Goal: Task Accomplishment & Management: Use online tool/utility

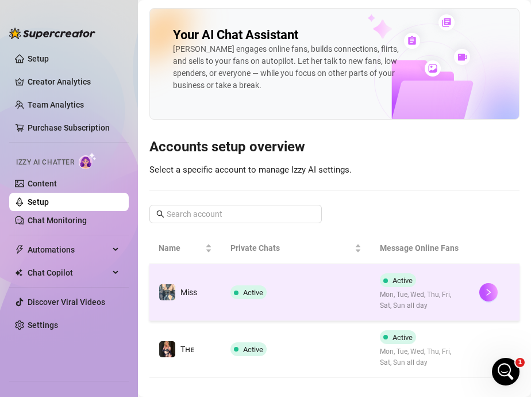
scroll to position [1099, 0]
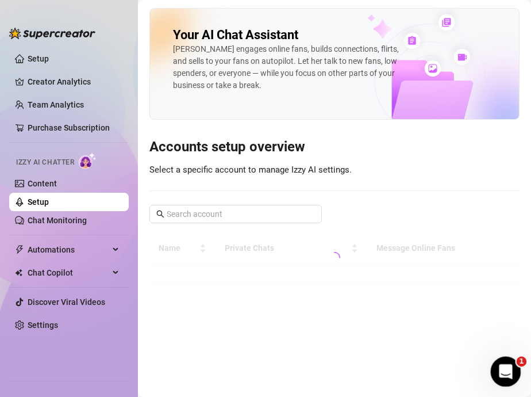
click at [504, 370] on icon "Open Intercom Messenger" at bounding box center [504, 370] width 19 height 19
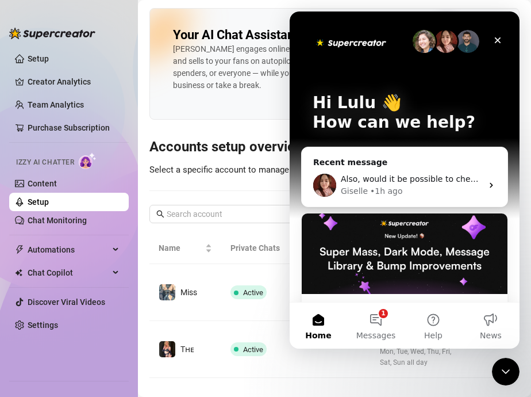
click at [50, 173] on div "Izzy AI Chatter" at bounding box center [68, 161] width 122 height 26
click at [50, 179] on link "Content" at bounding box center [42, 183] width 29 height 9
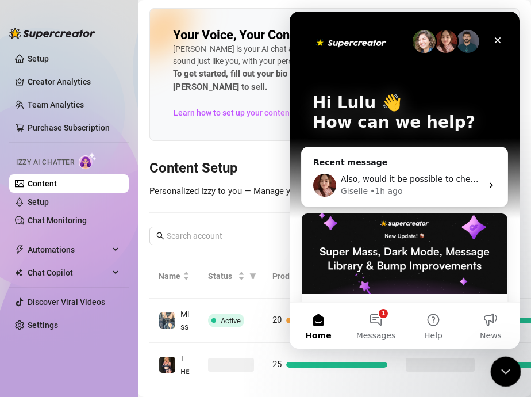
click at [504, 365] on icon "Close Intercom Messenger" at bounding box center [504, 370] width 14 height 14
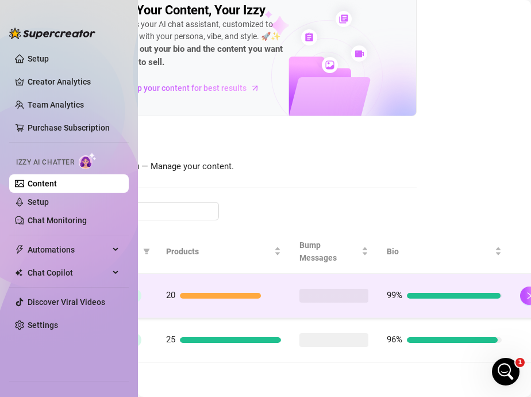
scroll to position [49, 118]
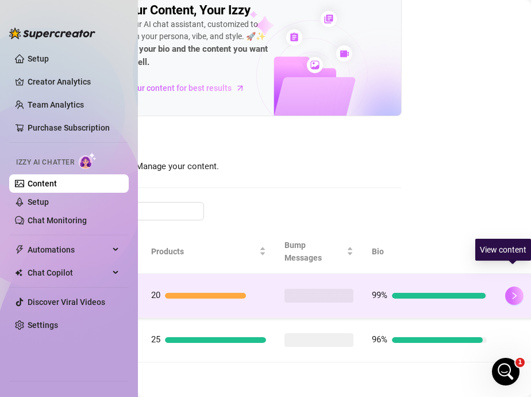
click at [516, 292] on icon "right" at bounding box center [515, 296] width 8 height 8
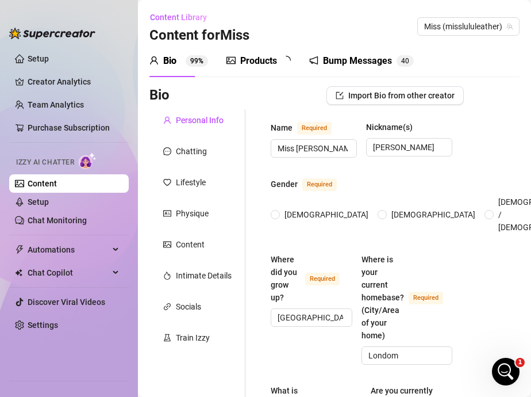
radio input "true"
type input "[DATE]"
click at [199, 342] on div "Train Izzy" at bounding box center [193, 337] width 34 height 13
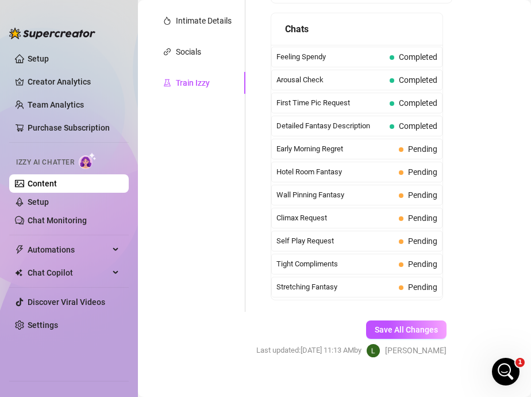
scroll to position [365, 0]
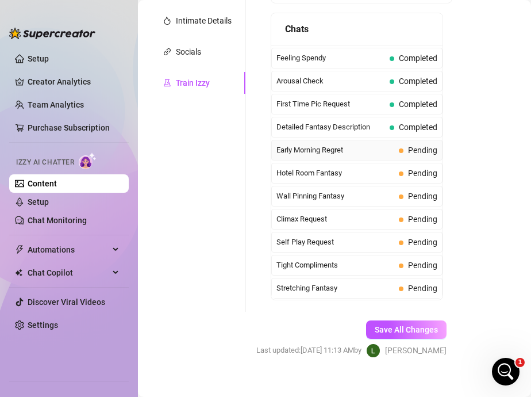
click at [305, 144] on span "Early Morning Regret" at bounding box center [336, 150] width 118 height 12
click at [319, 167] on span "Hotel Room Fantasy" at bounding box center [336, 173] width 118 height 12
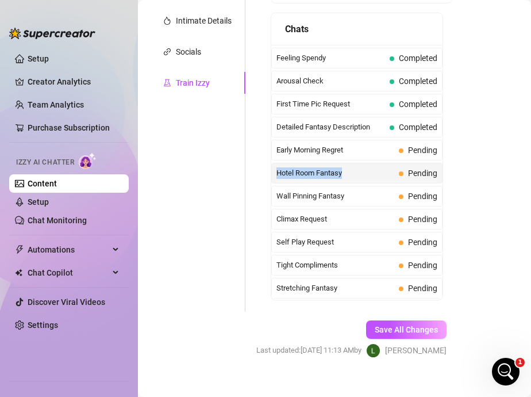
click at [319, 167] on span "Hotel Room Fantasy" at bounding box center [336, 173] width 118 height 12
click at [283, 166] on div "Hotel Room Fantasy Pending" at bounding box center [356, 173] width 171 height 21
click at [296, 190] on span "Wall Pinning Fantasy" at bounding box center [336, 196] width 118 height 12
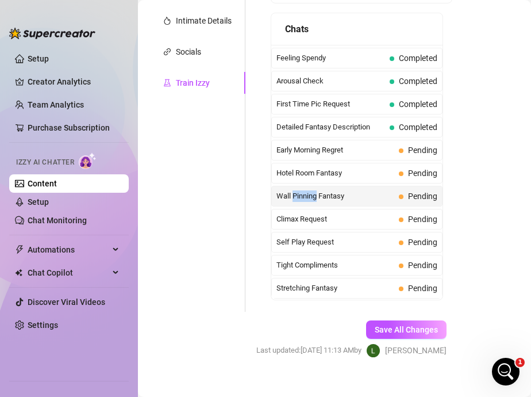
click at [296, 190] on span "Wall Pinning Fantasy" at bounding box center [336, 196] width 118 height 12
click at [205, 183] on div "Personal Info Chatting Lifestyle Physique Content Intimate Details Socials Trai…" at bounding box center [198, 83] width 96 height 457
click at [302, 98] on span "First Time Pic Request" at bounding box center [331, 104] width 109 height 12
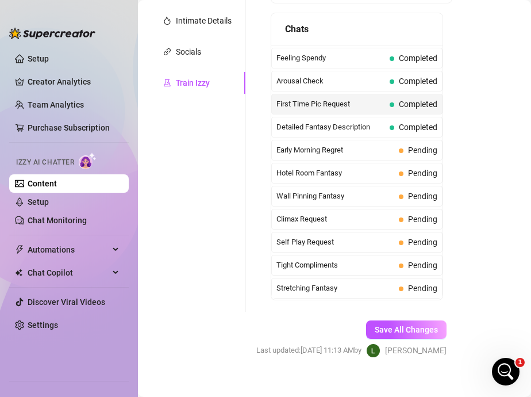
click at [303, 98] on span "First Time Pic Request" at bounding box center [331, 104] width 109 height 12
click at [337, 140] on div "Early Morning Regret Pending" at bounding box center [356, 150] width 171 height 21
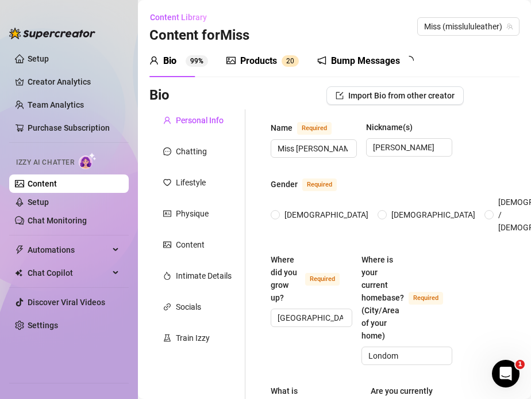
radio input "true"
type input "[DATE]"
click at [203, 344] on div "Train Izzy" at bounding box center [198, 338] width 96 height 22
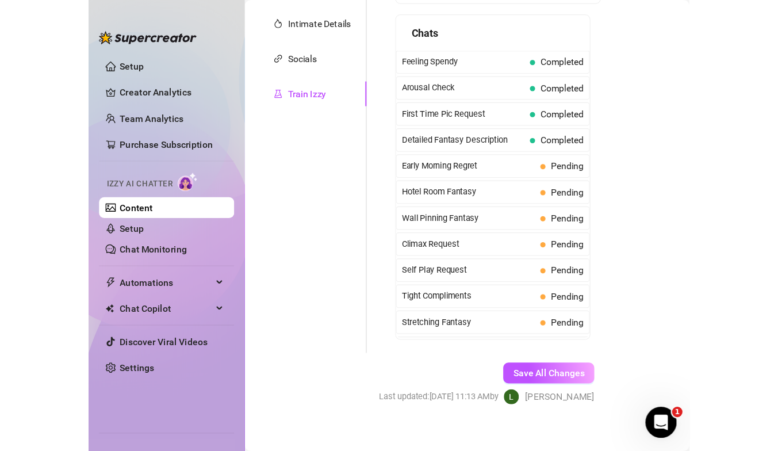
scroll to position [335, 0]
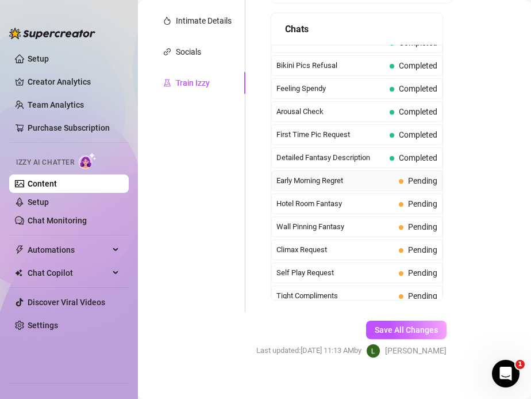
click at [325, 175] on span "Early Morning Regret" at bounding box center [336, 181] width 118 height 12
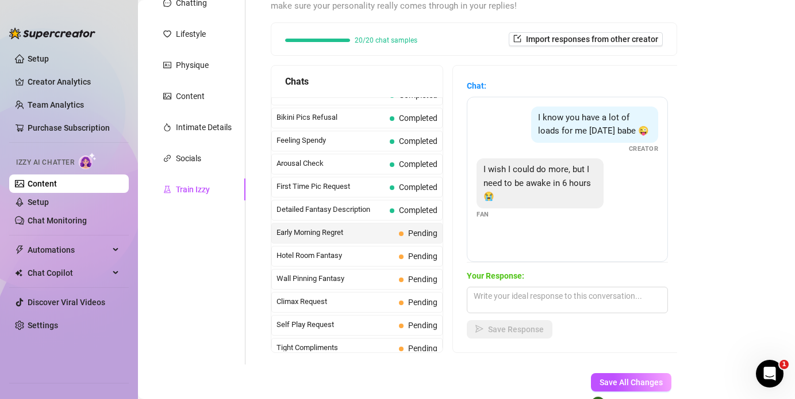
scroll to position [201, 0]
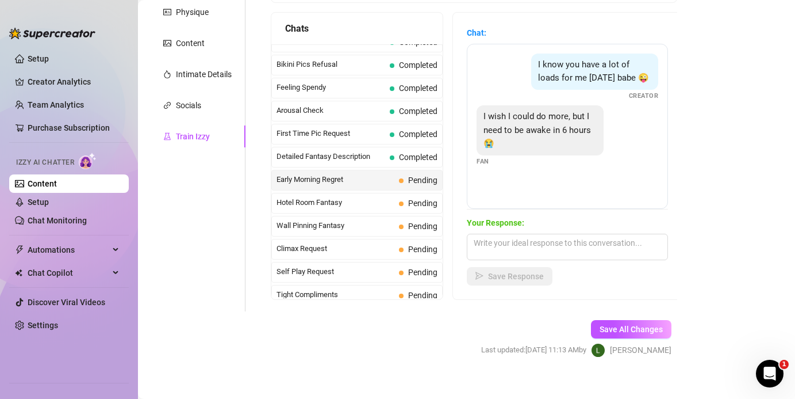
click at [531, 60] on span "I know you have a lot of loads for me today babe 😜" at bounding box center [593, 71] width 111 height 24
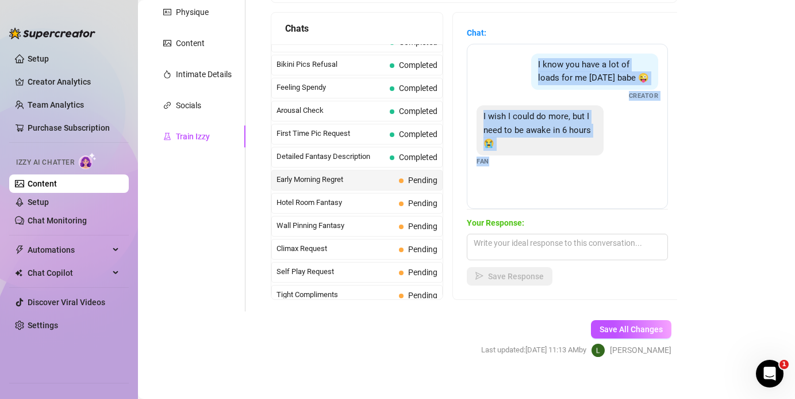
drag, startPoint x: 539, startPoint y: 60, endPoint x: 526, endPoint y: 221, distance: 162.1
click at [526, 221] on div "Chat: I know you have a lot of loads for me today babe 😜 Creator I wish I could…" at bounding box center [567, 155] width 201 height 259
copy div "I know you have a lot of loads for me today babe 😜 Creator I wish I could do mo…"
click at [531, 240] on textarea at bounding box center [567, 246] width 201 height 26
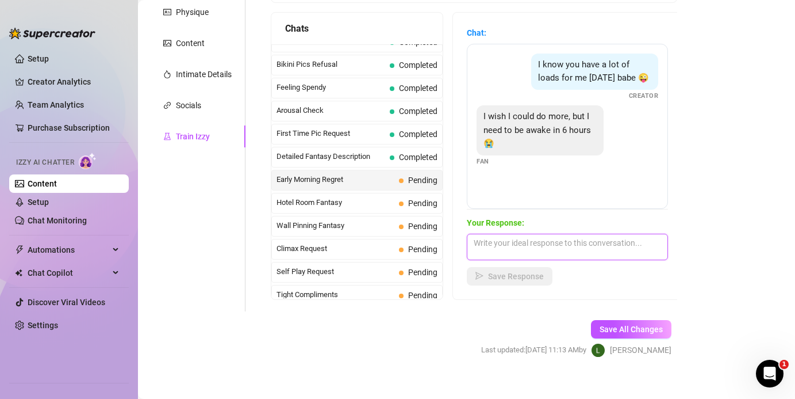
click at [531, 240] on textarea at bounding box center [567, 246] width 201 height 26
paste textarea "I know you have a lot of loads for me today babe 😜 Creator I wish I could do mo…"
type textarea "I know you have a lot of loads for me today babe 😜 Creator I wish I could do mo…"
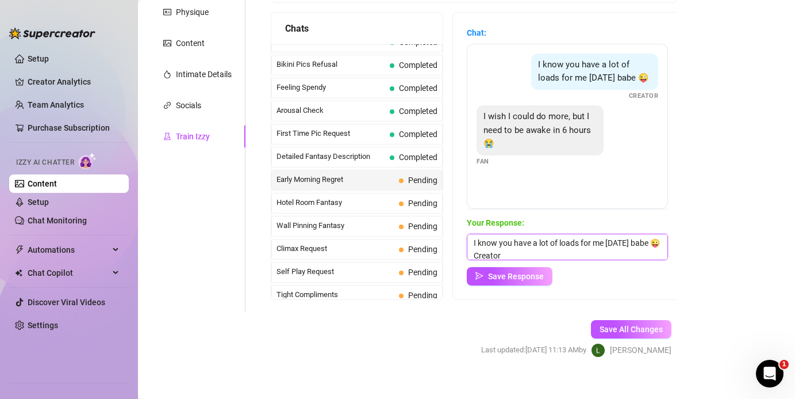
drag, startPoint x: 527, startPoint y: 252, endPoint x: 396, endPoint y: 180, distance: 149.8
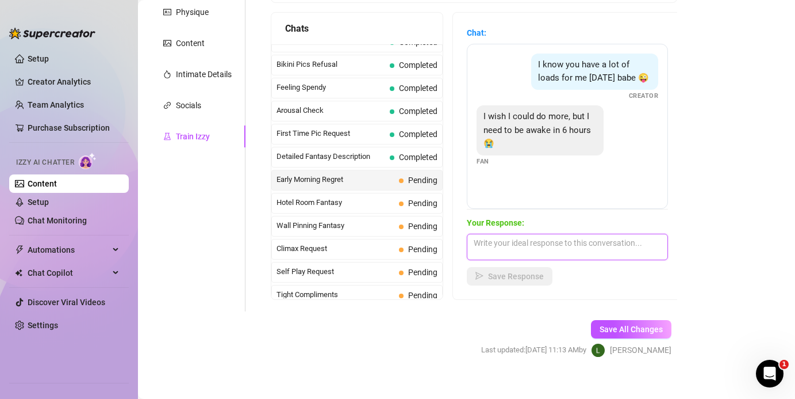
click at [498, 243] on textarea at bounding box center [567, 246] width 201 height 26
paste textarea "I know baby 😘 you’ve got me dripping thinking about it… save those loads for me…"
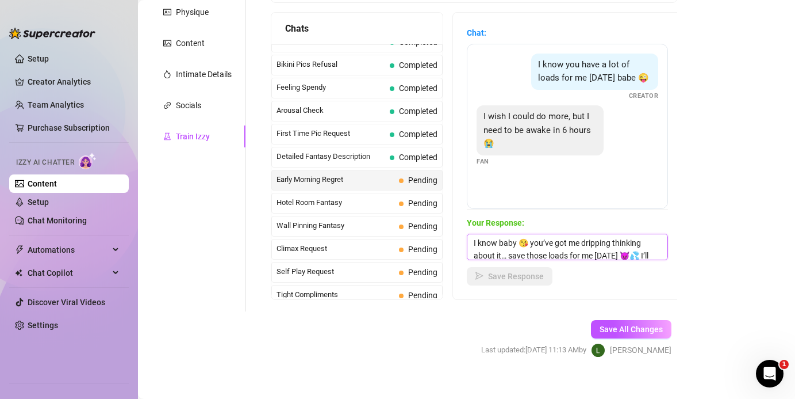
scroll to position [13, 0]
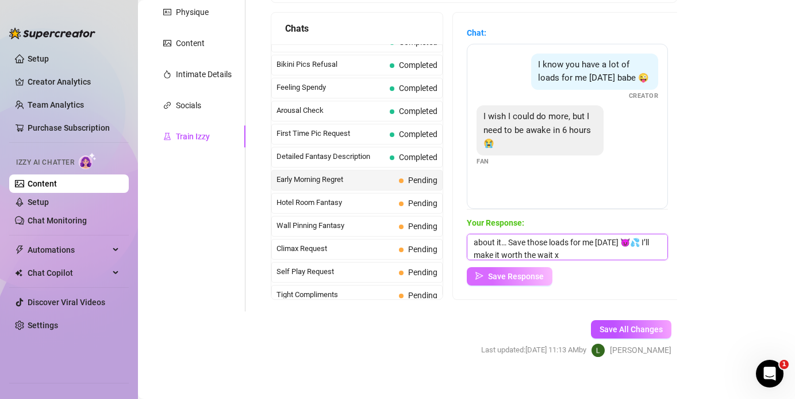
type textarea "I know baby 😘 you’ve got me dripping thinking about it… Save those loads for me…"
click at [505, 279] on span "Save Response" at bounding box center [516, 275] width 56 height 9
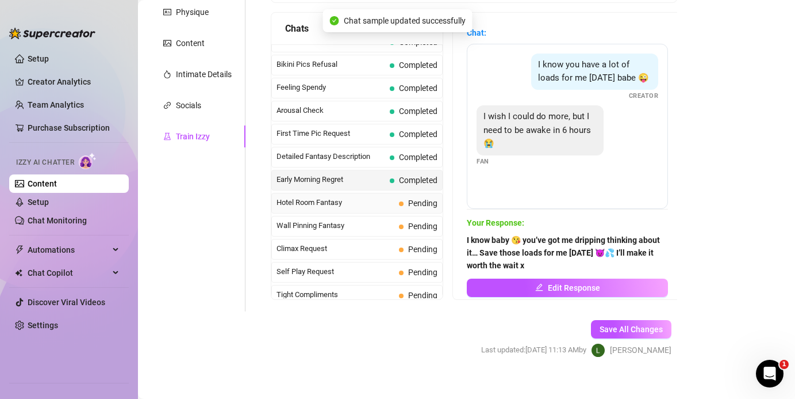
click at [356, 208] on span "Hotel Room Fantasy" at bounding box center [336, 203] width 118 height 12
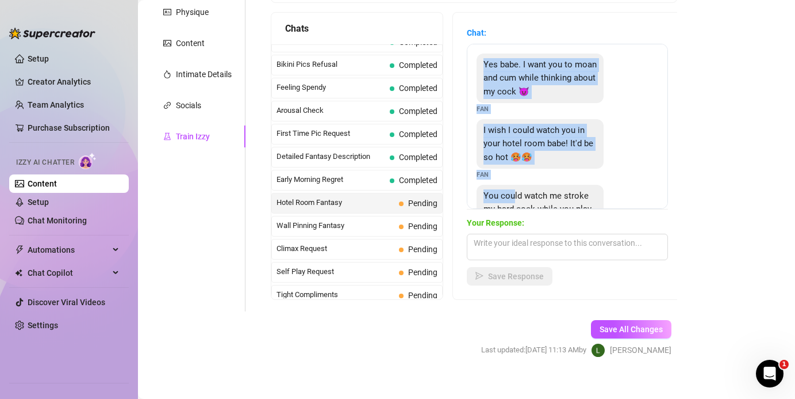
scroll to position [64, 0]
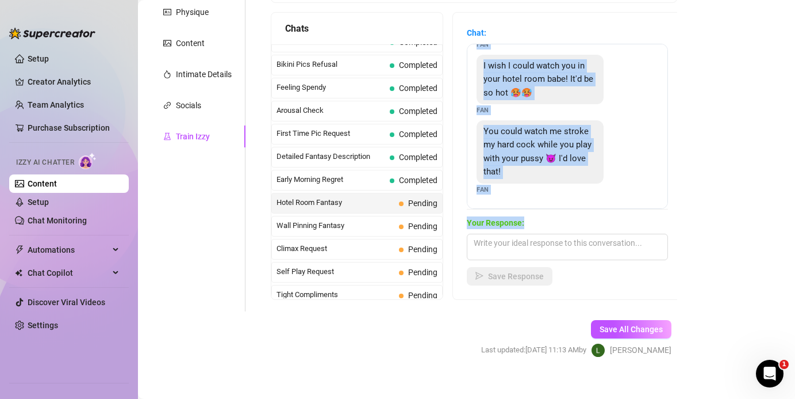
drag, startPoint x: 484, startPoint y: 64, endPoint x: 524, endPoint y: 216, distance: 157.5
click at [524, 216] on div "Chat: Yes babe. I want you to moan and cum while thinking about my cock 😈 Fan I…" at bounding box center [567, 155] width 201 height 259
click at [524, 219] on span "Your Response:" at bounding box center [567, 222] width 201 height 13
drag, startPoint x: 525, startPoint y: 221, endPoint x: 476, endPoint y: 36, distance: 191.7
click at [476, 36] on div "Chat: Yes babe. I want you to moan and cum while thinking about my cock 😈 Fan I…" at bounding box center [567, 155] width 201 height 259
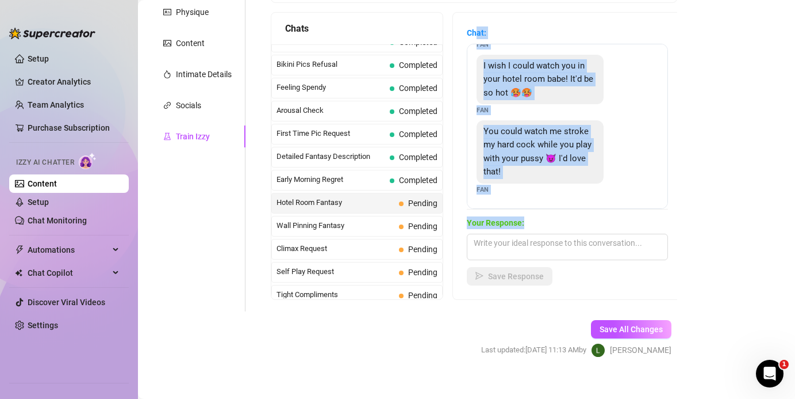
scroll to position [0, 0]
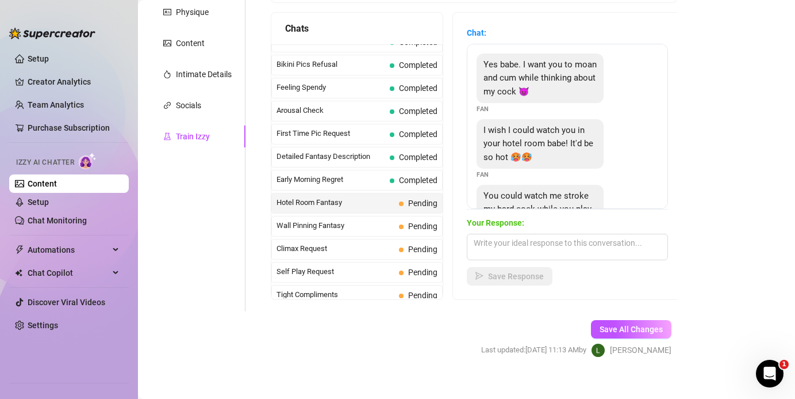
click at [483, 66] on div "Yes babe. I want you to moan and cum while thinking about my cock 😈" at bounding box center [540, 78] width 127 height 50
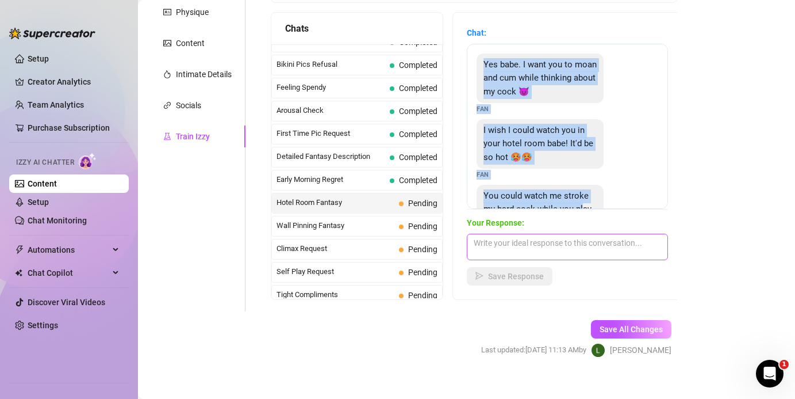
scroll to position [64, 0]
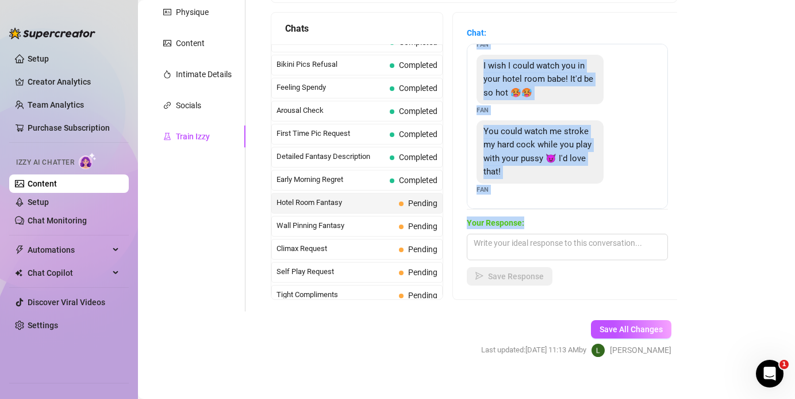
drag, startPoint x: 483, startPoint y: 63, endPoint x: 527, endPoint y: 225, distance: 167.4
click at [527, 225] on div "Chat: Yes babe. I want you to moan and cum while thinking about my cock 😈 Fan I…" at bounding box center [567, 155] width 201 height 259
copy div "Yes babe. I want you to moan and cum while thinking about my cock 😈 Fan I wish …"
click at [495, 244] on textarea at bounding box center [567, 246] width 201 height 26
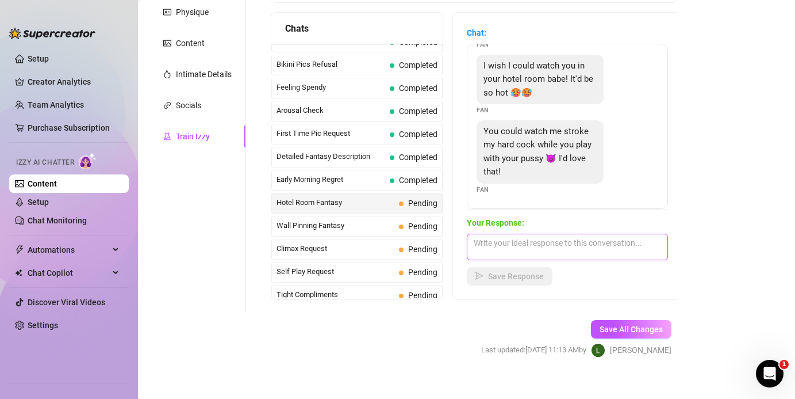
click at [495, 244] on textarea at bounding box center [567, 246] width 201 height 26
paste textarea "fuck yes baby 😈 I’d be in my hotel room in leather & heels, legs spread, moanin…"
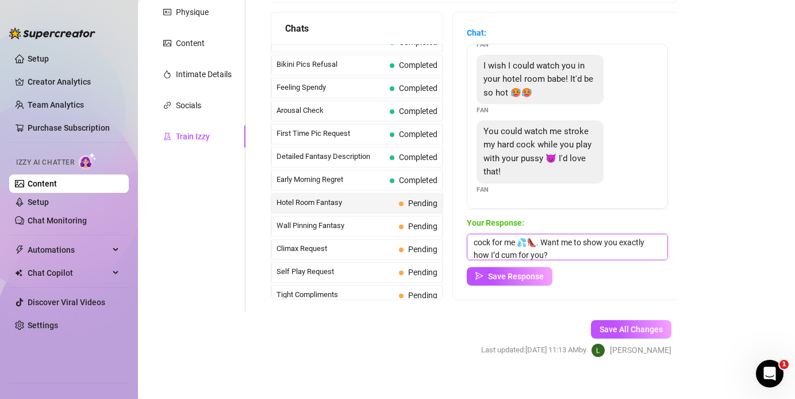
scroll to position [0, 0]
click at [477, 241] on textarea "fuck yes baby 😈 I’d be in my hotel room in leather & heels, legs spread, moanin…" at bounding box center [567, 246] width 201 height 26
type textarea "Fuck yes baby 😈 I’d be in my hotel room in leather & heels, legs spread, moanin…"
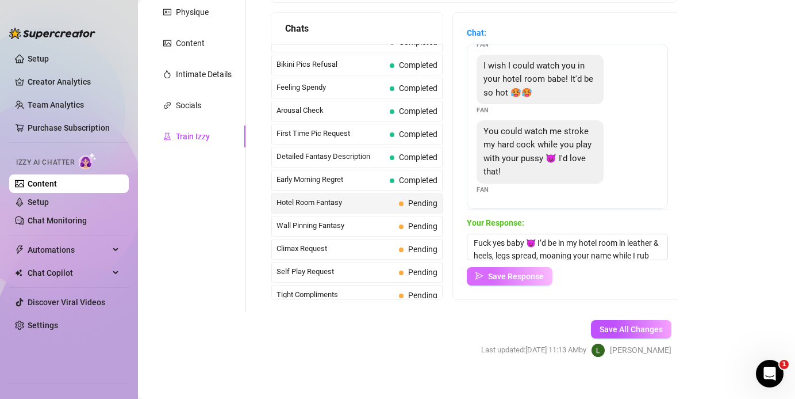
click at [491, 276] on span "Save Response" at bounding box center [516, 275] width 56 height 9
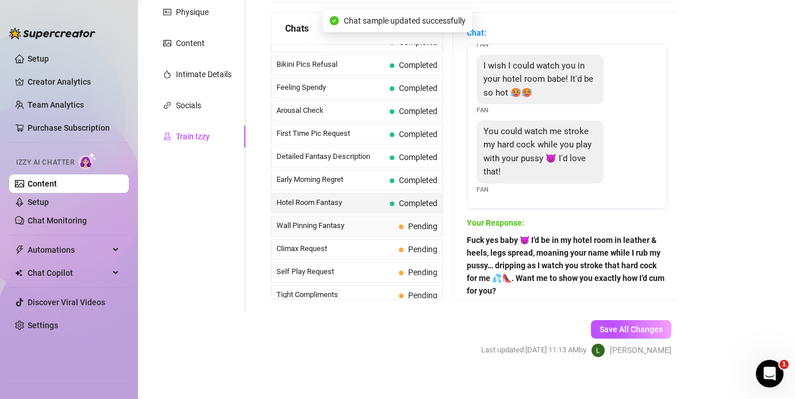
click at [324, 224] on span "Wall Pinning Fantasy" at bounding box center [336, 226] width 118 height 12
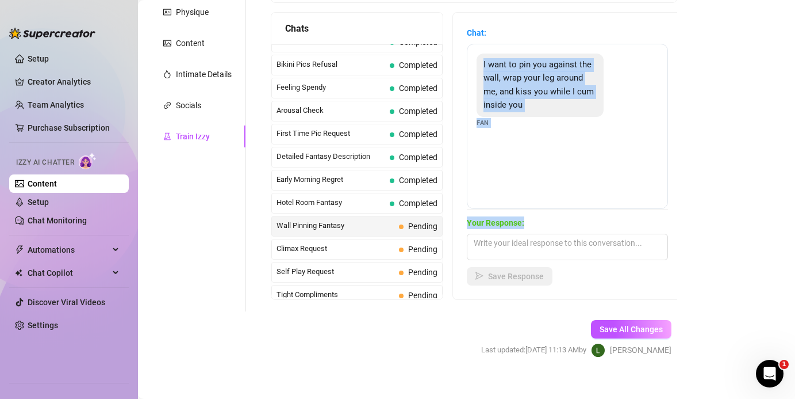
drag, startPoint x: 483, startPoint y: 62, endPoint x: 531, endPoint y: 224, distance: 169.2
click at [531, 224] on div "Chat: I want to pin you against the wall, wrap your leg around me, and kiss you…" at bounding box center [567, 155] width 201 height 259
copy div "I want to pin you against the wall, wrap your leg around me, and kiss you while…"
click at [494, 239] on textarea at bounding box center [567, 246] width 201 height 26
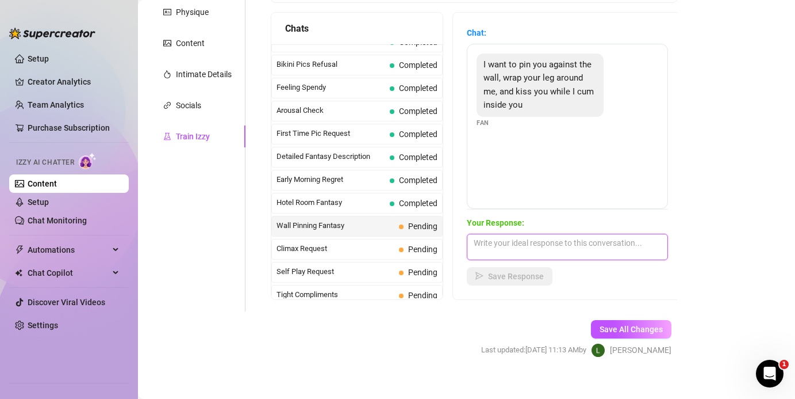
click at [494, 239] on textarea at bounding box center [567, 246] width 201 height 26
paste textarea "I want to pin you against the wall, wrap your leg around me, and kiss you while…"
type textarea "I want to pin you against the wall, wrap your leg around me, and kiss you while…"
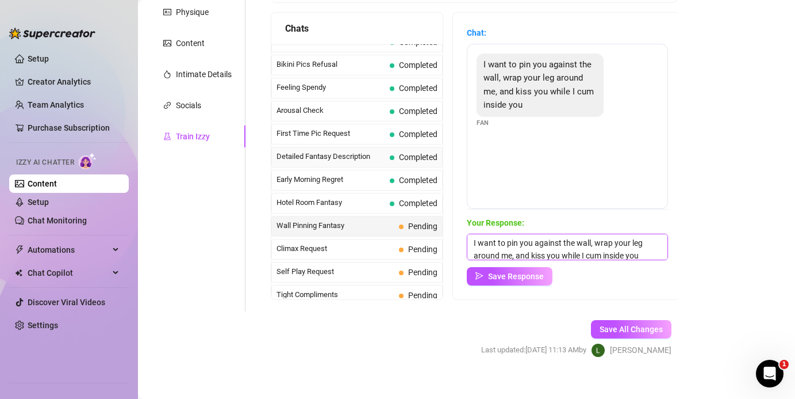
drag, startPoint x: 536, startPoint y: 256, endPoint x: 376, endPoint y: 152, distance: 191.3
click at [376, 152] on div "Chats Last Money Nipples Inquiry Completed Waiting For Payday Completed Not Pus…" at bounding box center [474, 156] width 407 height 288
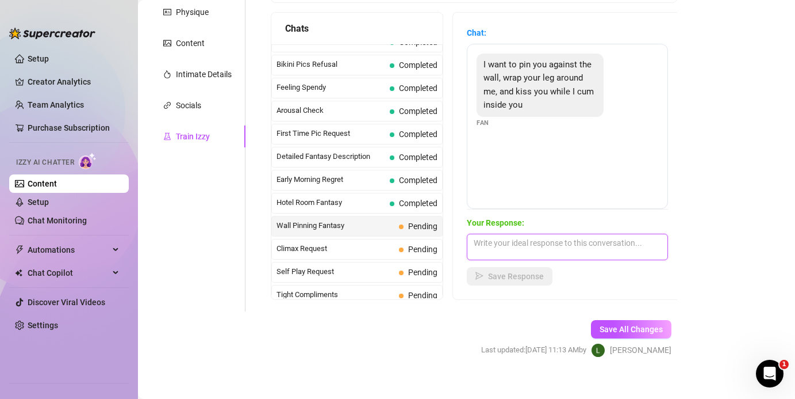
click at [508, 251] on textarea at bounding box center [567, 246] width 201 height 26
paste textarea "I’d wrap my leg around you in my stilettos, nails digging into your back while …"
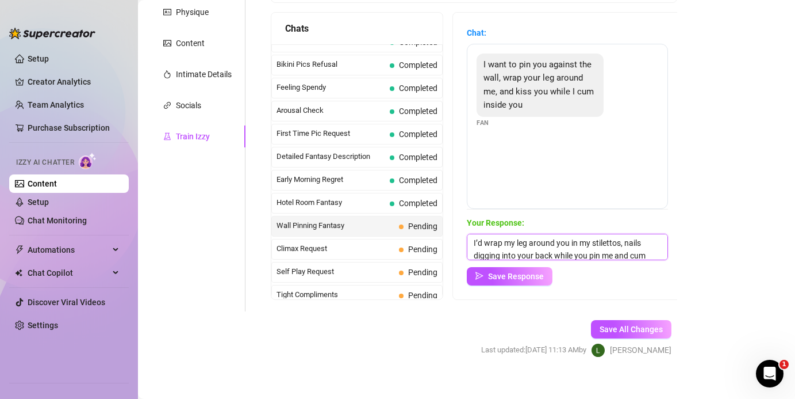
scroll to position [39, 0]
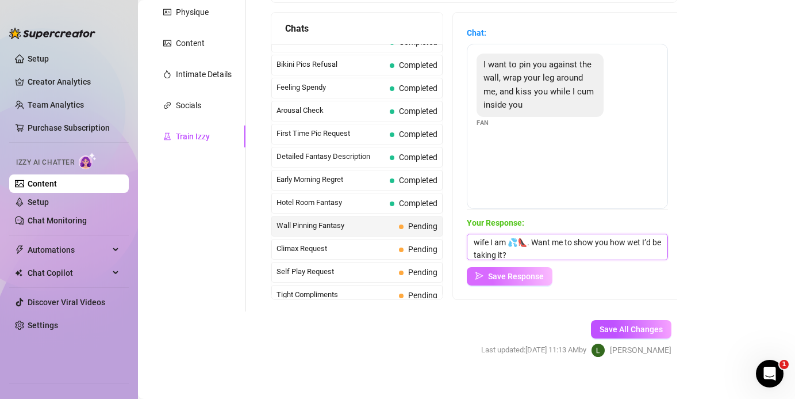
type textarea "I’d wrap my leg around you in my stilettos, nails digging into your back while …"
click at [509, 275] on span "Save Response" at bounding box center [516, 275] width 56 height 9
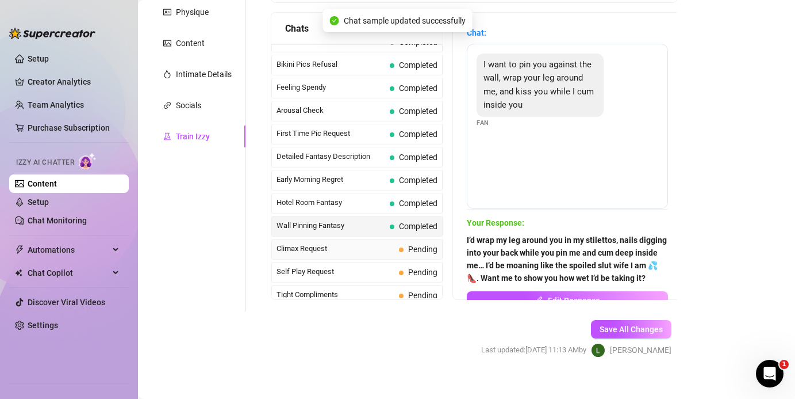
click at [302, 253] on span "Climax Request" at bounding box center [336, 249] width 118 height 12
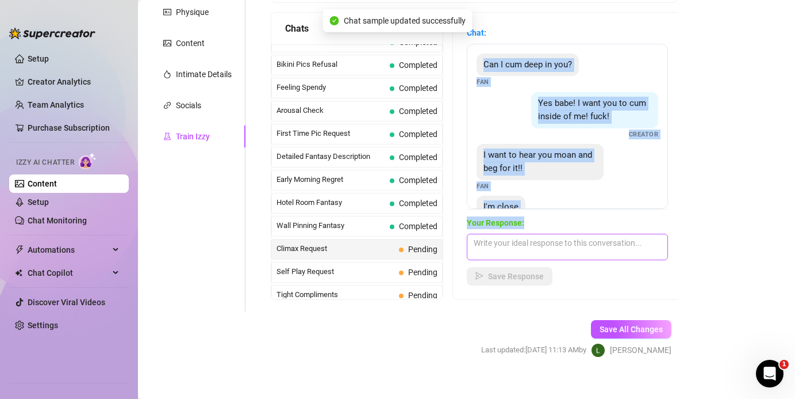
scroll to position [36, 0]
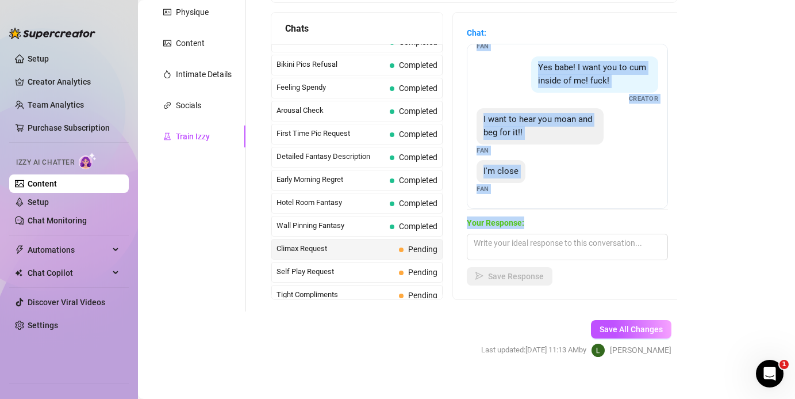
drag, startPoint x: 485, startPoint y: 63, endPoint x: 531, endPoint y: 225, distance: 168.7
click at [531, 225] on div "Chat: Can I cum deep in you? Fan Yes babe! I want you to cum inside of me! fuck…" at bounding box center [567, 155] width 201 height 259
copy div "Can I cum deep in you? Fan Yes babe! I want you to cum inside of me! fuck! Crea…"
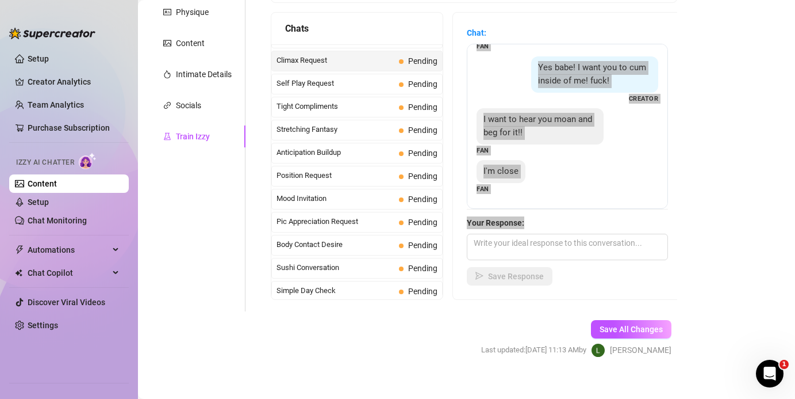
scroll to position [524, 0]
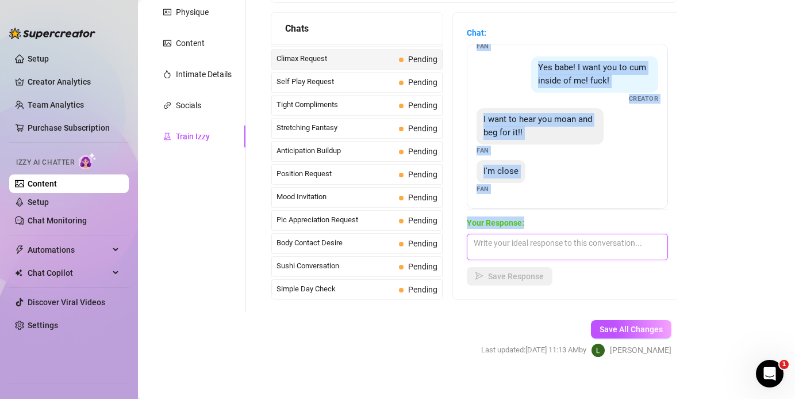
click at [510, 240] on textarea at bounding box center [567, 246] width 201 height 26
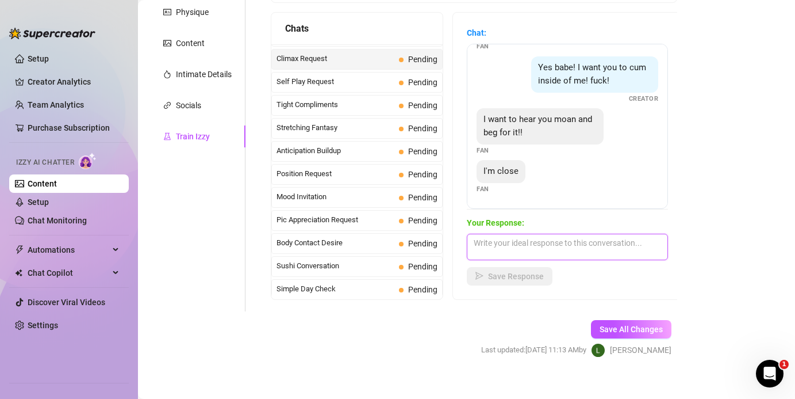
click at [510, 240] on textarea at bounding box center [567, 246] width 201 height 26
paste textarea "yes baby 😈 cum deep inside your filthy wife… moan my name while you fill me up …"
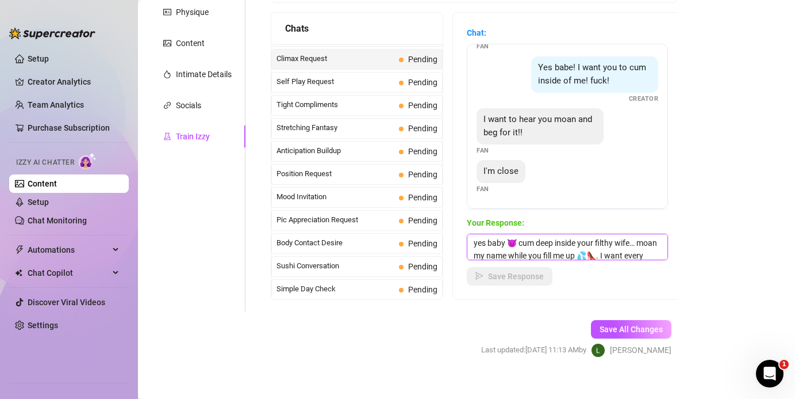
scroll to position [13, 0]
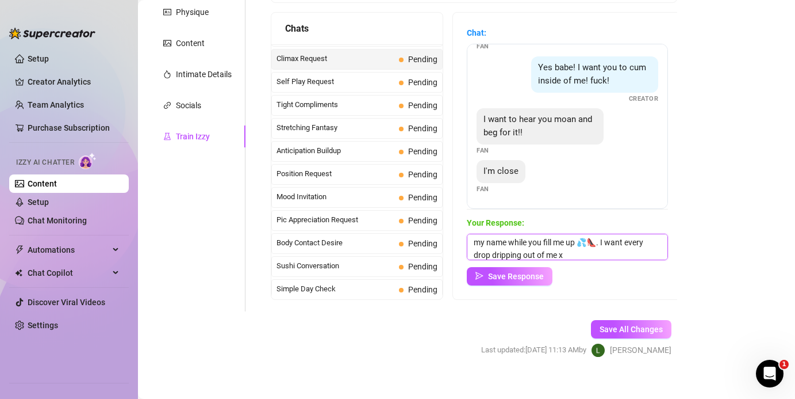
type textarea "yes baby 😈 cum deep inside your filthy wife… moan my name while you fill me up …"
click at [514, 285] on div "Chat: Can I cum deep in you? Fan Yes babe! I want you to cum inside of me! fuck…" at bounding box center [567, 156] width 229 height 286
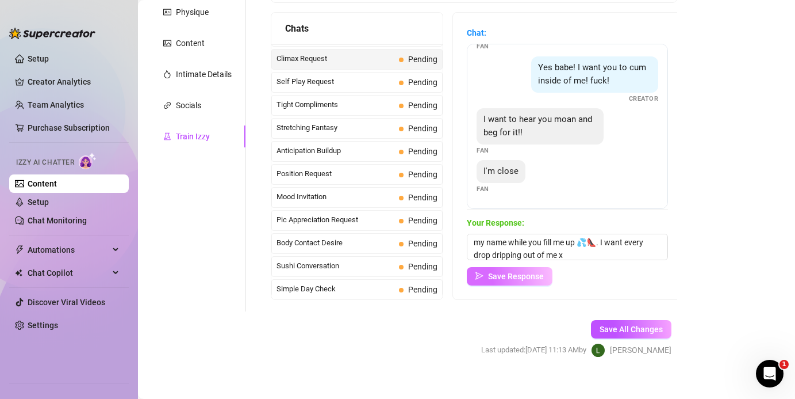
click at [511, 275] on span "Save Response" at bounding box center [516, 275] width 56 height 9
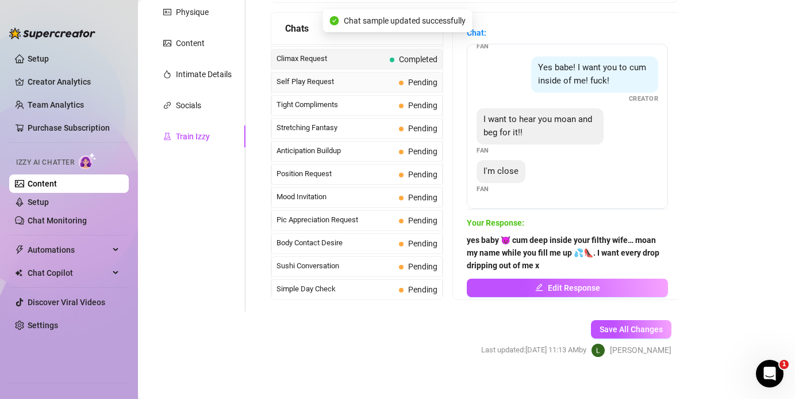
click at [329, 88] on div "Self Play Request Pending" at bounding box center [356, 82] width 171 height 21
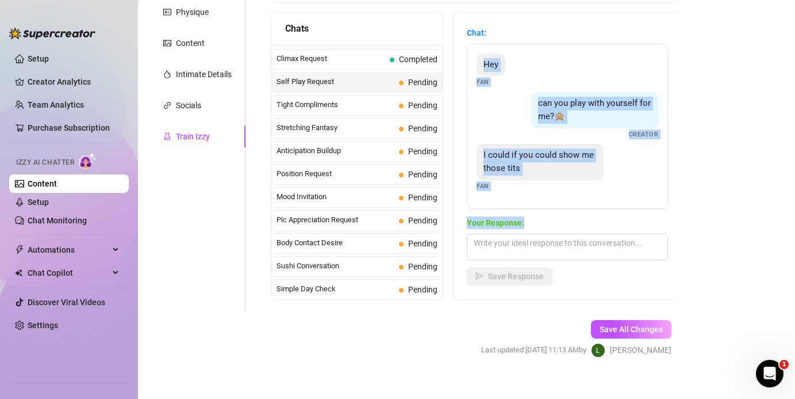
drag, startPoint x: 484, startPoint y: 65, endPoint x: 524, endPoint y: 221, distance: 161.0
click at [524, 221] on div "Chat: Hey Fan can you play with yourself for me?🙊 Creator I could if you could …" at bounding box center [567, 155] width 201 height 259
copy div "Hey Fan can you play with yourself for me?🙊 Creator I could if you could show m…"
click at [531, 242] on textarea at bounding box center [567, 246] width 201 height 26
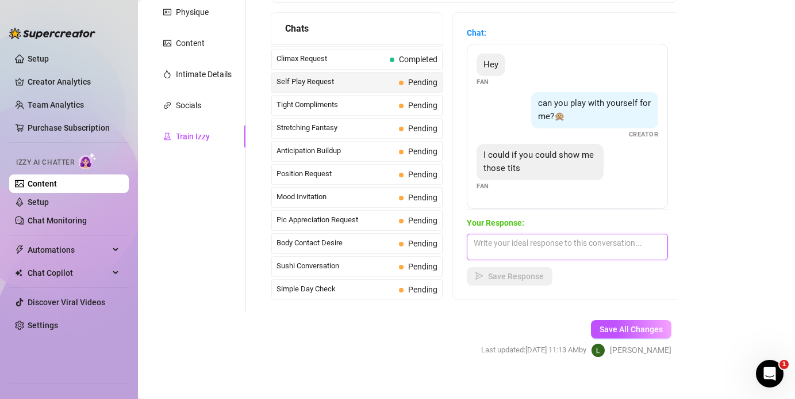
click at [531, 242] on textarea at bounding box center [567, 246] width 201 height 26
paste textarea "Hey Fan can you play with yourself for me?🙊 Creator I could if you could show m…"
type textarea "Hey Fan can you play with yourself for me?🙊 Creator I could if you could show m…"
drag, startPoint x: 533, startPoint y: 253, endPoint x: 397, endPoint y: 170, distance: 158.5
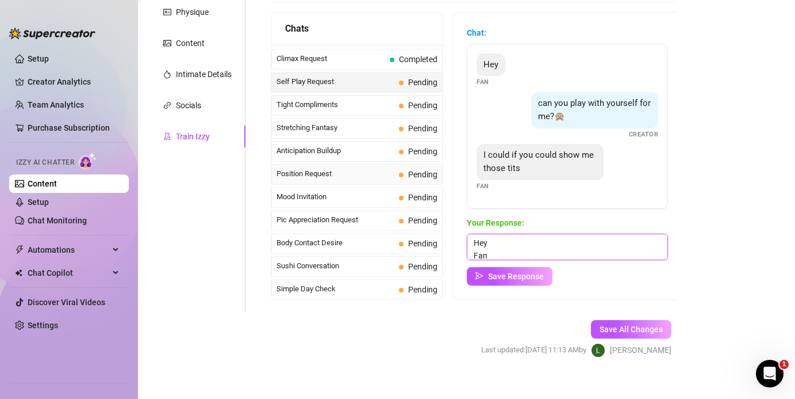
click at [397, 170] on div "Chats Last Money Nipples Inquiry Completed Waiting For Payday Completed Not Pus…" at bounding box center [474, 156] width 407 height 288
click at [494, 243] on textarea at bounding box center [567, 246] width 201 height 26
paste textarea "I’ll play with my pussy for you baby 😈 dripping wet in leather & heels… but if …"
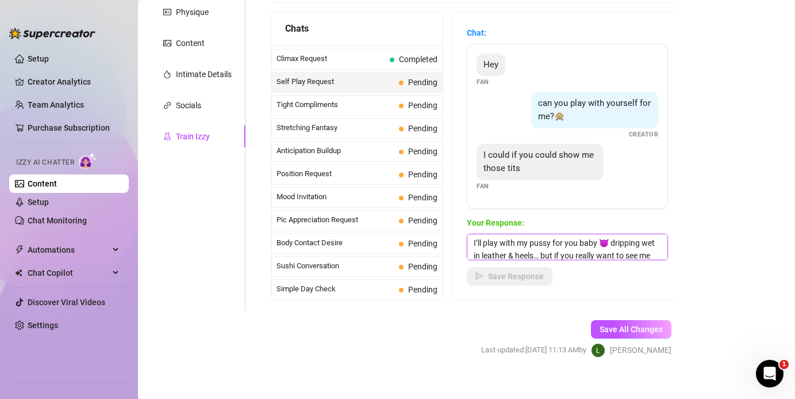
scroll to position [13, 0]
type textarea "I’ll play with my pussy for you baby 😈 dripping wet in leather & heels… but if …"
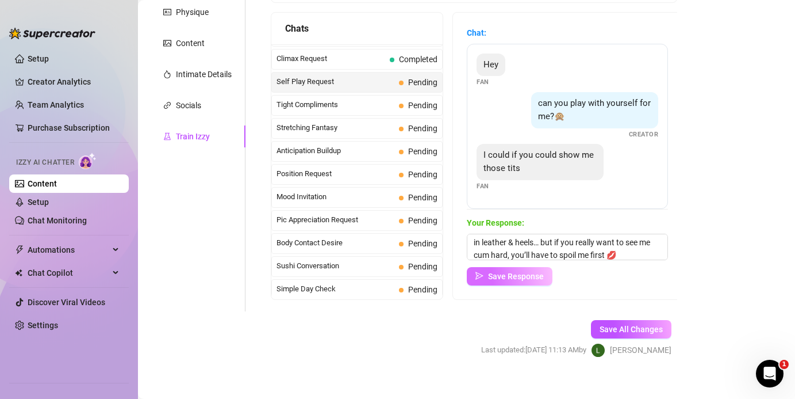
click at [503, 275] on span "Save Response" at bounding box center [516, 275] width 56 height 9
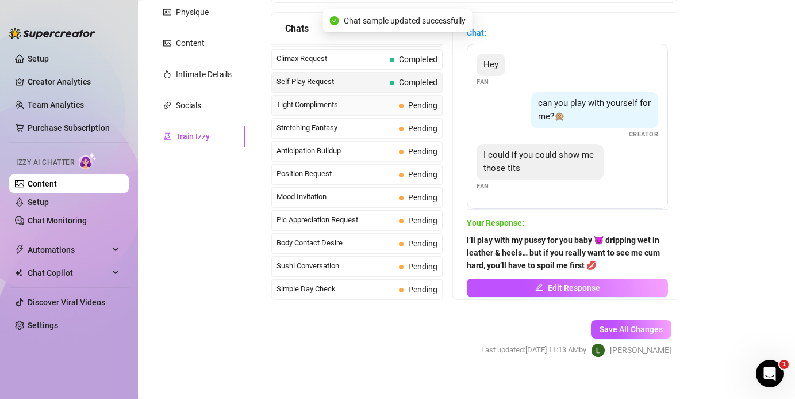
click at [305, 106] on span "Tight Compliments" at bounding box center [336, 105] width 118 height 12
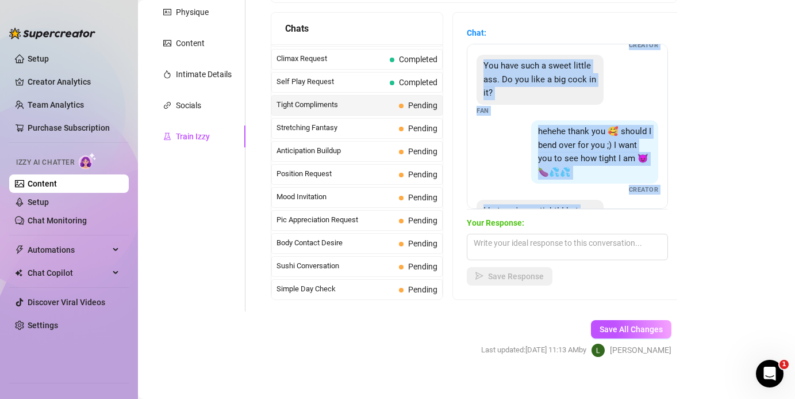
scroll to position [117, 0]
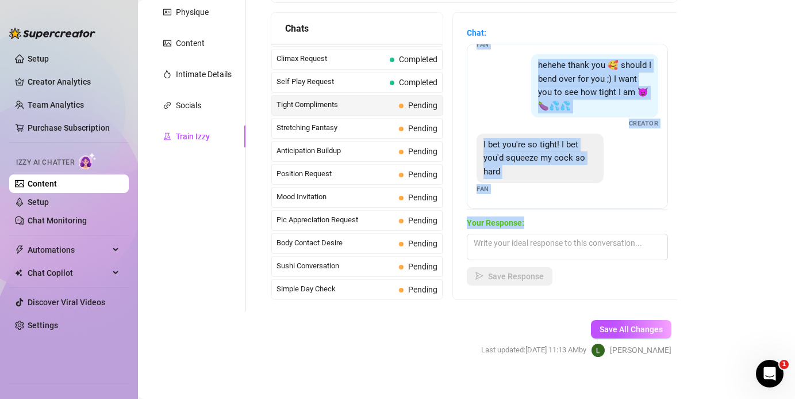
drag, startPoint x: 539, startPoint y: 62, endPoint x: 579, endPoint y: 222, distance: 164.9
click at [531, 222] on div "Chat: should i get completely naked for you baby? 😩💦 Creator You have such a sw…" at bounding box center [567, 155] width 201 height 259
copy div "should i get completely naked for you baby? 😩💦 Creator You have such a sweet li…"
click at [524, 248] on textarea at bounding box center [567, 246] width 201 height 26
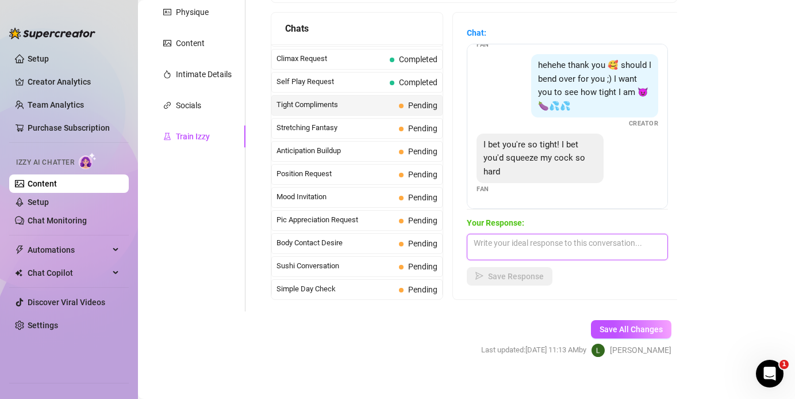
click at [524, 248] on textarea at bounding box center [567, 246] width 201 height 26
paste textarea "yes baby 😈 bend over and show me that tight little ass… I’d slide my cock in sl…"
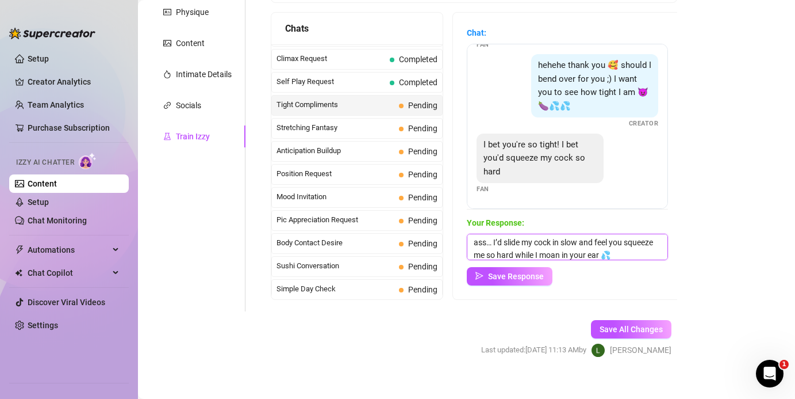
scroll to position [0, 0]
click at [475, 240] on textarea "yes baby 😈 bend over and show me that tight little ass… I’d slide my cock in sl…" at bounding box center [567, 246] width 201 height 26
click at [477, 240] on textarea "yes baby 😈 bend over and show me that tight little ass… I’d slide my cock in sl…" at bounding box center [567, 246] width 201 height 26
type textarea "Yes baby 😈 bend over and show me that tight little ass… I’d slide my cock in sl…"
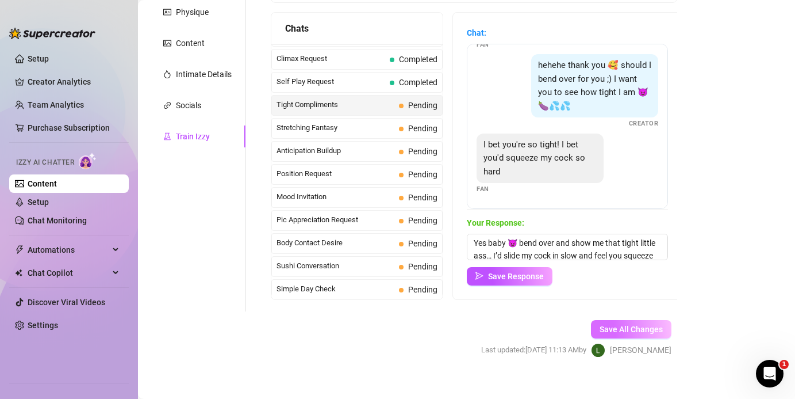
click at [531, 330] on span "Save All Changes" at bounding box center [631, 328] width 63 height 9
click at [312, 124] on span "Stretching Fantasy" at bounding box center [336, 128] width 118 height 12
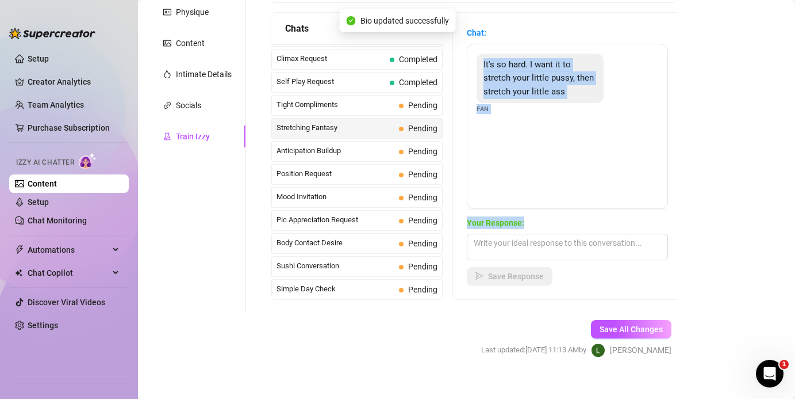
drag, startPoint x: 482, startPoint y: 63, endPoint x: 535, endPoint y: 219, distance: 164.9
click at [531, 219] on div "Chat: It's so hard. I want it to stretch your little pussy, then stretch your l…" at bounding box center [567, 155] width 201 height 259
copy div "It's so hard. I want it to stretch your little pussy, then stretch your little …"
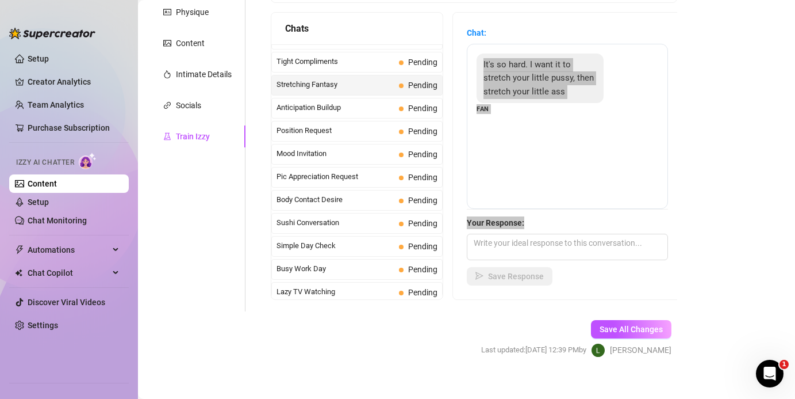
scroll to position [569, 0]
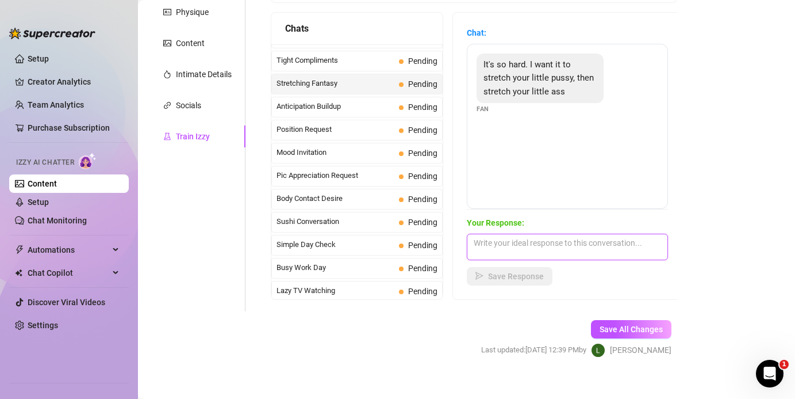
click at [502, 243] on textarea at bounding box center [567, 246] width 201 height 26
paste textarea "It's so hard. I want it to stretch your little pussy, then stretch your little …"
type textarea "It's so hard. I want it to stretch your little pussy, then stretch your little …"
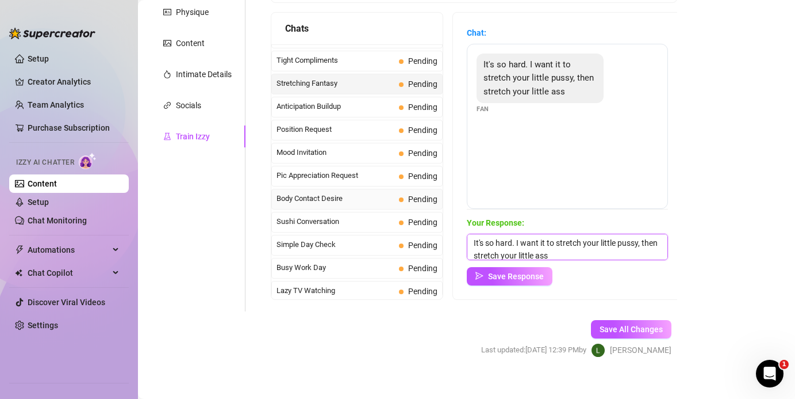
drag, startPoint x: 539, startPoint y: 257, endPoint x: 412, endPoint y: 202, distance: 138.9
click at [412, 202] on div "Chats Last Money Nipples Inquiry Completed Waiting For Payday Completed Not Pus…" at bounding box center [474, 156] width 407 height 288
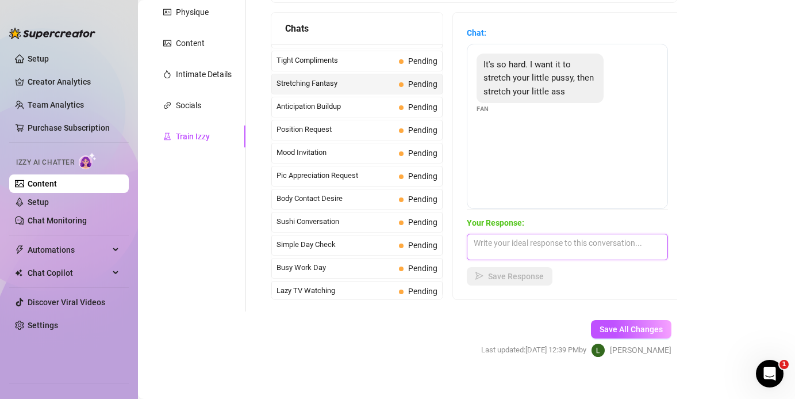
click at [511, 243] on textarea at bounding box center [567, 246] width 201 height 26
paste textarea "Mmm fuck baby 😈 I want you to stretch my little pussy until I’m dripping, then …"
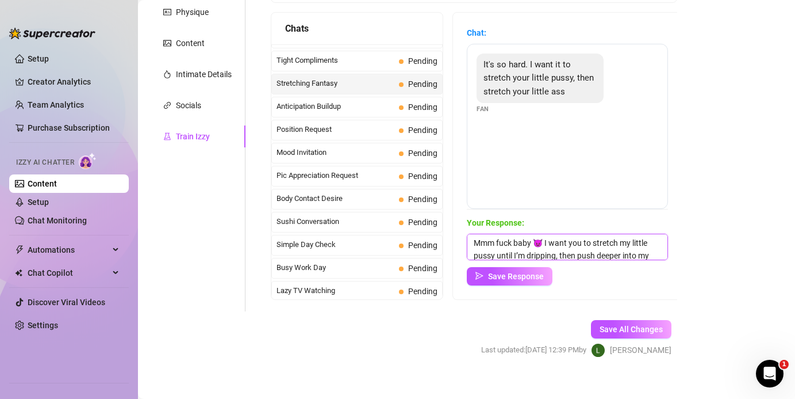
scroll to position [26, 0]
type textarea "Mmm fuck baby 😈 I want you to stretch my little pussy until I’m dripping, then …"
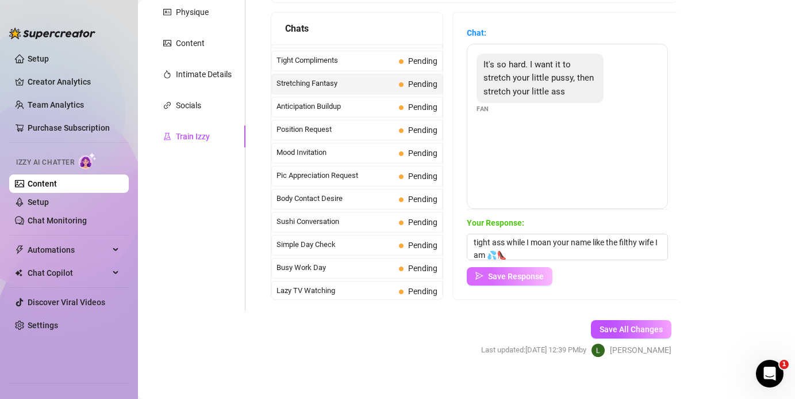
click at [496, 273] on span "Save Response" at bounding box center [516, 275] width 56 height 9
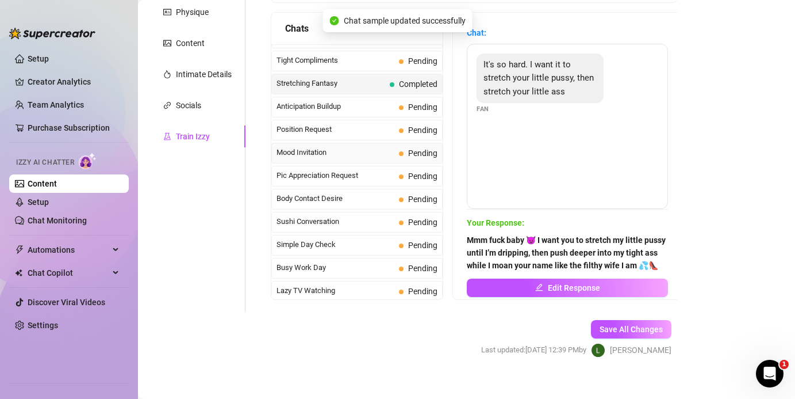
scroll to position [520, 0]
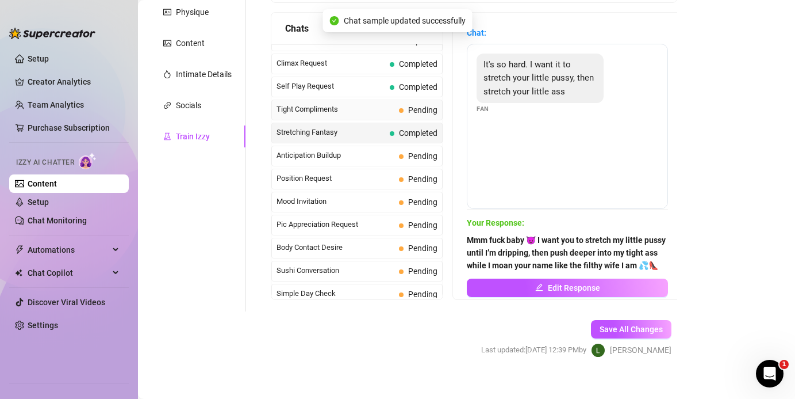
click at [353, 104] on span "Tight Compliments" at bounding box center [336, 110] width 118 height 12
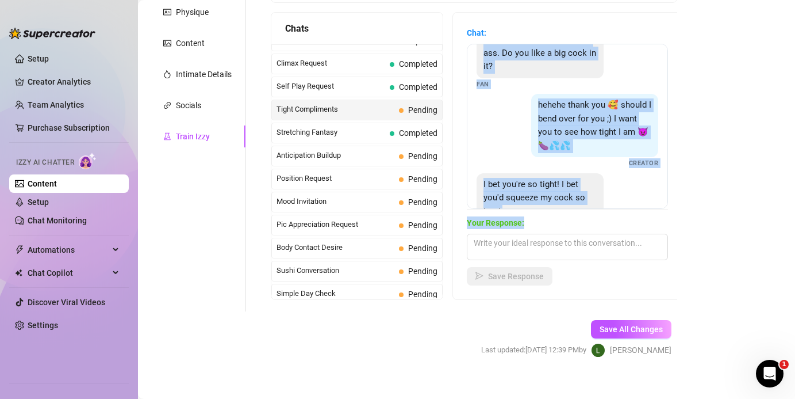
scroll to position [117, 0]
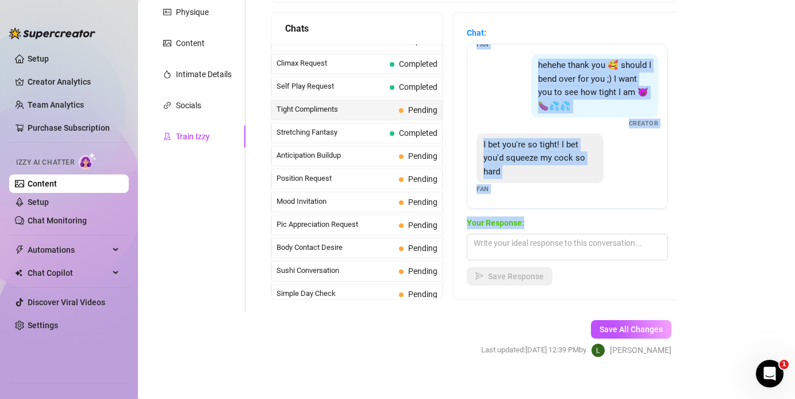
drag, startPoint x: 539, startPoint y: 61, endPoint x: 622, endPoint y: 219, distance: 178.3
click at [531, 219] on div "Chat: should i get completely naked for you baby? 😩💦 Creator You have such a sw…" at bounding box center [567, 155] width 201 height 259
copy div "should i get completely naked for you baby? 😩💦 Creator You have such a sweet li…"
click at [495, 244] on textarea at bounding box center [567, 246] width 201 height 26
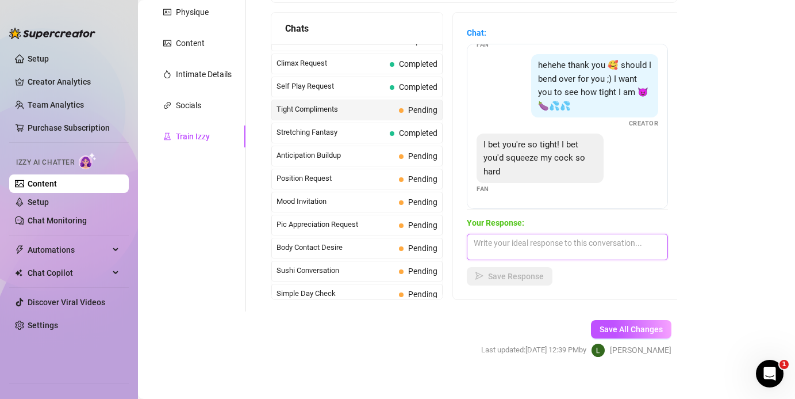
click at [495, 244] on textarea at bounding box center [567, 246] width 201 height 26
paste textarea "Mmmm yes baby 😈 bend over for me… I want to see that tight ass squeezing my coc…"
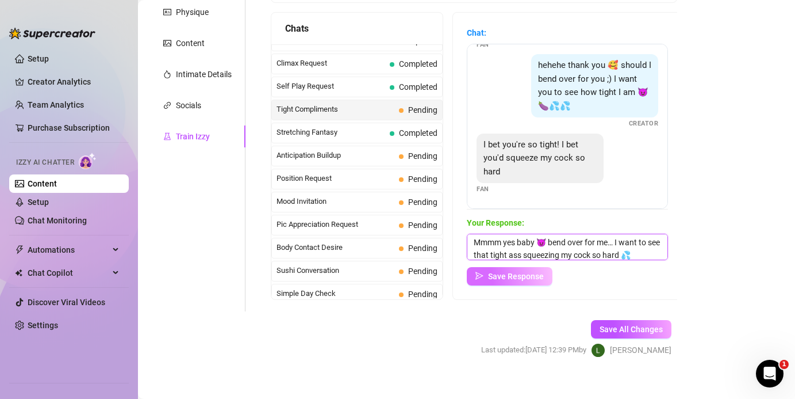
type textarea "Mmmm yes baby 😈 bend over for me… I want to see that tight ass squeezing my coc…"
click at [505, 277] on span "Save Response" at bounding box center [516, 275] width 56 height 9
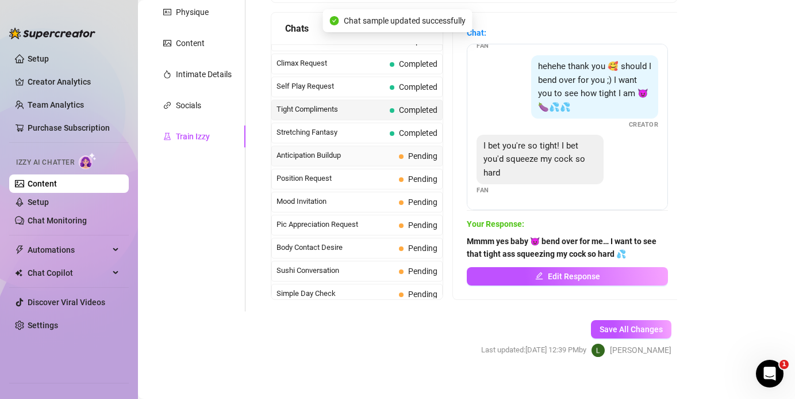
scroll to position [116, 0]
click at [336, 155] on span "Anticipation Buildup" at bounding box center [336, 156] width 118 height 12
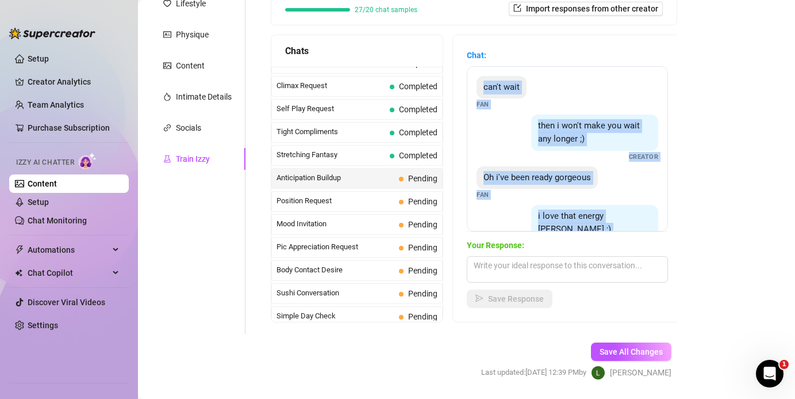
scroll to position [60, 0]
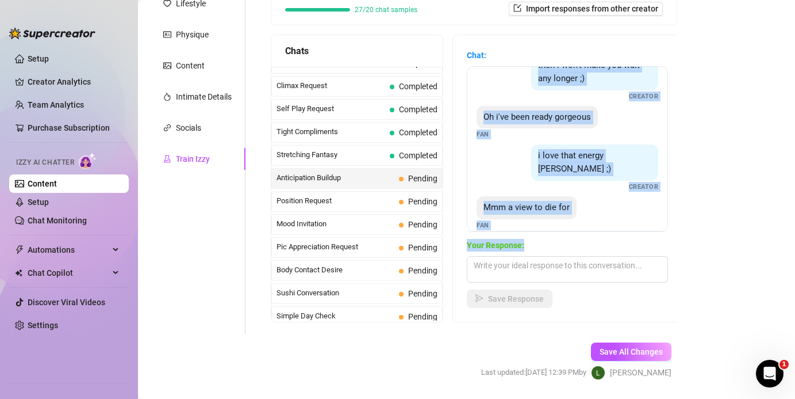
drag, startPoint x: 482, startPoint y: 83, endPoint x: 638, endPoint y: 241, distance: 222.0
click at [531, 241] on div "Chat: can't wait Fan then i won't make you wait any longer ;) Creator Oh i've b…" at bounding box center [567, 178] width 201 height 259
copy div "can't wait Fan then i won't make you wait any longer ;) Creator Oh i've been re…"
click at [526, 265] on textarea at bounding box center [567, 269] width 201 height 26
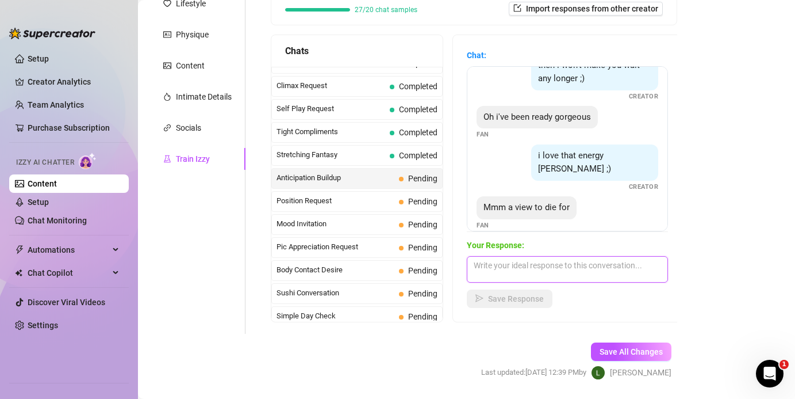
click at [526, 265] on textarea at bounding box center [567, 269] width 201 height 26
paste textarea "Mmm fuck baby 😈 I love when you say that… makes me want to spread wide and give…"
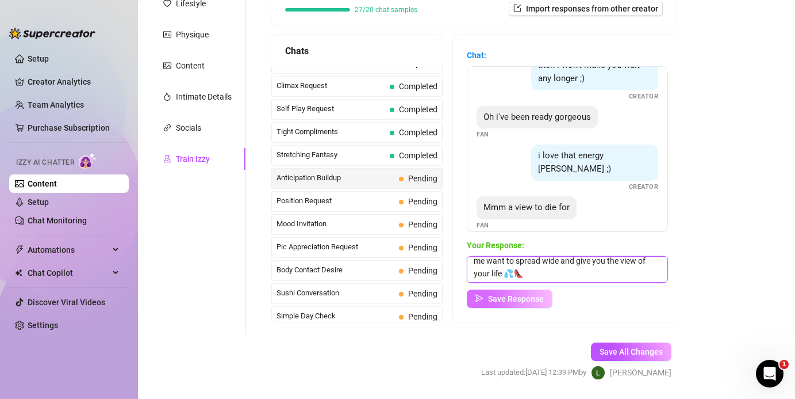
scroll to position [17, 0]
type textarea "Mmm fuck baby 😈 I love when you say that… makes me want to spread wide and give…"
click at [520, 295] on span "Save Response" at bounding box center [516, 298] width 56 height 9
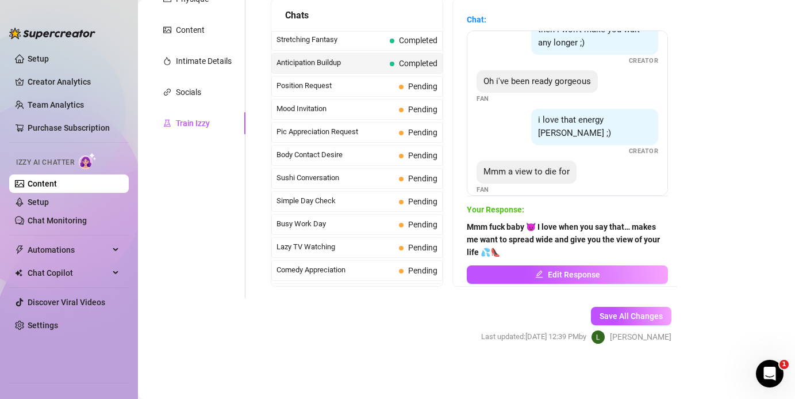
scroll to position [595, 0]
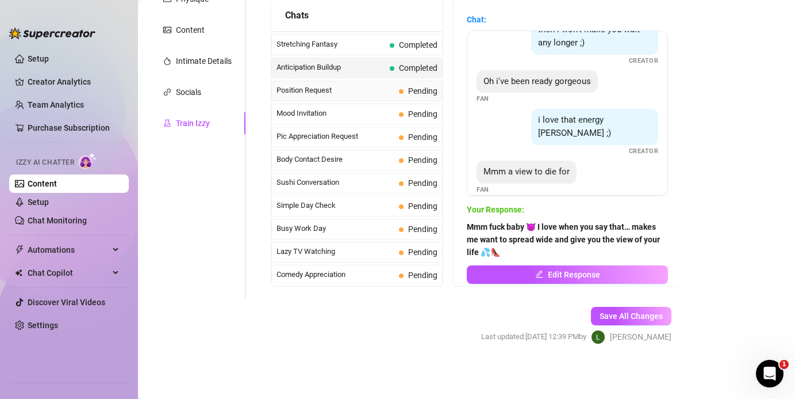
click at [346, 97] on div "Position Request Pending" at bounding box center [356, 91] width 171 height 21
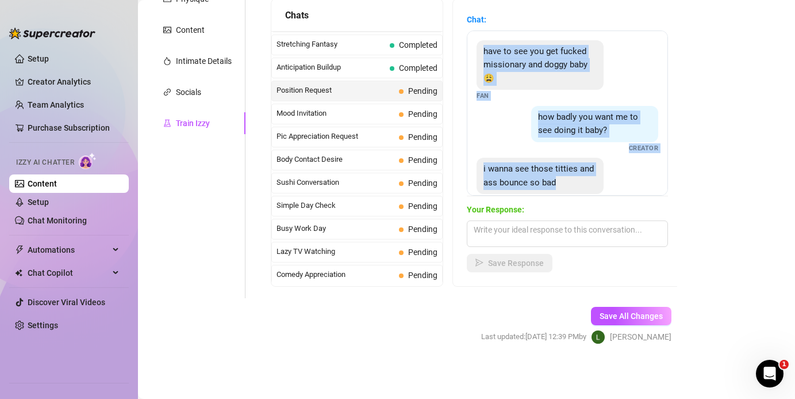
scroll to position [24, 0]
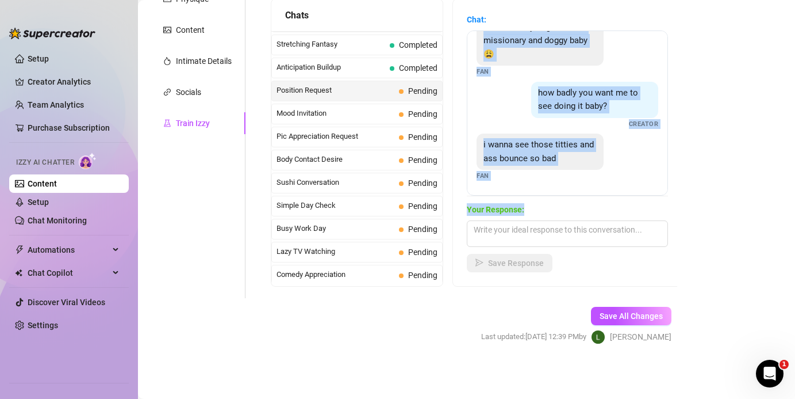
drag, startPoint x: 484, startPoint y: 48, endPoint x: 562, endPoint y: 205, distance: 175.9
click at [531, 205] on div "Chat: have to see you get fucked missionary and doggy baby😩 Fan how badly you w…" at bounding box center [567, 142] width 201 height 259
copy div "have to see you get fucked missionary and doggy baby😩 Fan how badly you want me…"
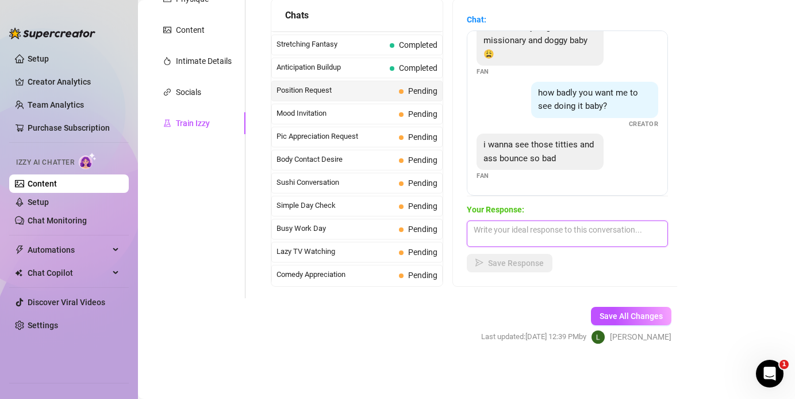
click at [504, 235] on textarea at bounding box center [567, 233] width 201 height 26
paste textarea "I want you to see my tits bouncing while you pound me missionary… then flip me …"
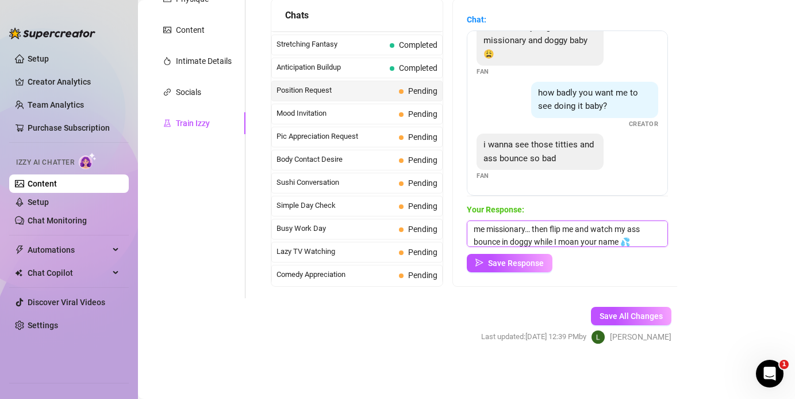
scroll to position [0, 0]
type textarea "I want you to see my tits bouncing while you pound me missionary… then flip me …"
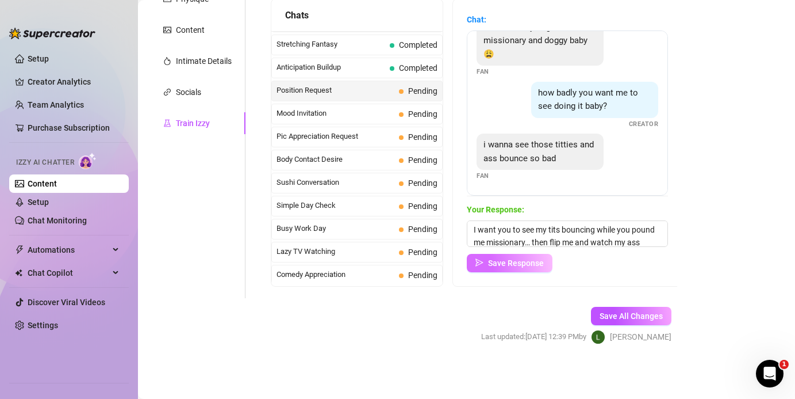
click at [522, 262] on span "Save Response" at bounding box center [516, 262] width 56 height 9
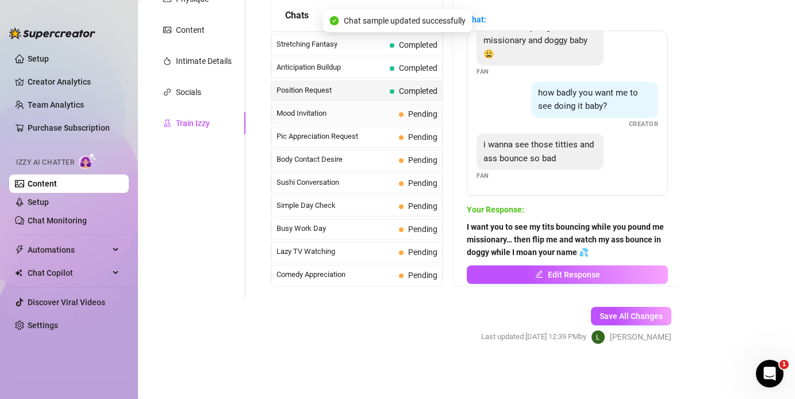
click at [314, 112] on span "Mood Invitation" at bounding box center [336, 114] width 118 height 12
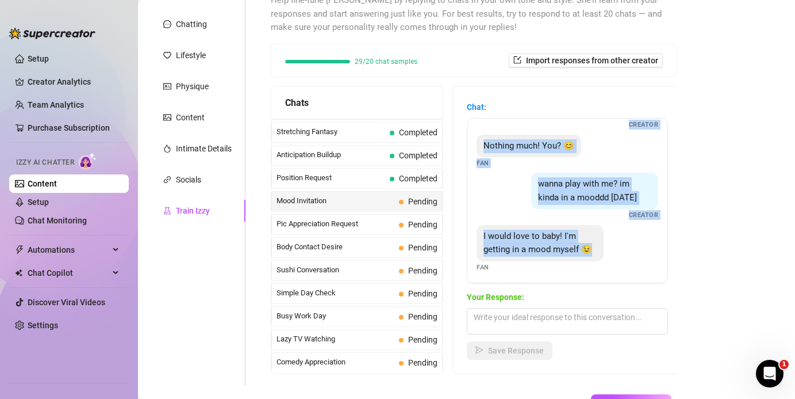
scroll to position [36, 0]
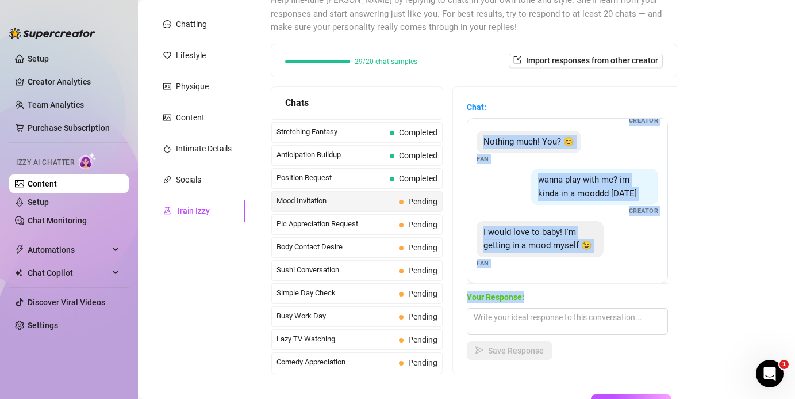
drag, startPoint x: 589, startPoint y: 138, endPoint x: 599, endPoint y: 296, distance: 157.9
click at [531, 296] on div "Chat: what r u up to rn Creator Nothing much! You? 😊 Fan wanna play with me? im…" at bounding box center [567, 230] width 201 height 259
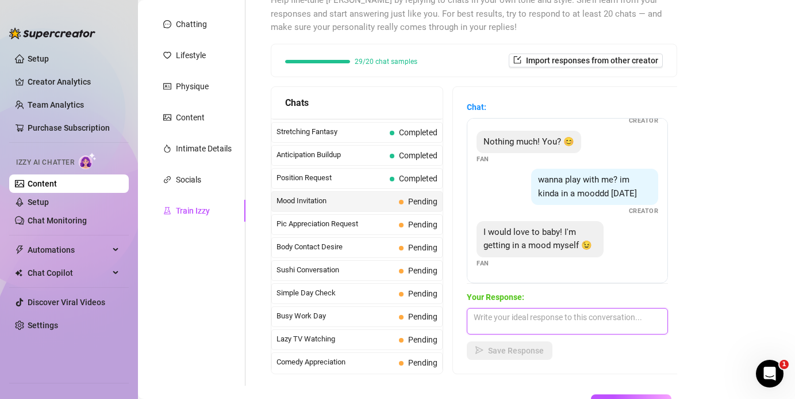
click at [512, 320] on textarea at bounding box center [567, 321] width 201 height 26
click at [531, 317] on textarea at bounding box center [567, 321] width 201 height 26
click at [526, 308] on textarea at bounding box center [567, 321] width 201 height 26
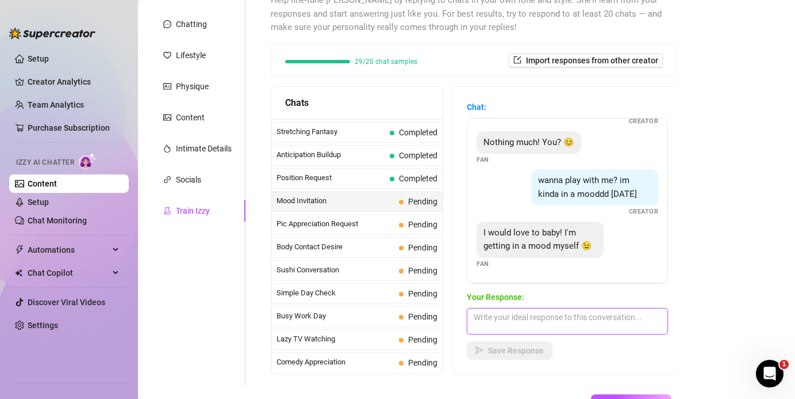
paste textarea "yesss baby 😈 tell me what you want me to do while I get these panties off and s…"
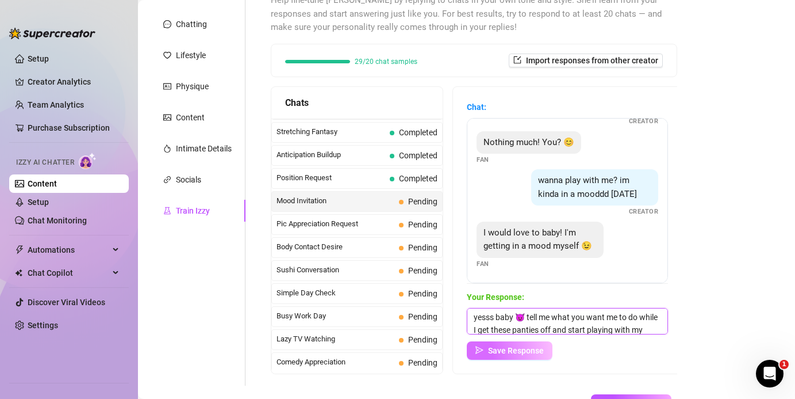
scroll to position [13, 0]
type textarea "yesss baby 😈 tell me what you want me to do while I get these panties off and s…"
click at [499, 351] on span "Save Response" at bounding box center [516, 350] width 56 height 9
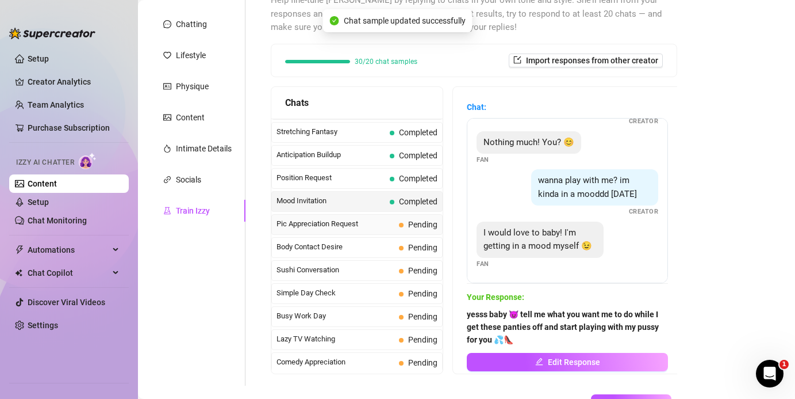
click at [353, 223] on span "Pic Appreciation Request" at bounding box center [336, 224] width 118 height 12
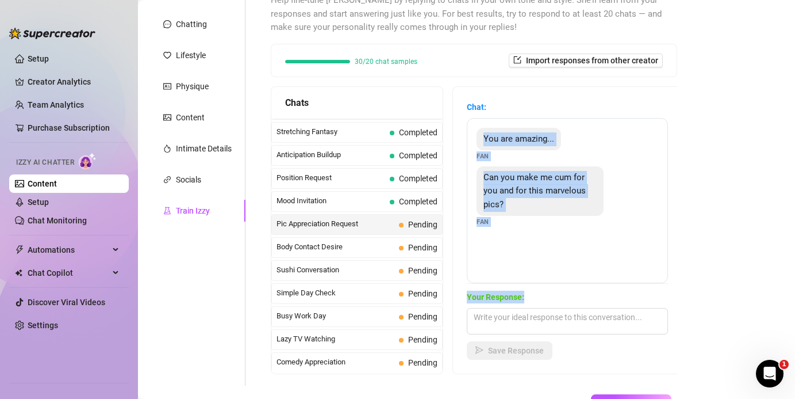
drag, startPoint x: 484, startPoint y: 135, endPoint x: 532, endPoint y: 291, distance: 163.7
click at [531, 291] on div "Chat: You are amazing... Fan Can you make me cum for you and for this marvelous…" at bounding box center [567, 230] width 201 height 259
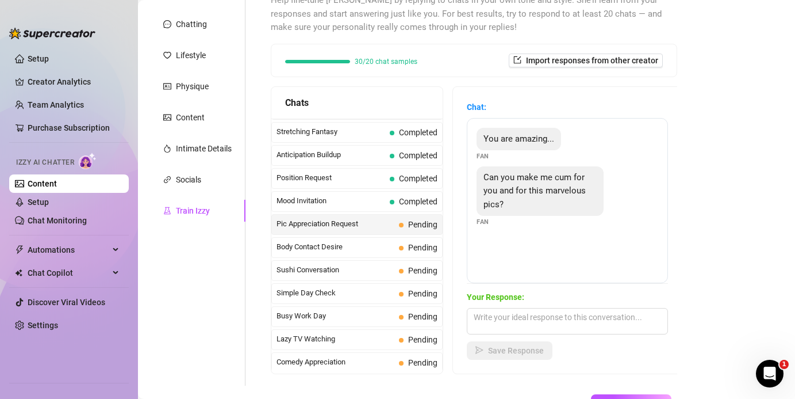
click at [503, 295] on strong "Your Response:" at bounding box center [496, 296] width 58 height 9
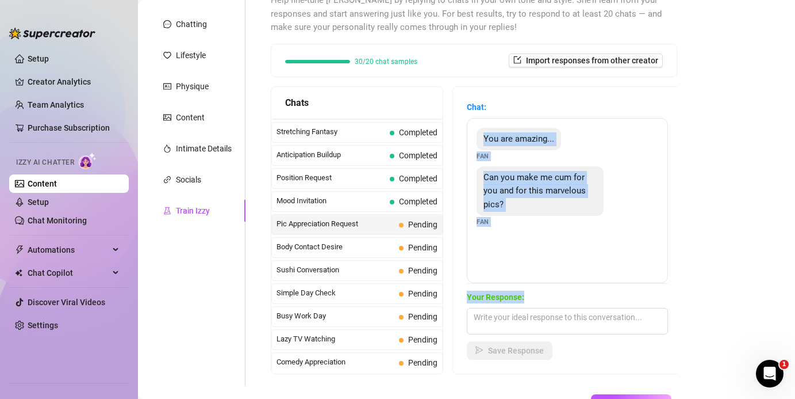
drag, startPoint x: 528, startPoint y: 298, endPoint x: 475, endPoint y: 127, distance: 179.9
click at [475, 127] on div "Chat: You are amazing... Fan Can you make me cum for you and for this marvelous…" at bounding box center [567, 230] width 201 height 259
click at [519, 322] on textarea at bounding box center [567, 321] width 201 height 26
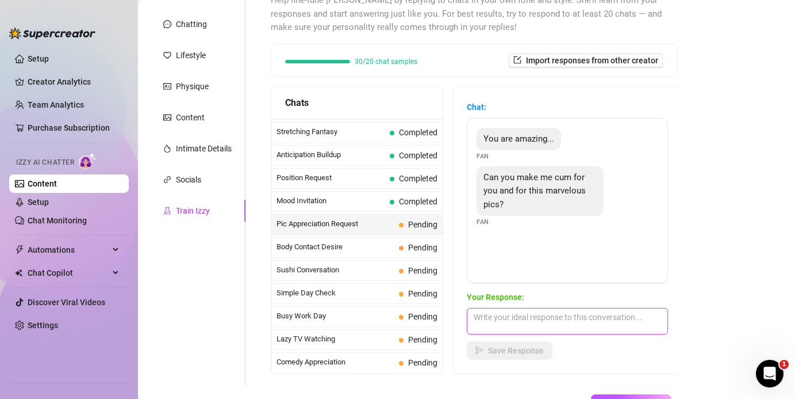
click at [519, 322] on textarea at bounding box center [567, 321] width 201 height 26
paste textarea "Mmm fuck yes baby 😈 stroke that cock for me while you look at my pics… I want y…"
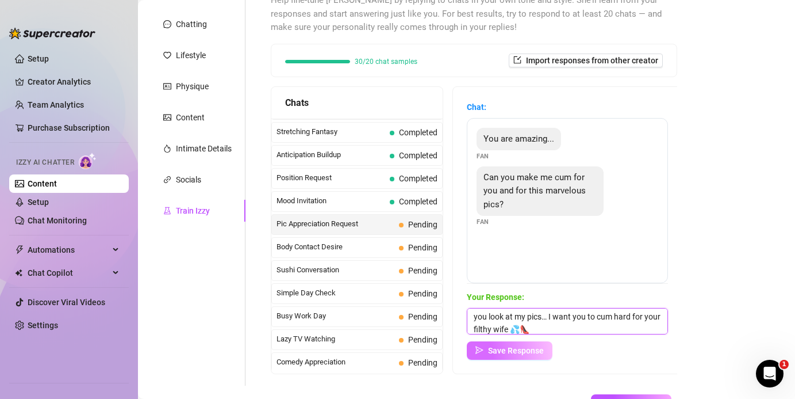
type textarea "Mmm fuck yes baby 😈 stroke that cock for me while you look at my pics… I want y…"
click at [524, 351] on span "Save Response" at bounding box center [516, 350] width 56 height 9
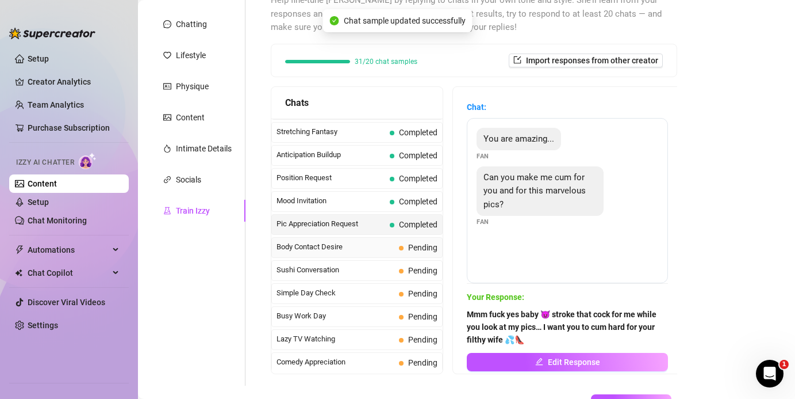
click at [326, 244] on span "Body Contact Desire" at bounding box center [336, 247] width 118 height 12
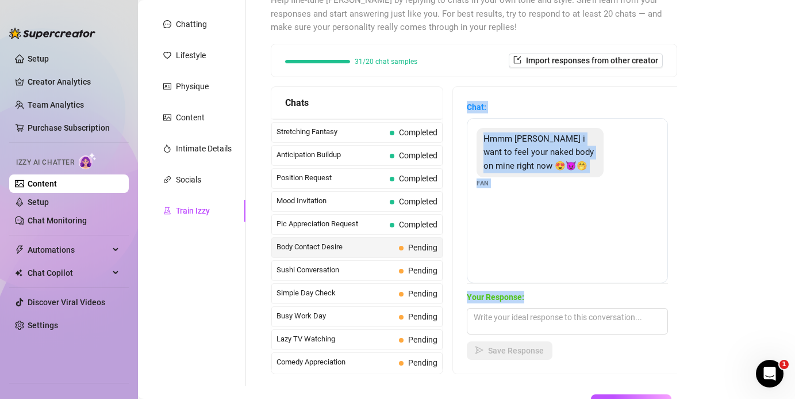
drag, startPoint x: 465, startPoint y: 104, endPoint x: 529, endPoint y: 295, distance: 202.0
click at [529, 295] on div "Chat: Hmmm Holly i want to feel your naked body on mine right now 😍😈🤭 Fan Your …" at bounding box center [567, 230] width 229 height 286
click at [515, 296] on strong "Your Response:" at bounding box center [496, 296] width 58 height 9
drag, startPoint x: 528, startPoint y: 302, endPoint x: 467, endPoint y: 106, distance: 206.1
click at [467, 106] on div "Chat: Hmmm Holly i want to feel your naked body on mine right now 😍😈🤭 Fan Your …" at bounding box center [567, 230] width 201 height 259
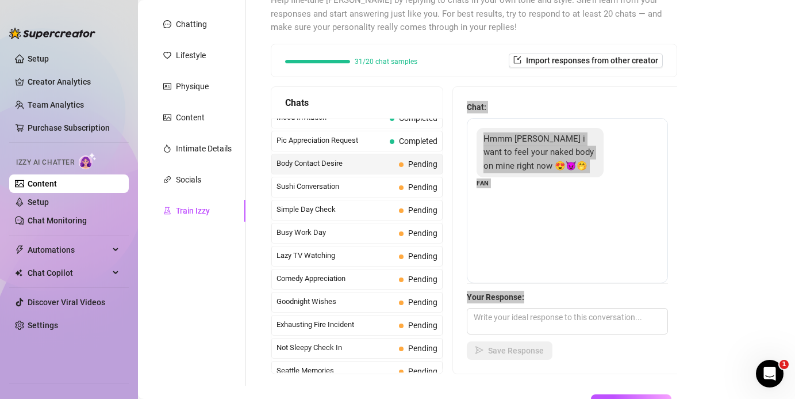
scroll to position [680, 0]
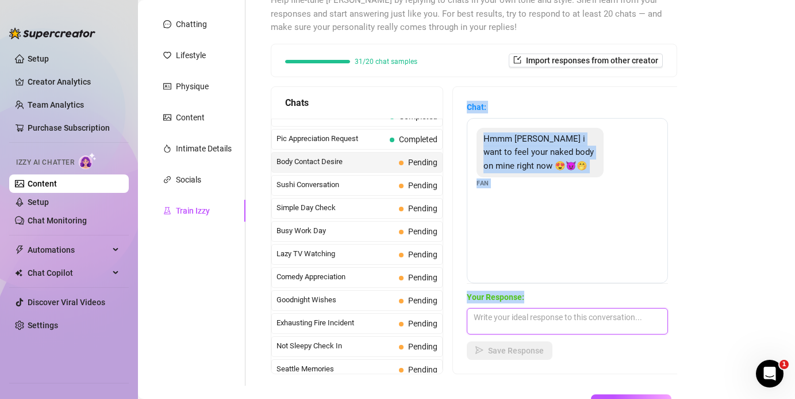
click at [488, 320] on textarea at bounding box center [567, 321] width 201 height 26
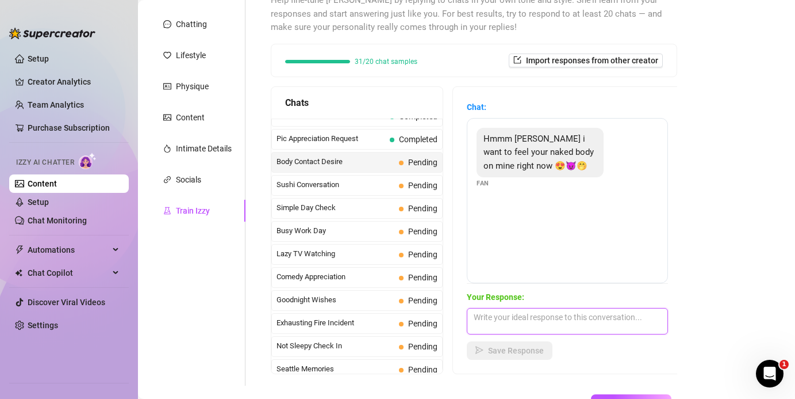
click at [488, 320] on textarea at bounding box center [567, 321] width 201 height 26
click at [487, 315] on textarea at bounding box center [567, 321] width 201 height 26
paste textarea "yes baby 😈 imagine my naked body sliding over yours, tits pressed to your chest…"
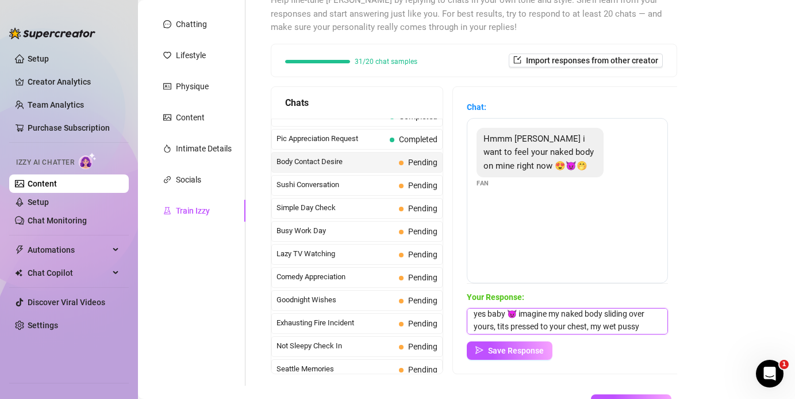
scroll to position [0, 0]
click at [477, 316] on textarea "yes baby 😈 imagine my naked body sliding over yours, tits pressed to your chest…" at bounding box center [567, 321] width 201 height 26
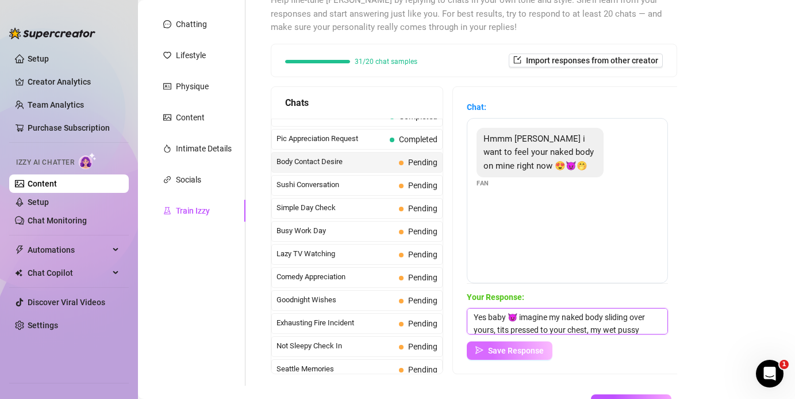
type textarea "Yes baby 😈 imagine my naked body sliding over yours, tits pressed to your chest…"
click at [504, 350] on span "Save Response" at bounding box center [516, 350] width 56 height 9
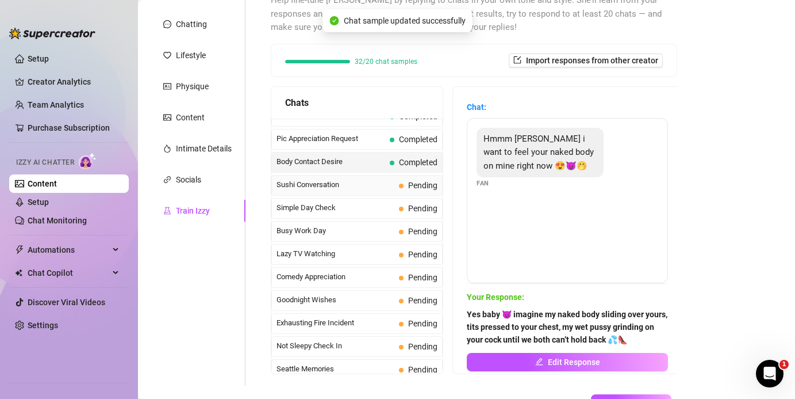
click at [350, 191] on div "Sushi Conversation Pending" at bounding box center [356, 185] width 171 height 21
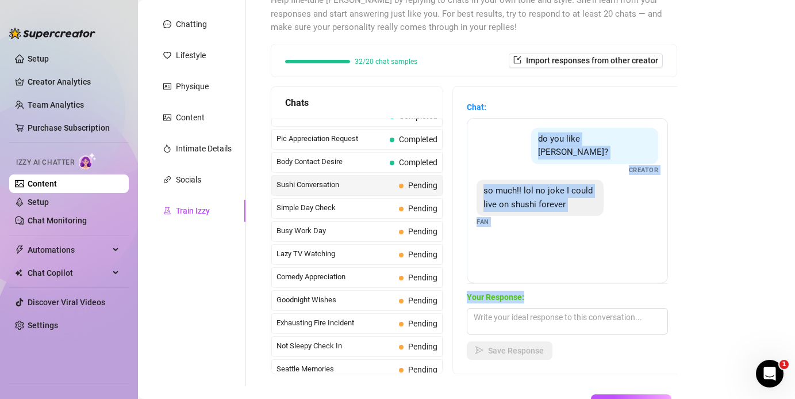
drag, startPoint x: 579, startPoint y: 136, endPoint x: 550, endPoint y: 304, distance: 170.5
click at [531, 304] on div "Chat: do you like shushi? Creator so much!! lol no joke I could live on shushi …" at bounding box center [567, 230] width 201 height 259
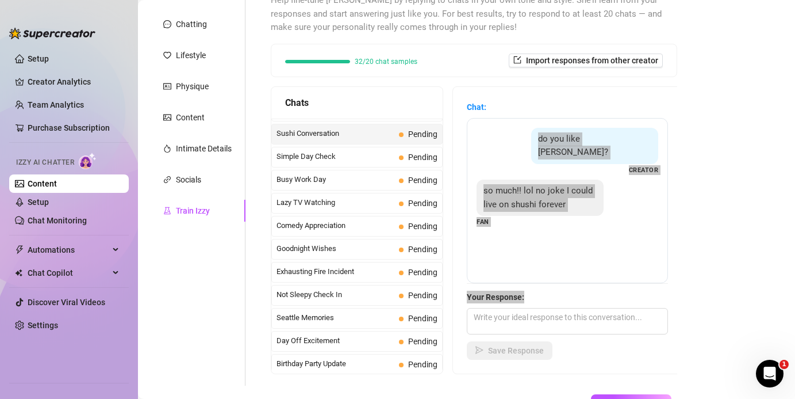
scroll to position [732, 0]
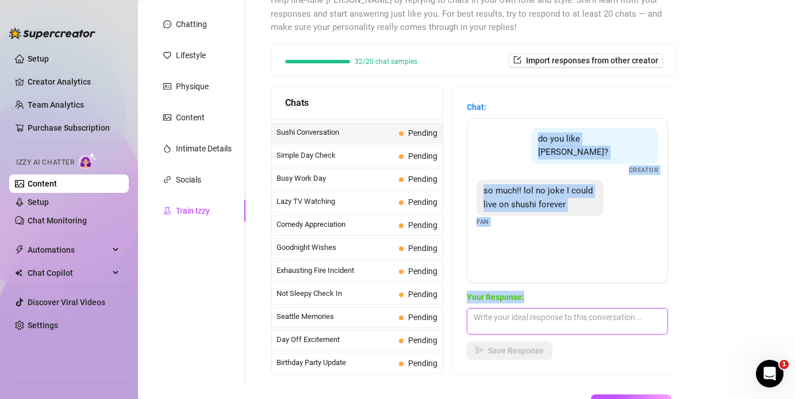
click at [508, 319] on textarea at bounding box center [567, 321] width 201 height 26
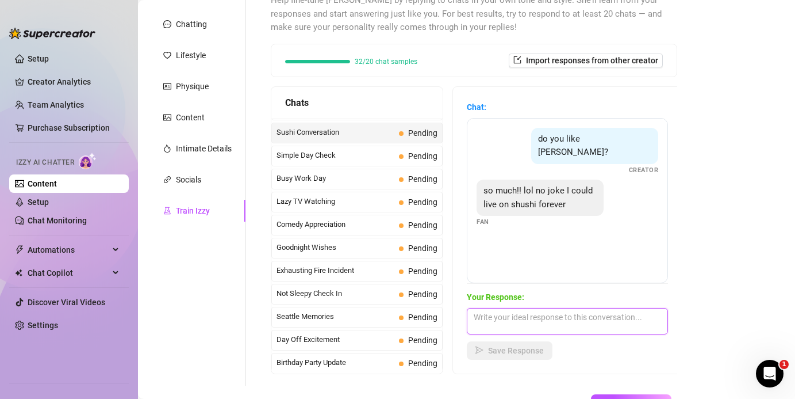
click at [508, 319] on textarea at bounding box center [567, 321] width 201 height 26
paste textarea "Mmm yes baby 😘 I’d eat sushi off your chest in just my heels and lingerie… then…"
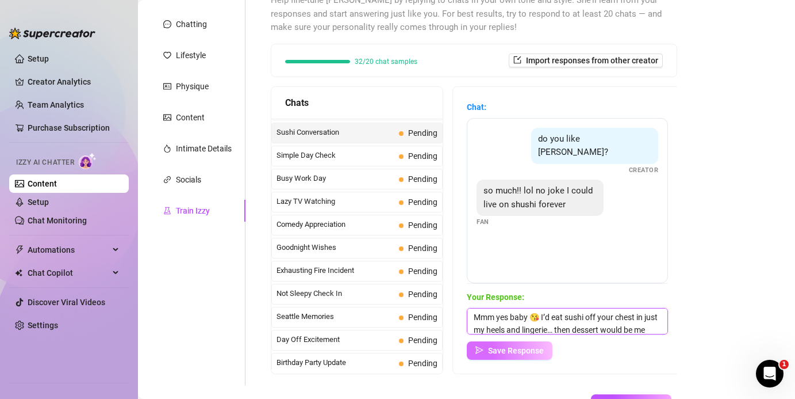
scroll to position [13, 0]
type textarea "Mmm yes baby 😘 I’d eat sushi off your chest in just my heels and lingerie… then…"
click at [519, 346] on span "Save Response" at bounding box center [516, 350] width 56 height 9
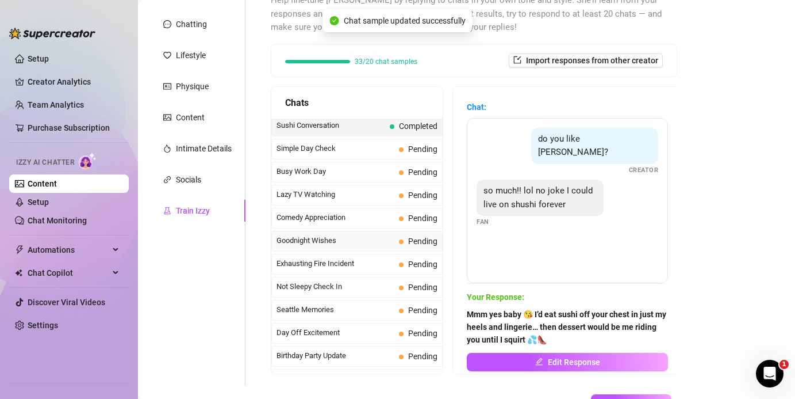
scroll to position [738, 0]
click at [320, 148] on span "Simple Day Check" at bounding box center [336, 149] width 118 height 12
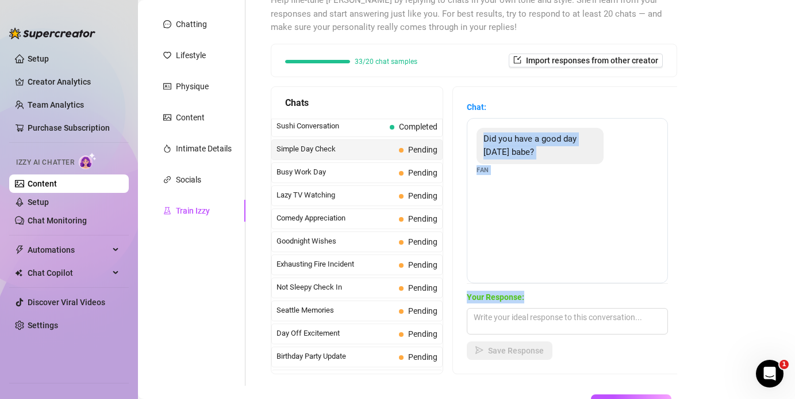
drag, startPoint x: 482, startPoint y: 139, endPoint x: 527, endPoint y: 297, distance: 163.7
click at [526, 297] on div "Chat: Did you have a good day today babe? Fan Your Response: Save Response" at bounding box center [567, 230] width 201 height 259
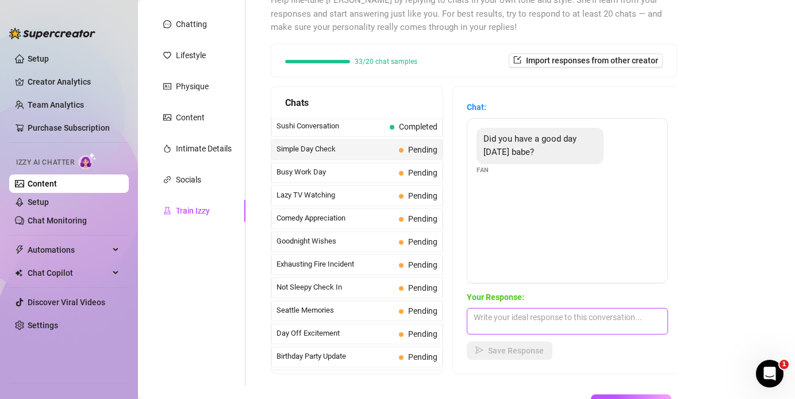
click at [481, 320] on textarea at bounding box center [567, 321] width 201 height 26
paste textarea "I had such a good day… but now I just want to get filthy with you, slip into my…"
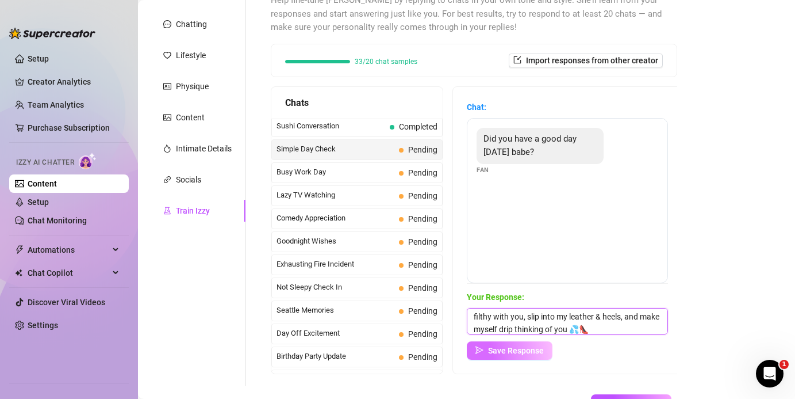
type textarea "I had such a good day… but now I just want to get filthy with you, slip into my…"
click at [502, 353] on span "Save Response" at bounding box center [516, 350] width 56 height 9
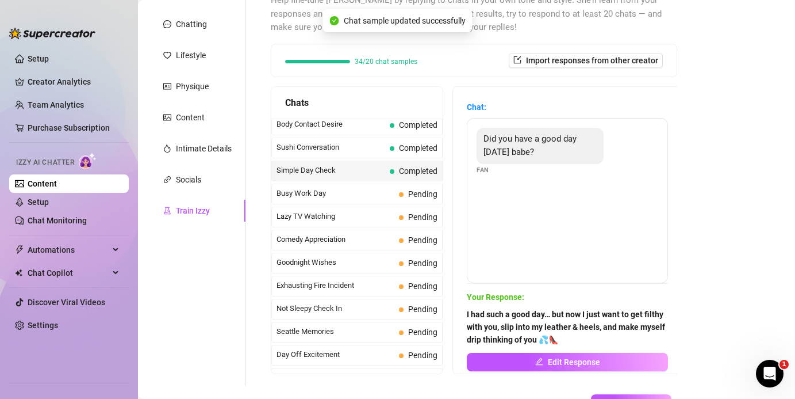
scroll to position [731, 0]
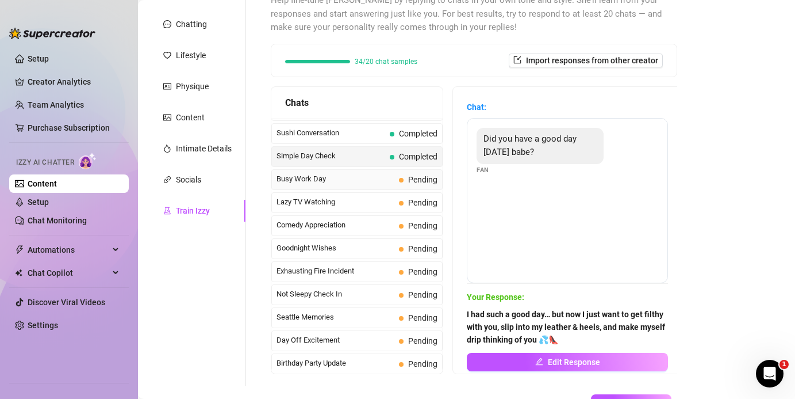
click at [345, 178] on span "Busy Work Day" at bounding box center [336, 179] width 118 height 12
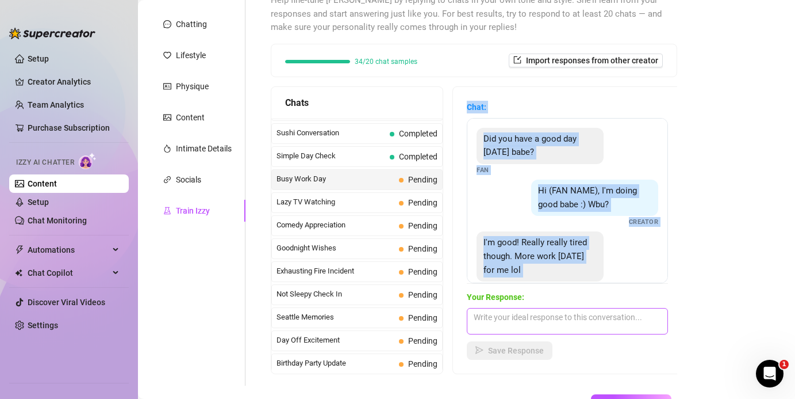
drag, startPoint x: 468, startPoint y: 106, endPoint x: 580, endPoint y: 317, distance: 239.3
click at [531, 317] on div "Chat: Did you have a good day today babe? Fan Hi (FAN NAME), I'm doing good bab…" at bounding box center [567, 230] width 201 height 259
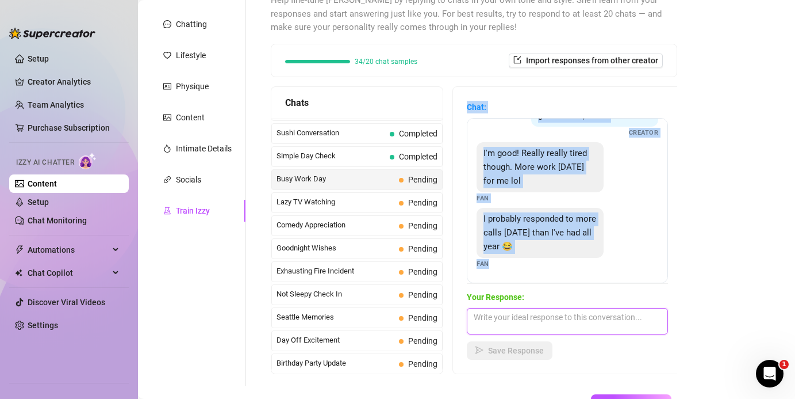
click at [487, 321] on textarea at bounding box center [567, 321] width 201 height 26
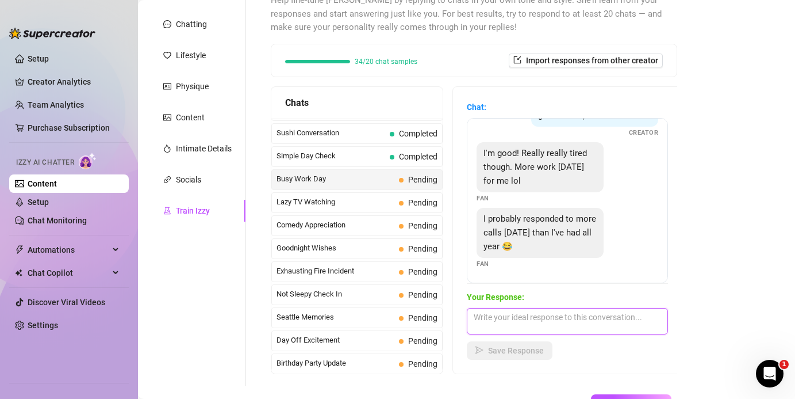
click at [487, 321] on textarea at bounding box center [567, 321] width 201 height 26
paste textarea "Omg 😅 sounds like they’re working you too hard, baby… you need to relax with me…"
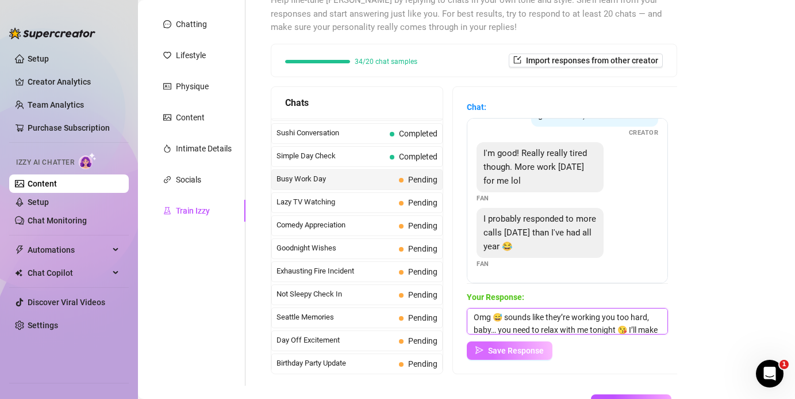
scroll to position [13, 0]
type textarea "Omg 😅 sounds like they’re working you too hard, baby… you need to relax with me…"
click at [496, 351] on span "Save Response" at bounding box center [516, 350] width 56 height 9
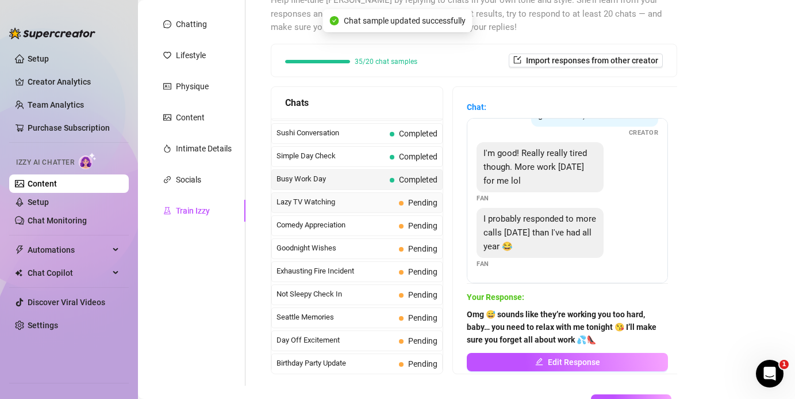
click at [296, 204] on span "Lazy TV Watching" at bounding box center [336, 202] width 118 height 12
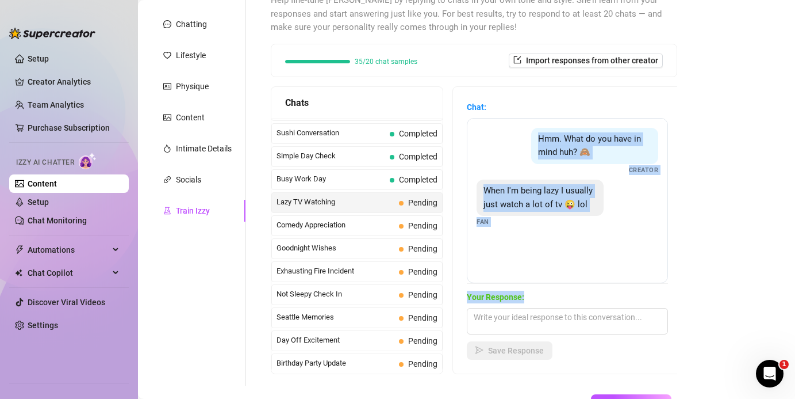
drag, startPoint x: 539, startPoint y: 139, endPoint x: 533, endPoint y: 300, distance: 161.1
click at [531, 300] on div "Chat: Hmm. What do you have in mind huh? 🙈 Creator When I'm being lazy I usuall…" at bounding box center [567, 230] width 201 height 259
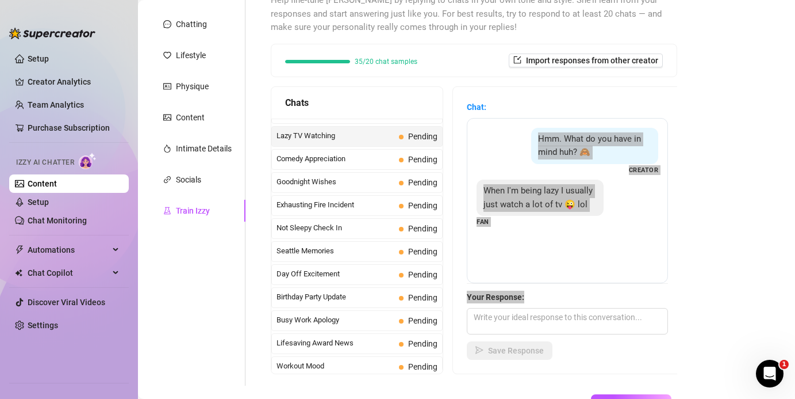
scroll to position [809, 0]
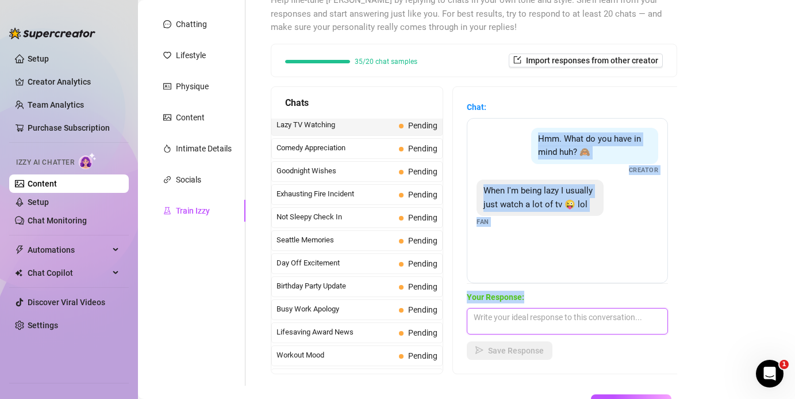
click at [480, 314] on textarea at bounding box center [567, 321] width 201 height 26
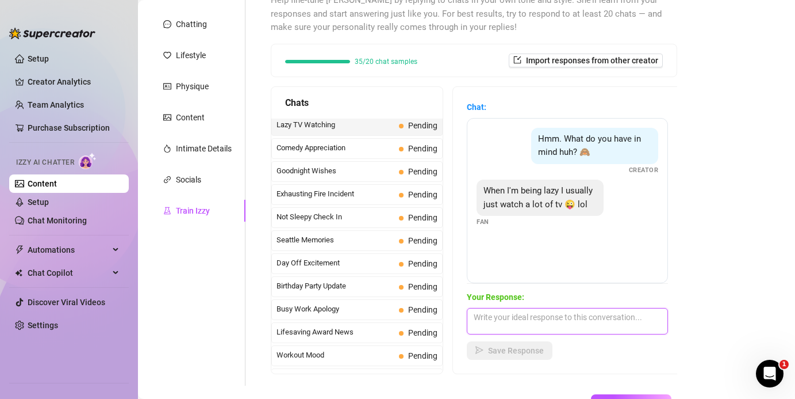
click at [480, 314] on textarea at bounding box center [567, 321] width 201 height 26
click at [475, 319] on textarea at bounding box center [567, 321] width 201 height 26
paste textarea "Hehe same baby 😘 but when I’m feeling filthy, I slip into leather & heels and p…"
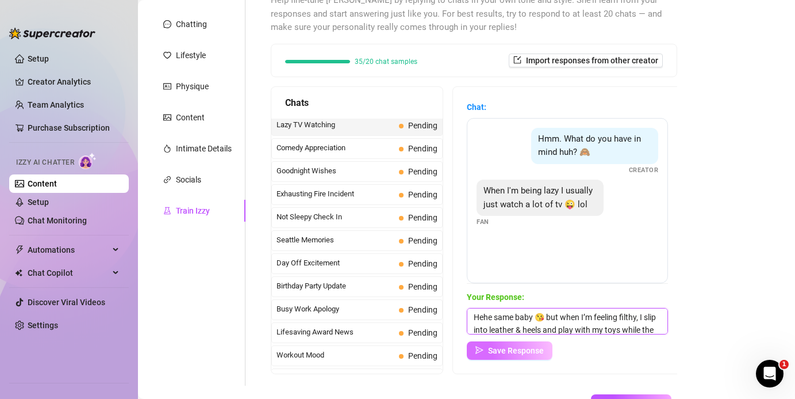
scroll to position [13, 0]
type textarea "Hehe same baby 😘 but when I’m feeling filthy, I slip into leather & heels and p…"
click at [503, 352] on span "Save Response" at bounding box center [516, 350] width 56 height 9
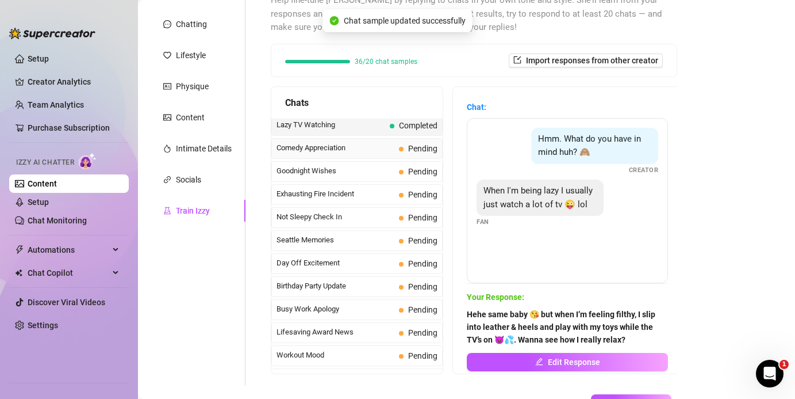
click at [347, 147] on span "Comedy Appreciation" at bounding box center [336, 148] width 118 height 12
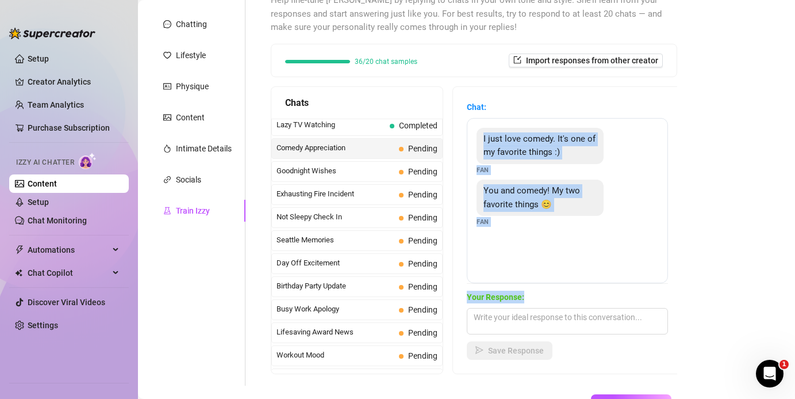
drag, startPoint x: 484, startPoint y: 137, endPoint x: 534, endPoint y: 297, distance: 167.1
click at [531, 297] on div "Chat: I just love comedy. It's one of my favorite things :) Fan You and comedy!…" at bounding box center [567, 230] width 201 height 259
click at [514, 293] on strong "Your Response:" at bounding box center [496, 296] width 58 height 9
drag, startPoint x: 527, startPoint y: 298, endPoint x: 480, endPoint y: 141, distance: 164.1
click at [480, 141] on div "Chat: I just love comedy. It's one of my favorite things :) Fan You and comedy!…" at bounding box center [567, 230] width 201 height 259
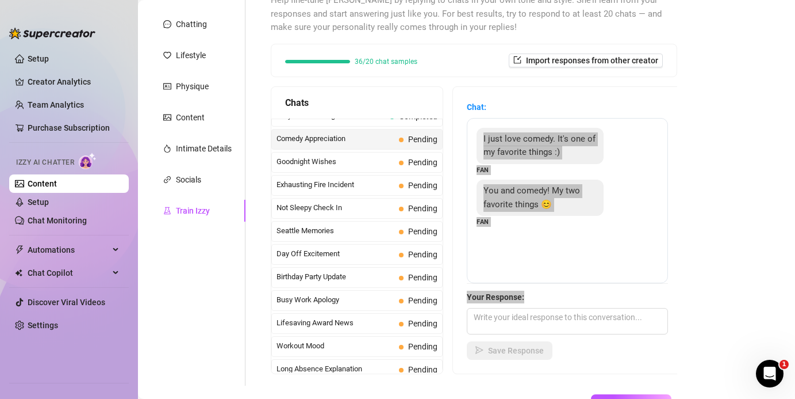
scroll to position [832, 0]
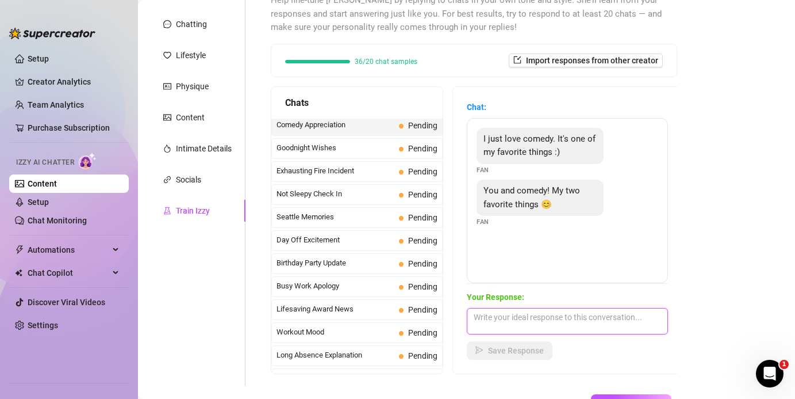
click at [506, 326] on textarea at bounding box center [567, 321] width 201 height 26
paste textarea "Hehe aww baby 😘 you always know how to make me smile… but I bet I can make you …"
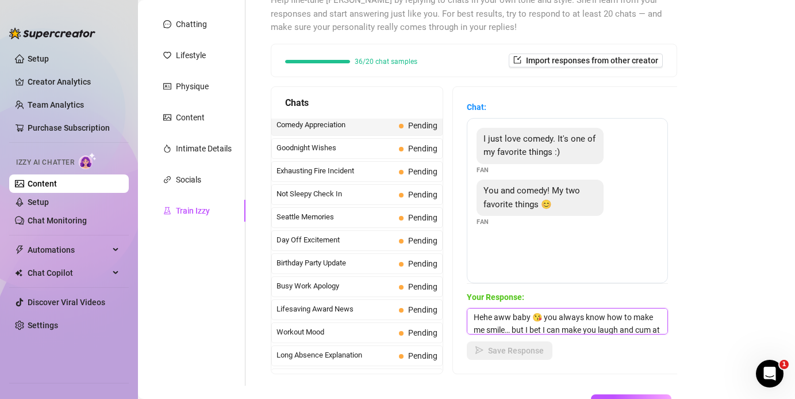
scroll to position [13, 0]
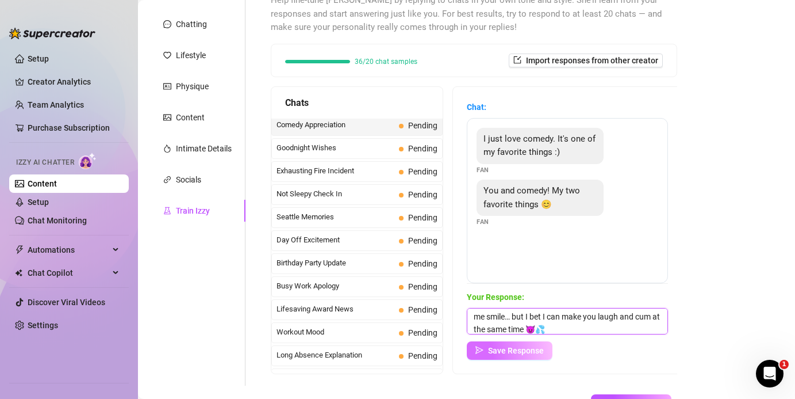
type textarea "Hehe aww baby 😘 you always know how to make me smile… but I bet I can make you …"
click at [500, 356] on button "Save Response" at bounding box center [510, 350] width 86 height 18
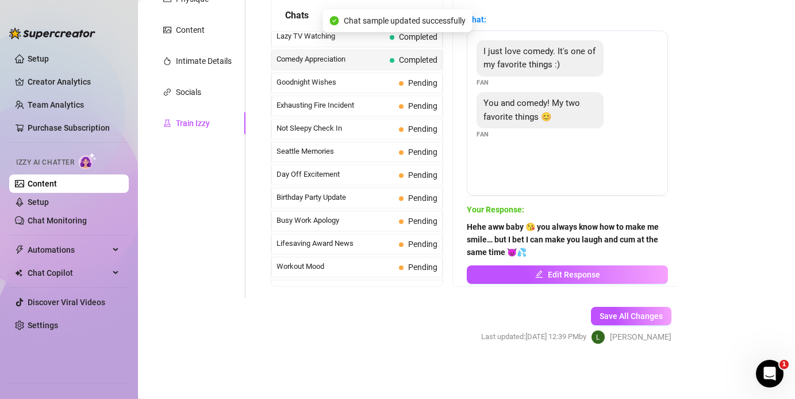
scroll to position [805, 0]
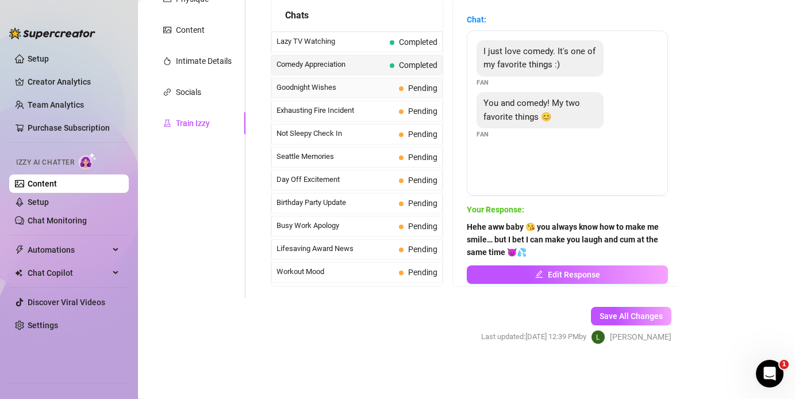
click at [372, 93] on span "Goodnight Wishes" at bounding box center [336, 88] width 118 height 12
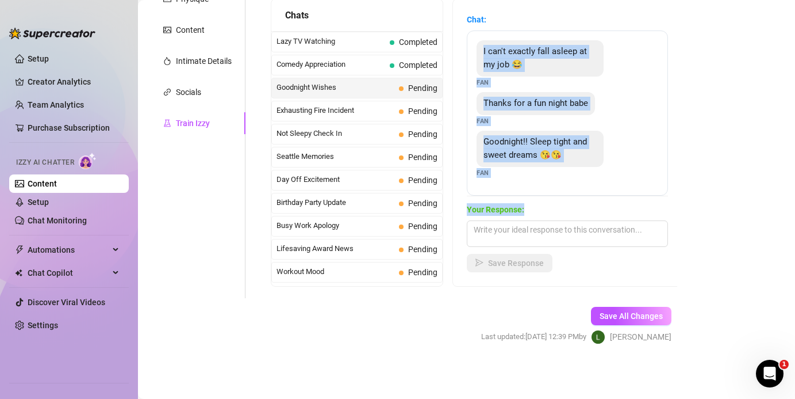
drag, startPoint x: 484, startPoint y: 48, endPoint x: 533, endPoint y: 217, distance: 176.2
click at [531, 217] on div "Chat: I can't exactly fall asleep at my job 😂 Fan Thanks for a fun night babe F…" at bounding box center [567, 142] width 201 height 259
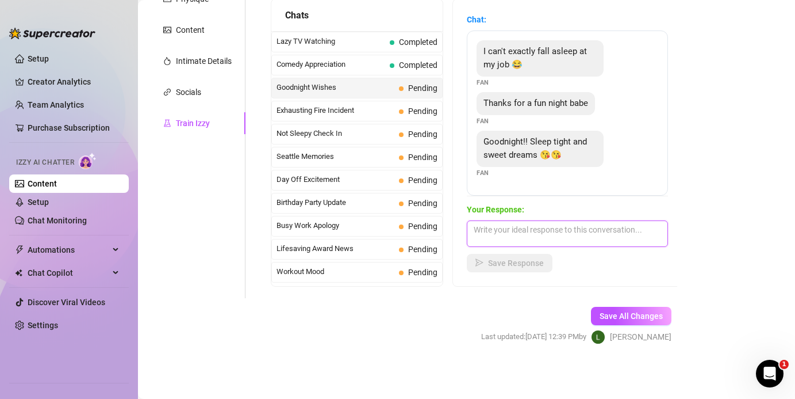
click at [510, 236] on textarea at bounding box center [567, 233] width 201 height 26
paste textarea "Goodnight baby 😘 sleep tight and dream of me in leather & heels riding my toy j…"
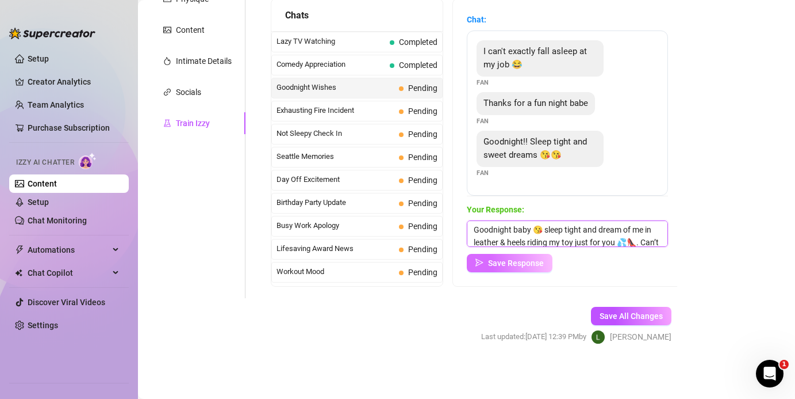
scroll to position [13, 0]
type textarea "Goodnight baby 😘 sleep tight and dream of me in leather & heels riding my toy j…"
click at [516, 266] on span "Save Response" at bounding box center [516, 262] width 56 height 9
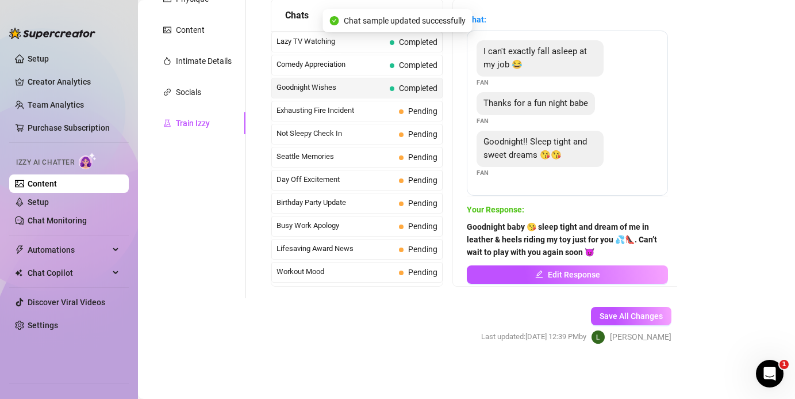
click at [332, 90] on span "Goodnight Wishes" at bounding box center [331, 88] width 109 height 12
click at [390, 109] on span "Exhausting Fire Incident" at bounding box center [336, 111] width 118 height 12
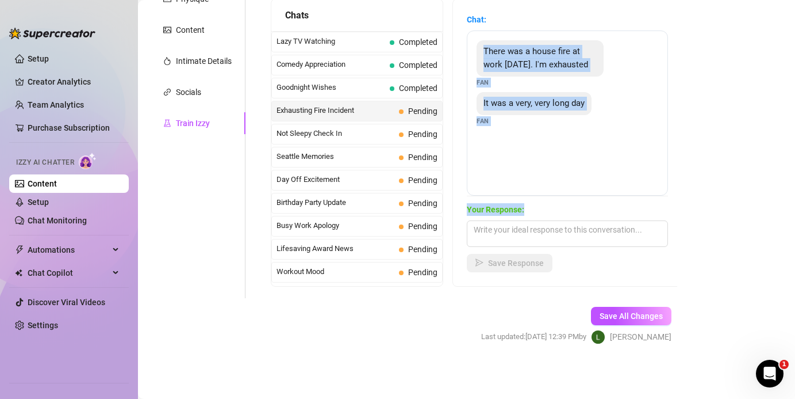
drag, startPoint x: 485, startPoint y: 48, endPoint x: 527, endPoint y: 208, distance: 165.1
click at [527, 208] on div "Chat: There was a house fire at work today. I'm exhausted Fan It was a very, ve…" at bounding box center [567, 142] width 201 height 259
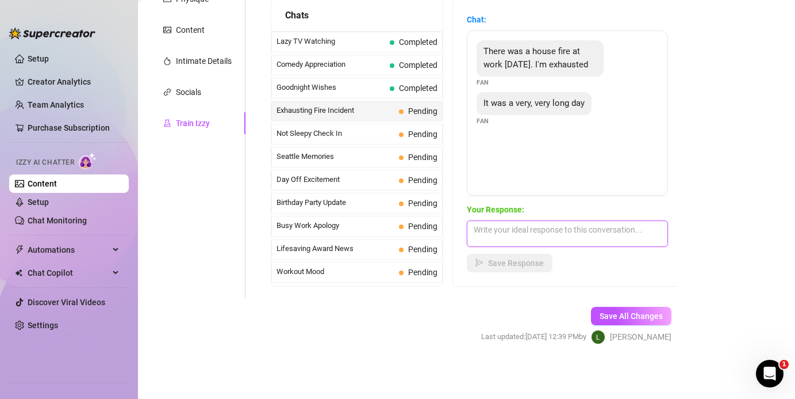
click at [478, 225] on textarea at bounding box center [567, 233] width 201 height 26
paste textarea "Omg baby 😘 that sounds so intense, no wonder you’re exhausted… come unwind with…"
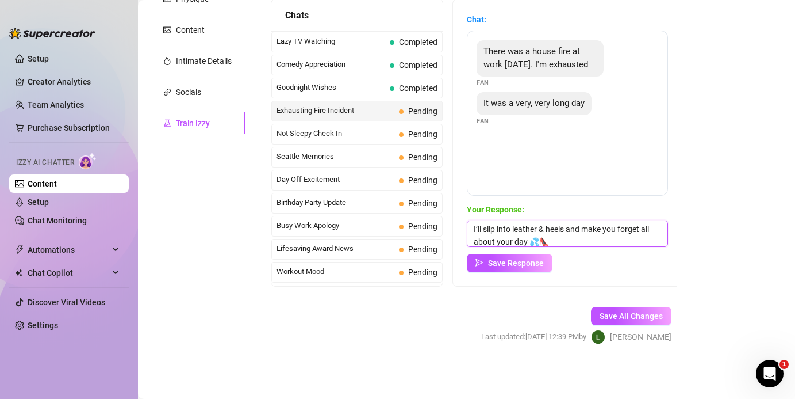
scroll to position [0, 0]
type textarea "Omg baby 😘 that sounds so intense, no wonder you’re exhausted… come unwind with…"
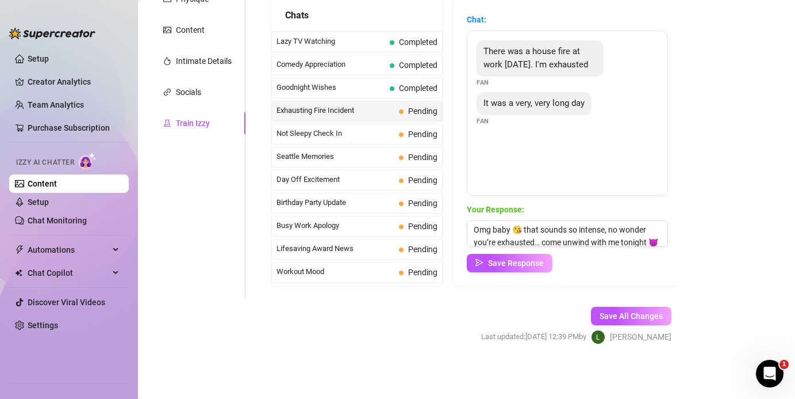
click at [506, 277] on div "Chat: There was a house fire at work today. I'm exhausted Fan It was a very, ve…" at bounding box center [567, 142] width 229 height 286
click at [505, 256] on button "Save Response" at bounding box center [510, 263] width 86 height 18
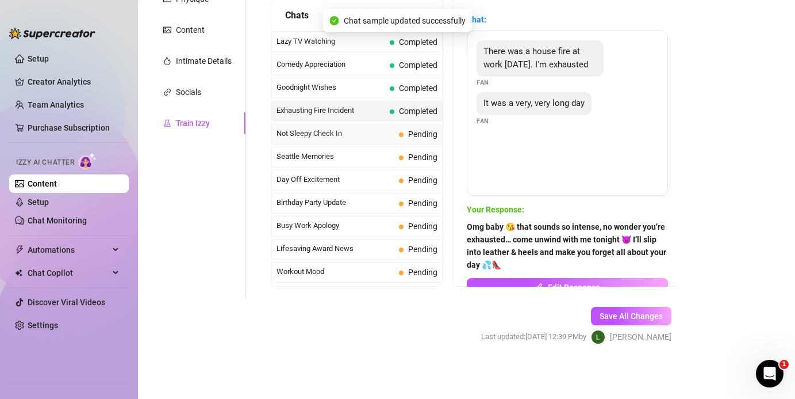
click at [331, 132] on span "Not Sleepy Check In" at bounding box center [336, 134] width 118 height 12
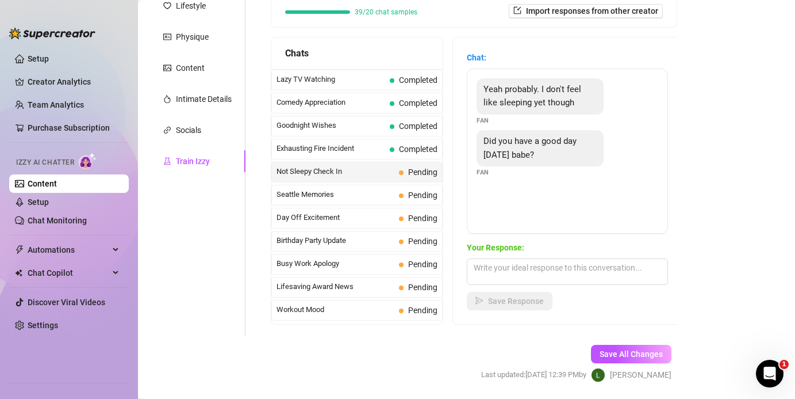
scroll to position [175, 0]
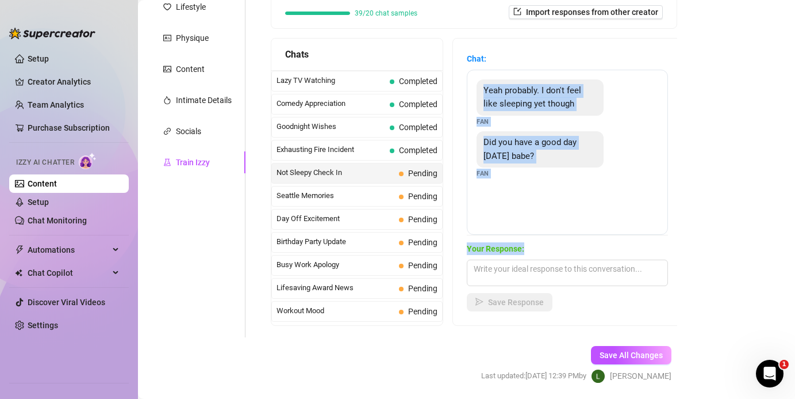
drag, startPoint x: 483, startPoint y: 89, endPoint x: 530, endPoint y: 244, distance: 162.7
click at [530, 244] on div "Chat: Yeah probably. I don't feel like sleeping yet though Fan Did you have a g…" at bounding box center [567, 181] width 201 height 259
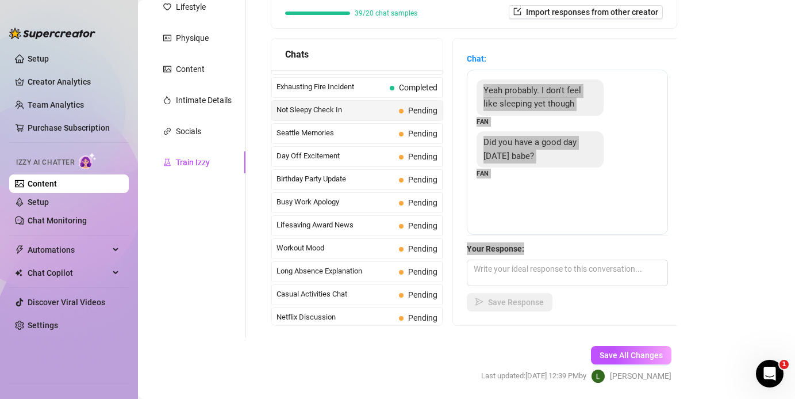
scroll to position [867, 0]
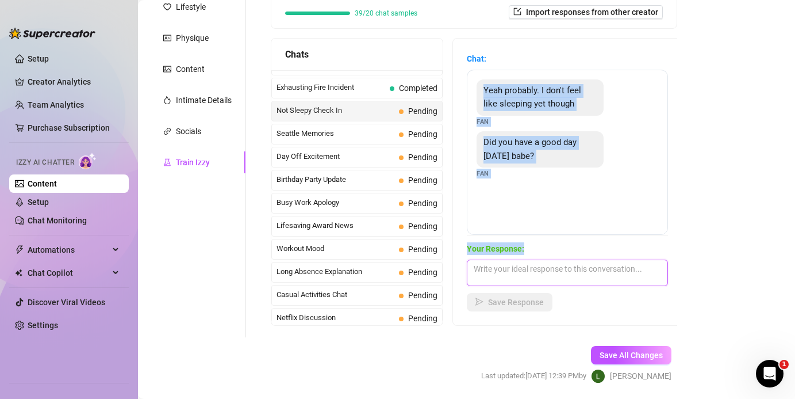
click at [515, 276] on textarea at bounding box center [567, 272] width 201 height 26
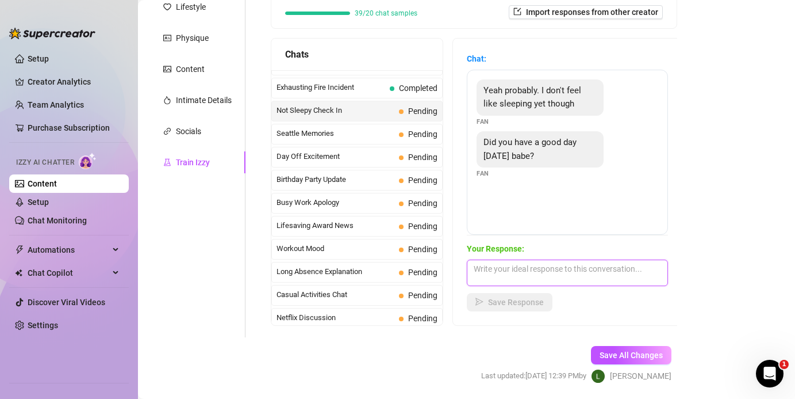
click at [515, 276] on textarea at bounding box center [567, 272] width 201 height 26
paste textarea "I did baby 😘 but now the best part of my day is being here with you… slipping i…"
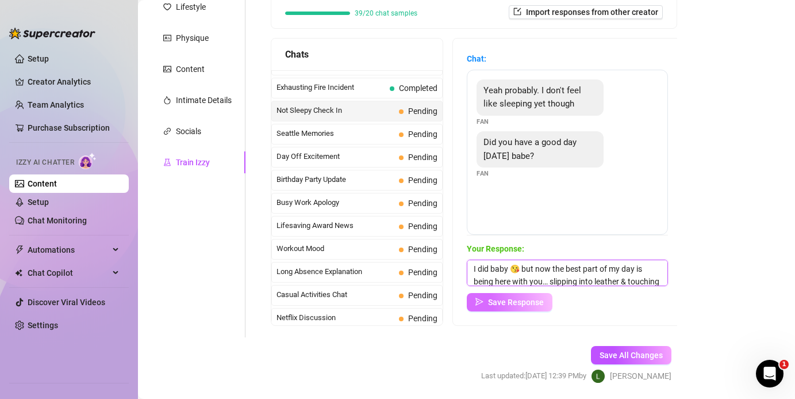
scroll to position [13, 0]
type textarea "I did baby 😘 but now the best part of my day is being here with you… slipping i…"
click at [512, 302] on span "Save Response" at bounding box center [516, 301] width 56 height 9
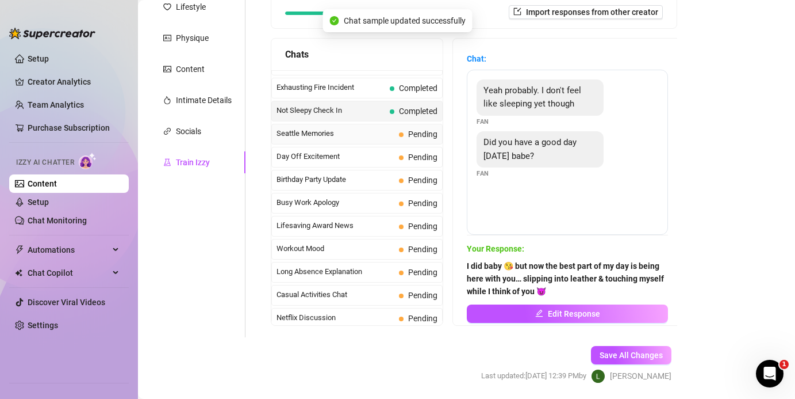
click at [307, 133] on span "Seattle Memories" at bounding box center [336, 134] width 118 height 12
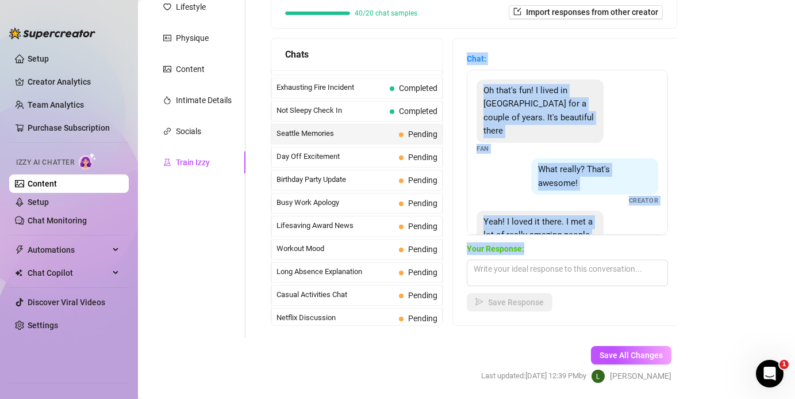
drag, startPoint x: 466, startPoint y: 59, endPoint x: 534, endPoint y: 247, distance: 200.7
click at [531, 247] on div "Chat: Oh that's fun! I lived in Seattle for a couple of years. It's beautiful t…" at bounding box center [567, 182] width 229 height 286
click at [487, 264] on textarea at bounding box center [567, 272] width 201 height 26
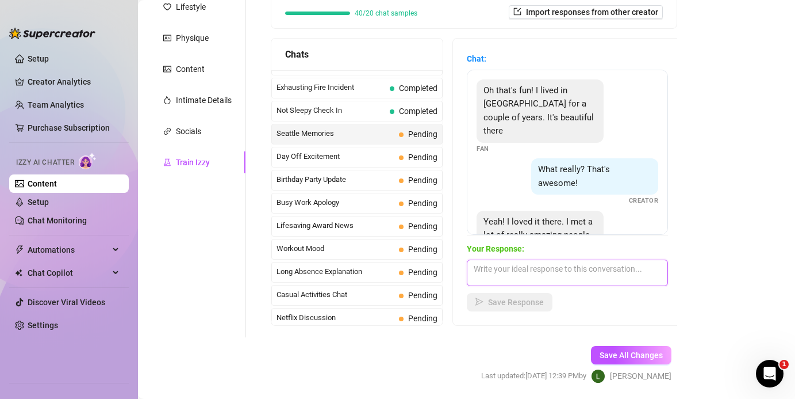
click at [487, 264] on textarea at bounding box center [567, 272] width 201 height 26
paste textarea "Chat: Oh that's fun! I lived in Seattle for a couple of years. It's beautiful t…"
type textarea "Chat: Oh that's fun! I lived in Seattle for a couple of years. It's beautiful t…"
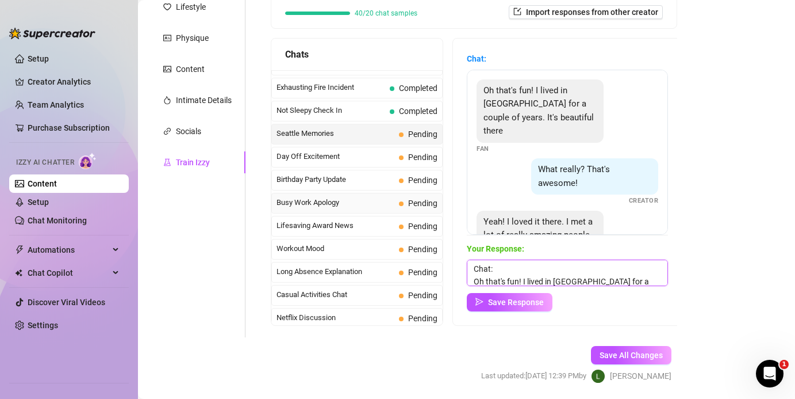
drag, startPoint x: 542, startPoint y: 277, endPoint x: 380, endPoint y: 201, distance: 178.5
click at [380, 201] on div "Chats Last Money Nipples Inquiry Completed Waiting For Payday Completed Not Pus…" at bounding box center [474, 182] width 407 height 288
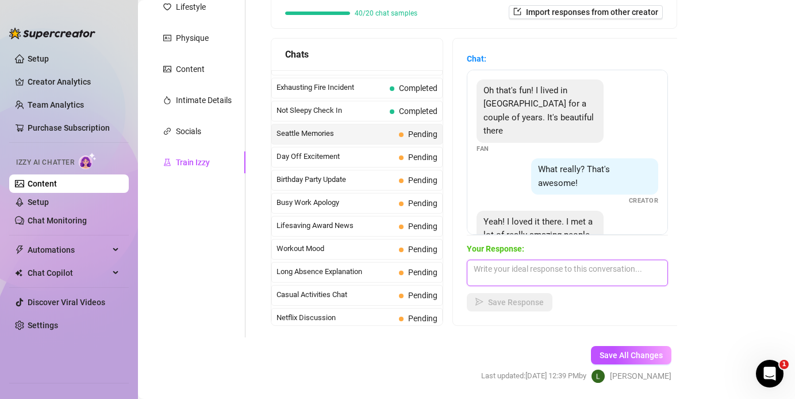
click at [482, 269] on textarea at bounding box center [567, 272] width 201 height 26
paste textarea "Aww yeah babe 😘 Seattle was amazing… but nothing compares to the people I get t…"
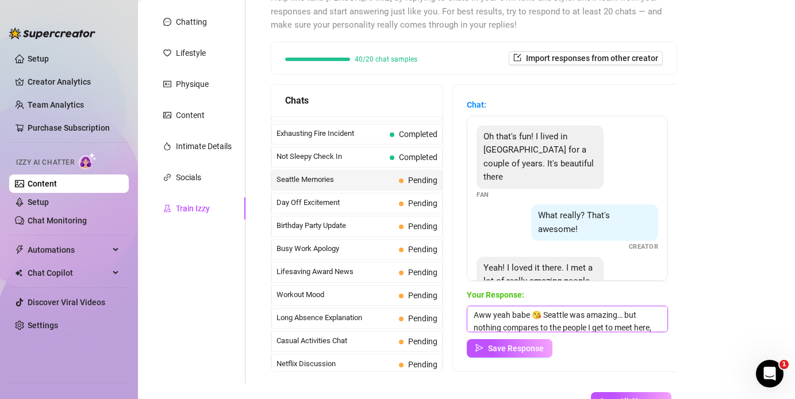
scroll to position [122, 0]
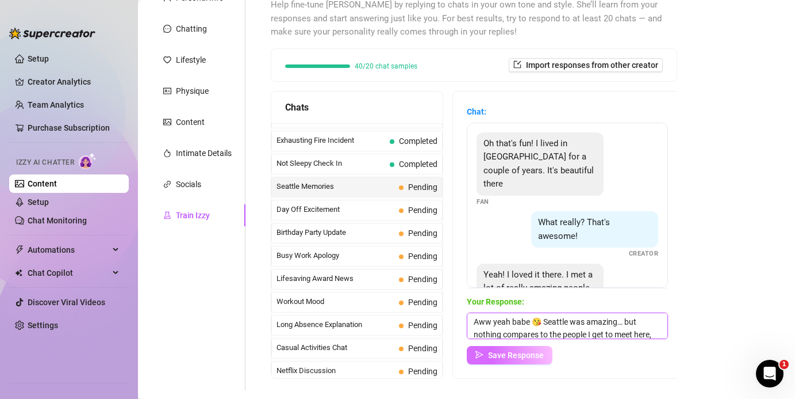
type textarea "Aww yeah babe 😘 Seattle was amazing… but nothing compares to the people I get t…"
click at [509, 348] on button "Save Response" at bounding box center [510, 355] width 86 height 18
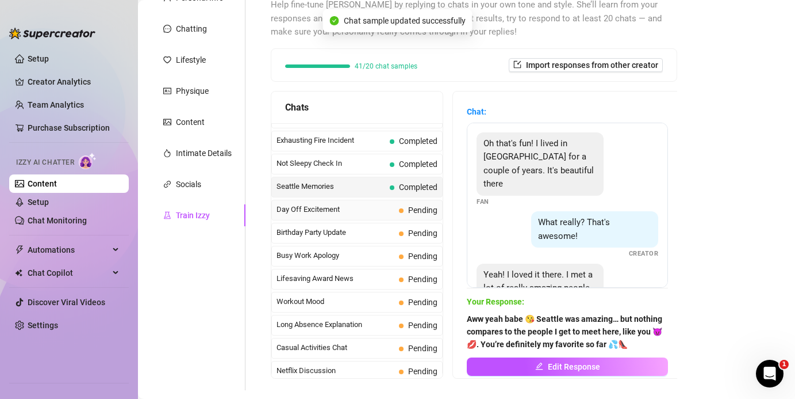
click at [354, 211] on span "Day Off Excitement" at bounding box center [336, 210] width 118 height 12
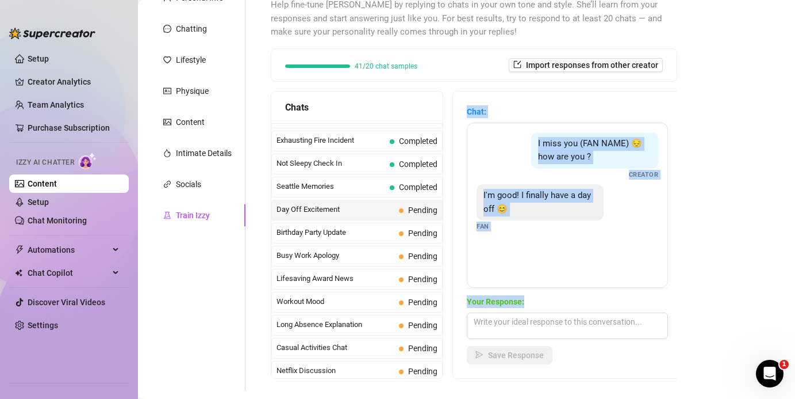
drag, startPoint x: 466, startPoint y: 112, endPoint x: 552, endPoint y: 308, distance: 214.5
click at [531, 308] on div "Chat: I miss you (FAN NAME) 😔 how are you ? Creator I'm good! I finally have a …" at bounding box center [567, 234] width 229 height 286
click at [500, 323] on textarea at bounding box center [567, 325] width 201 height 26
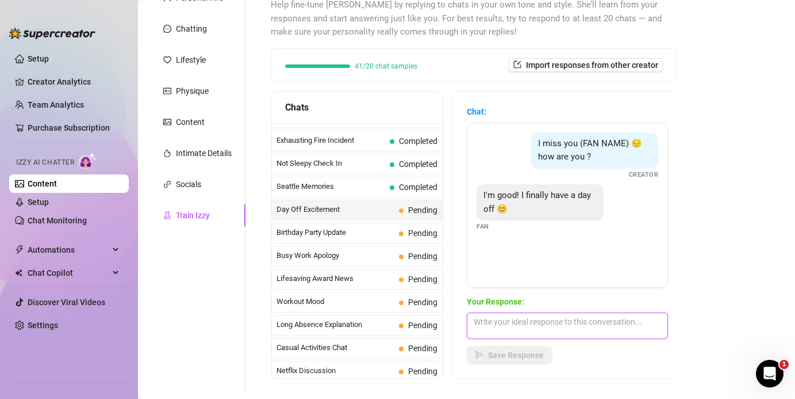
click at [500, 323] on textarea at bounding box center [567, 325] width 201 height 26
paste textarea "I missed you too baby 😘 glad you’ve got a day off… now you can spend it drippin…"
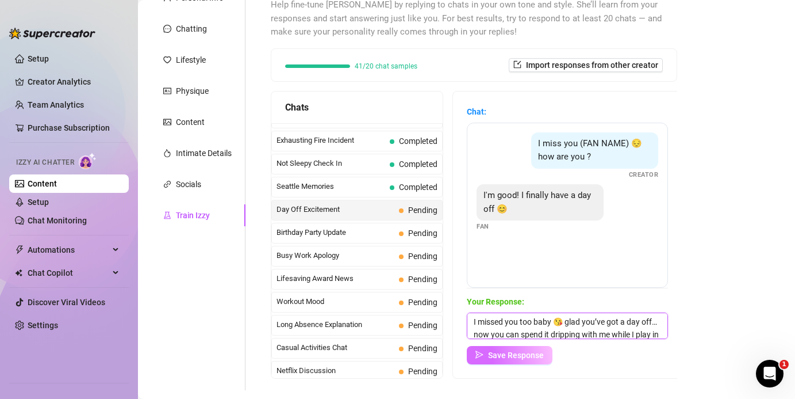
scroll to position [13, 0]
type textarea "I missed you too baby 😘 glad you’ve got a day off… now you can spend it drippin…"
click at [509, 354] on span "Save Response" at bounding box center [516, 354] width 56 height 9
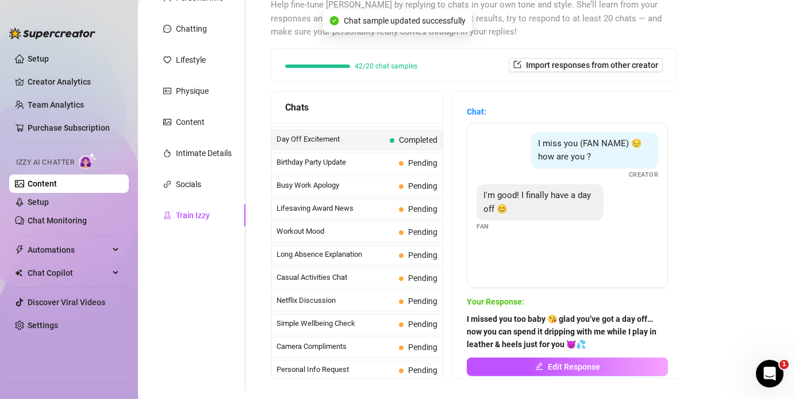
scroll to position [941, 0]
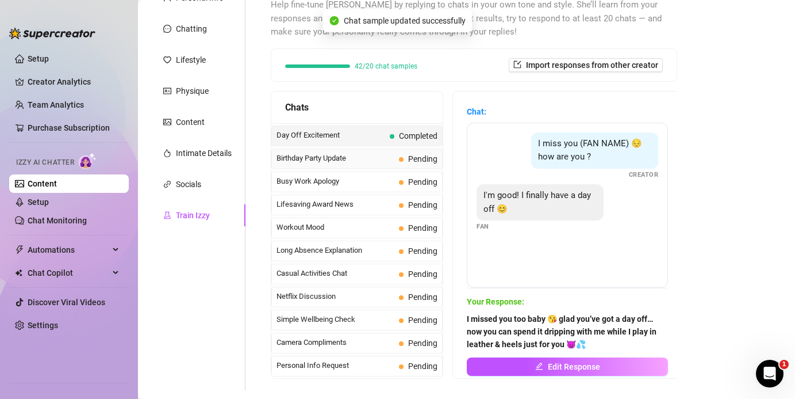
click at [320, 152] on div "Birthday Party Update Pending" at bounding box center [356, 158] width 171 height 21
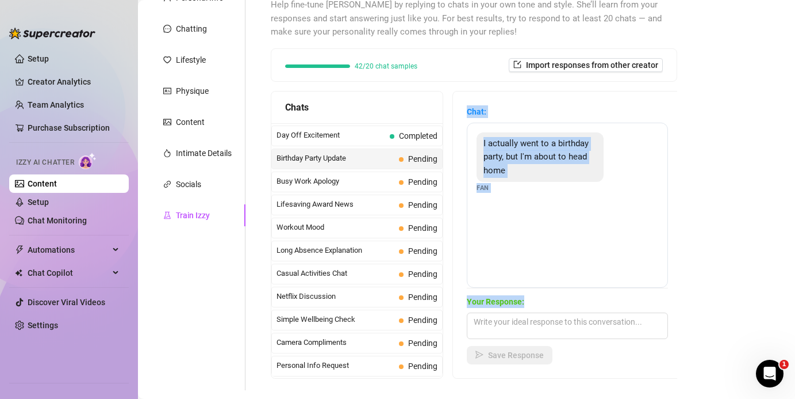
drag, startPoint x: 466, startPoint y: 109, endPoint x: 527, endPoint y: 298, distance: 199.0
click at [527, 298] on div "Chat: I actually went to a birthday party, but I'm about to head home Fan Your …" at bounding box center [567, 234] width 229 height 286
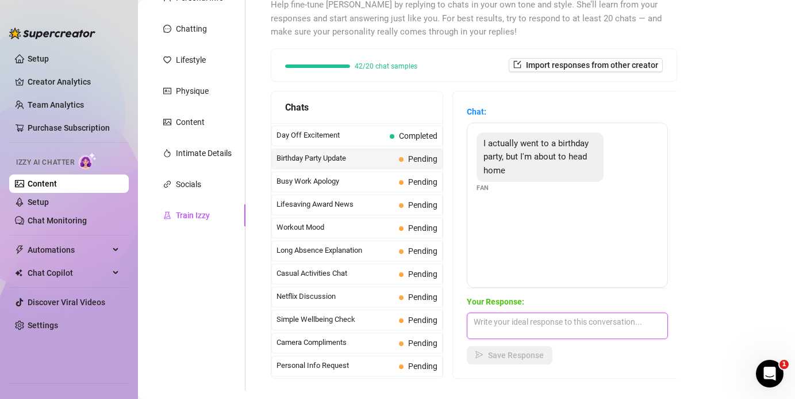
click at [490, 325] on textarea at bounding box center [567, 325] width 201 height 26
paste textarea "Mmm sounds fun baby 😘 now I want you to come home to me… imagine walking in and…"
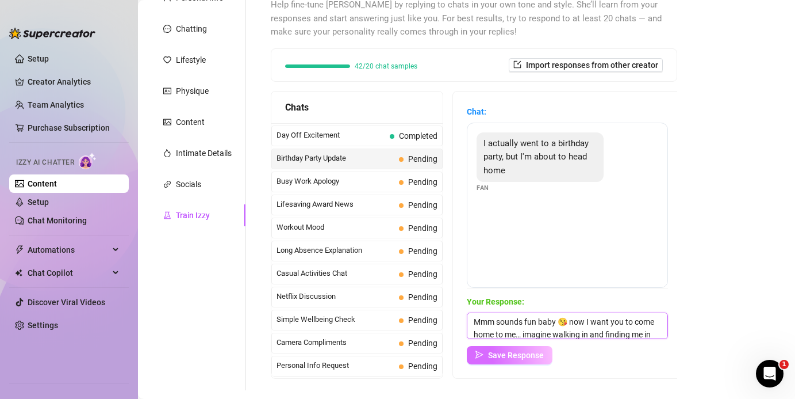
scroll to position [26, 0]
type textarea "Mmm sounds fun baby 😘 now I want you to come home to me… imagine walking in and…"
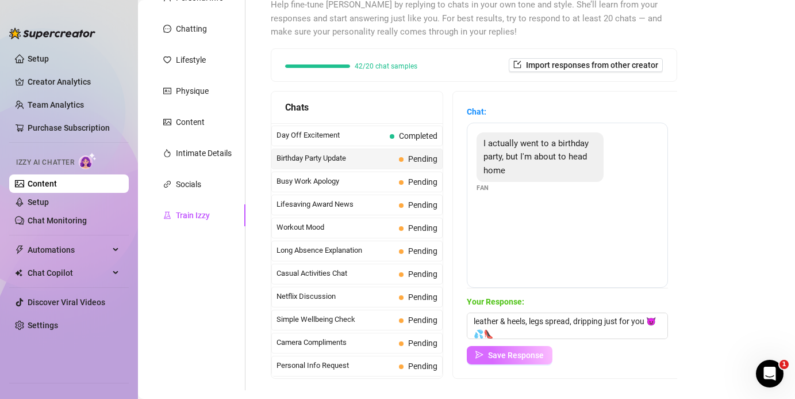
click at [497, 355] on span "Save Response" at bounding box center [516, 354] width 56 height 9
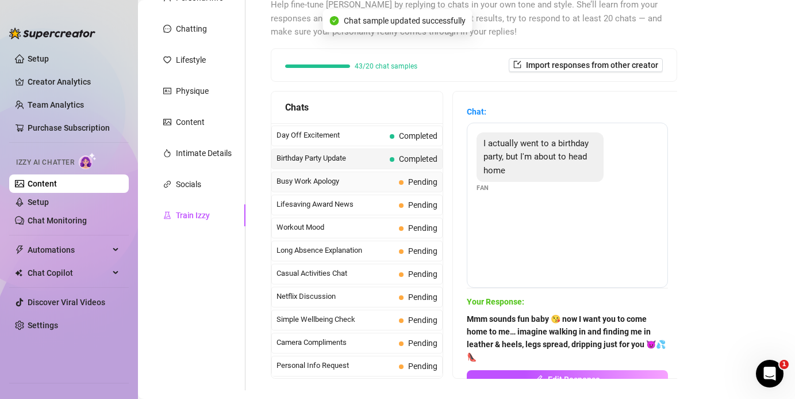
click at [348, 183] on span "Busy Work Apology" at bounding box center [336, 181] width 118 height 12
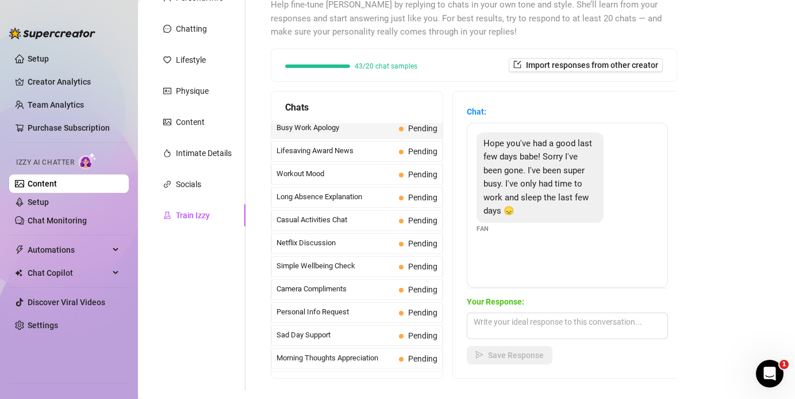
scroll to position [993, 0]
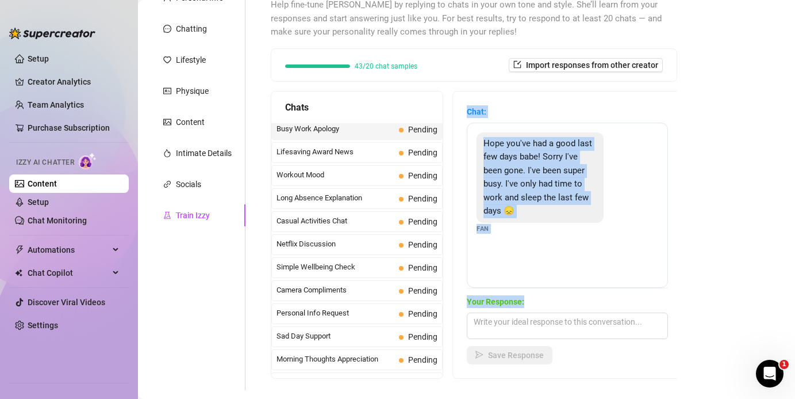
drag, startPoint x: 466, startPoint y: 110, endPoint x: 529, endPoint y: 300, distance: 200.6
click at [529, 300] on div "Chat: Hope you've had a good last few days babe! Sorry I've been gone. I've bee…" at bounding box center [567, 234] width 229 height 286
click at [514, 328] on textarea at bounding box center [567, 325] width 201 height 26
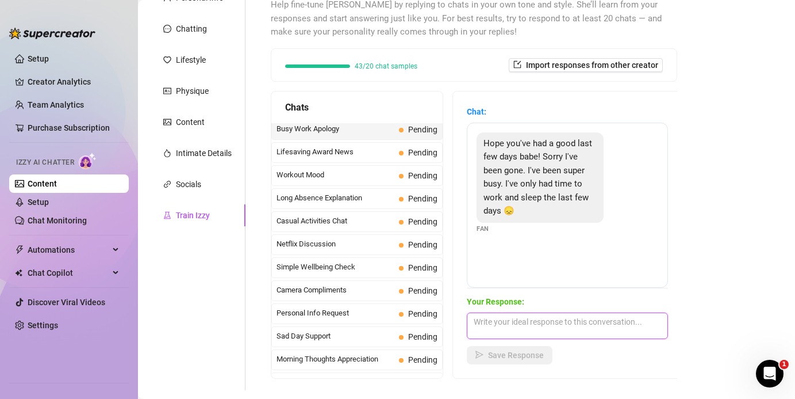
click at [514, 328] on textarea at bounding box center [567, 325] width 201 height 26
paste textarea "Aww I missed you baby 😘 I know how busy you’ve been… but now that you’re here, …"
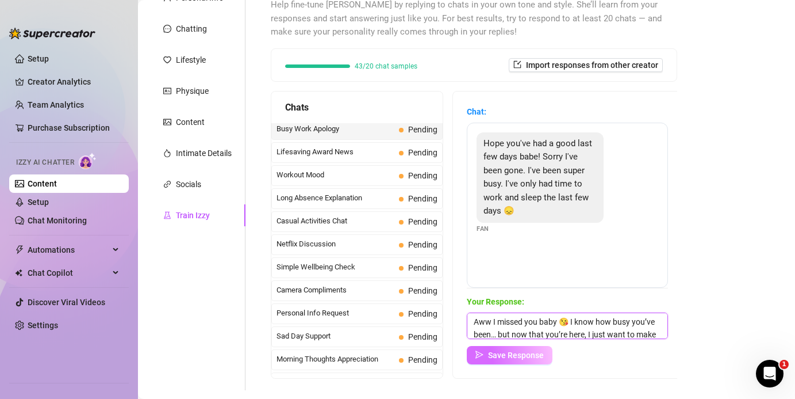
scroll to position [26, 0]
type textarea "Aww I missed you baby 😘 I know how busy you’ve been… but now that you’re here, …"
click at [497, 354] on span "Save Response" at bounding box center [516, 354] width 56 height 9
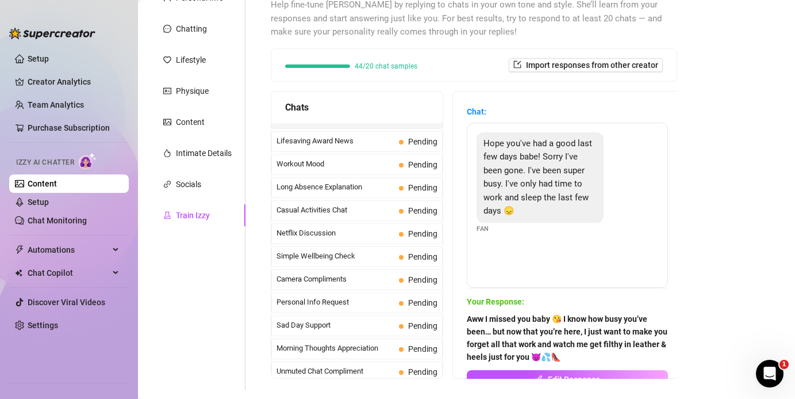
scroll to position [987, 0]
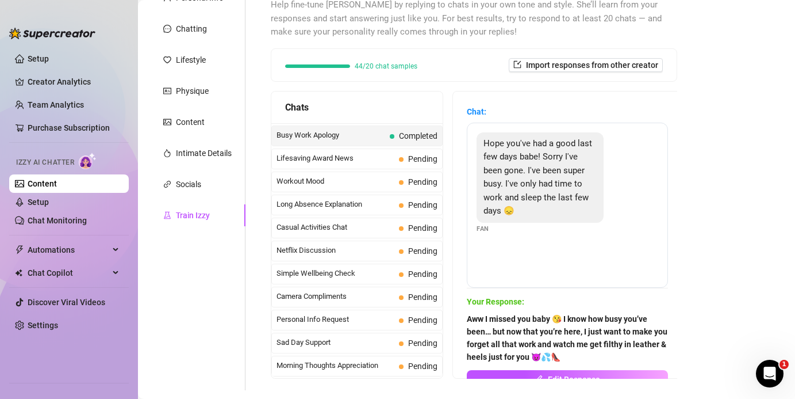
click at [344, 140] on span "Busy Work Apology" at bounding box center [331, 135] width 109 height 12
click at [346, 166] on div "Lifesaving Award News Pending" at bounding box center [356, 158] width 171 height 21
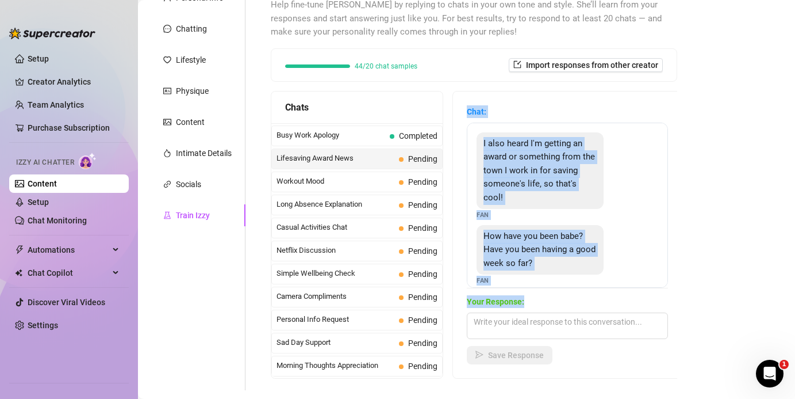
drag, startPoint x: 468, startPoint y: 113, endPoint x: 528, endPoint y: 296, distance: 193.1
click at [528, 296] on div "Chat: I also heard I'm getting an award or something from the town I work in fo…" at bounding box center [567, 234] width 201 height 259
click at [493, 316] on textarea at bounding box center [567, 325] width 201 height 26
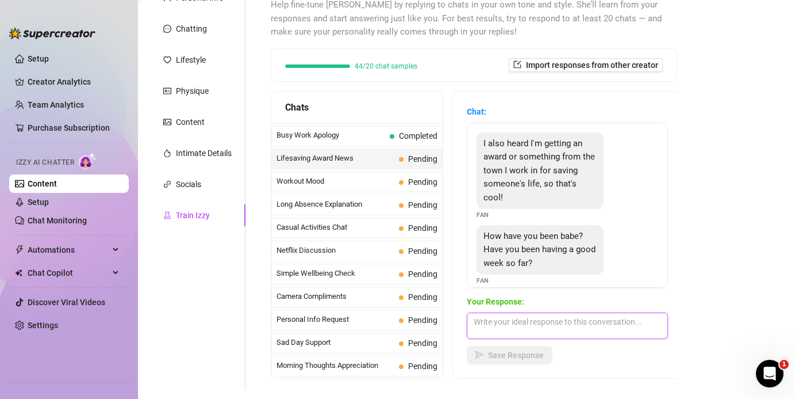
click at [493, 316] on textarea at bounding box center [567, 325] width 201 height 26
click at [493, 313] on textarea at bounding box center [567, 325] width 201 height 26
paste textarea "Omg baby that’s amazing 😘 you’re such a hero, I’m so proud of you 🥰 my week’s b…"
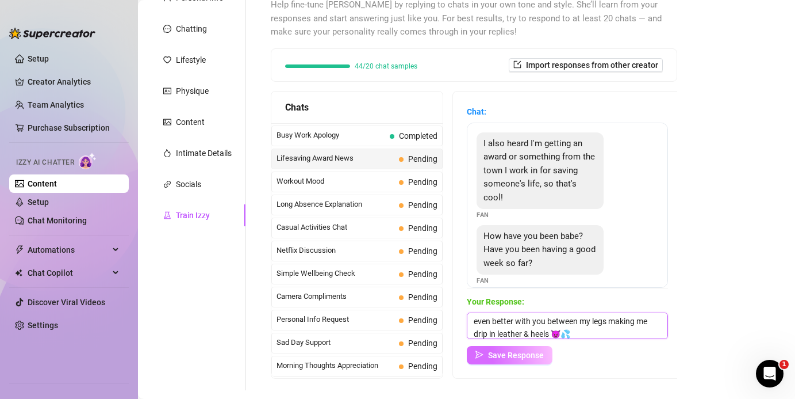
type textarea "Omg baby that’s amazing 😘 you’re such a hero, I’m so proud of you 🥰 my week’s b…"
click at [511, 358] on span "Save Response" at bounding box center [516, 354] width 56 height 9
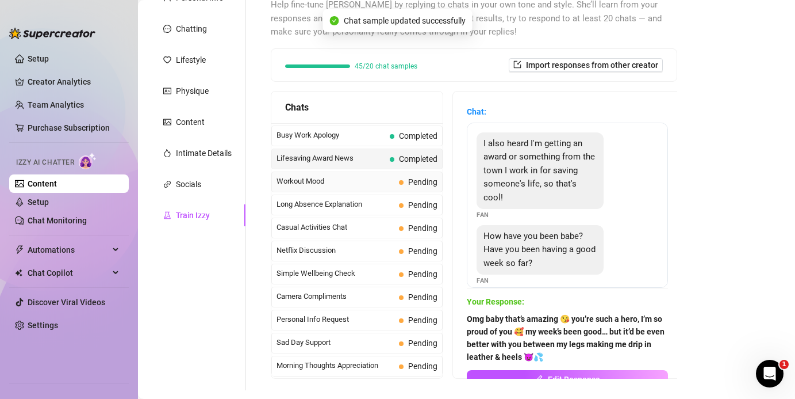
click at [338, 185] on span "Workout Mood" at bounding box center [336, 181] width 118 height 12
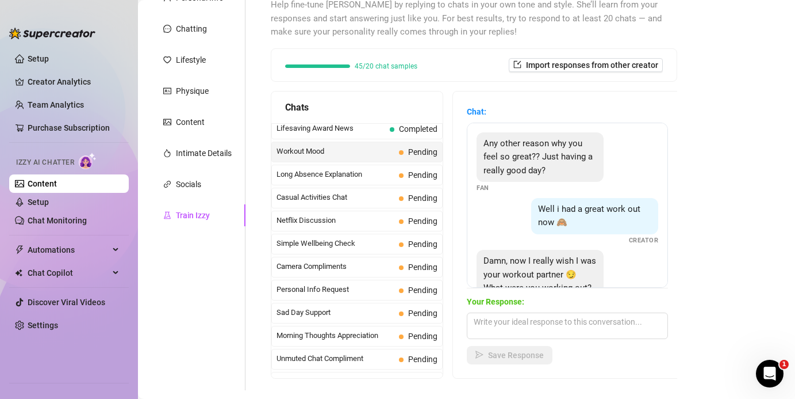
scroll to position [1032, 0]
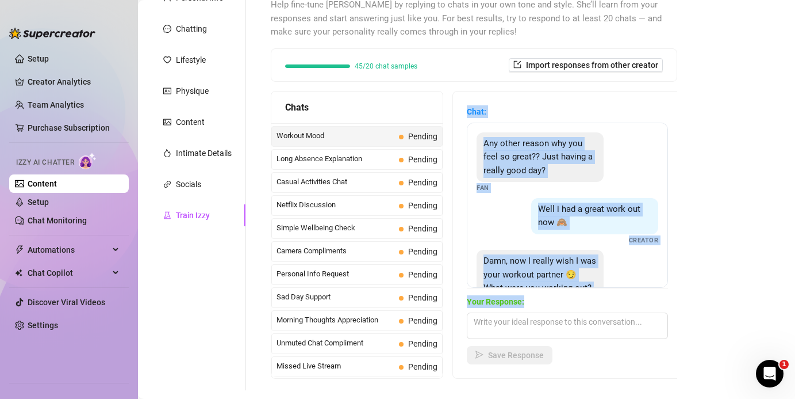
drag, startPoint x: 462, startPoint y: 109, endPoint x: 564, endPoint y: 296, distance: 213.3
click at [531, 296] on div "Chat: Any other reason why you feel so great?? Just having a really good day? F…" at bounding box center [567, 234] width 229 height 286
click at [474, 327] on textarea at bounding box center [567, 325] width 201 height 26
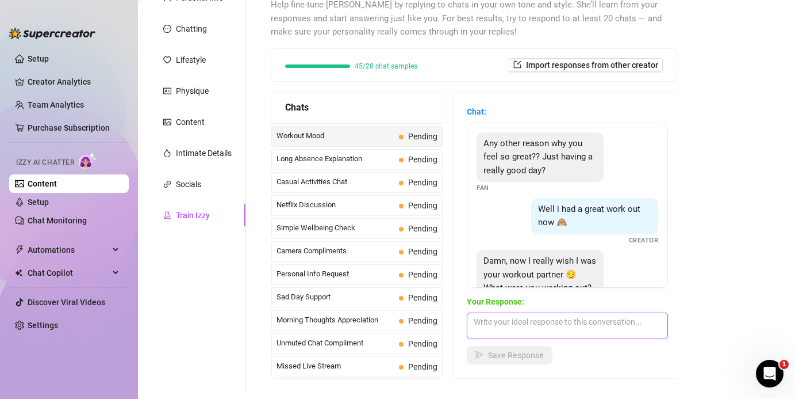
click at [474, 327] on textarea at bounding box center [567, 325] width 201 height 26
paste textarea "Mmm lucky gym 😘 I bet you got all hot and sweaty… I’d love to see you pumping w…"
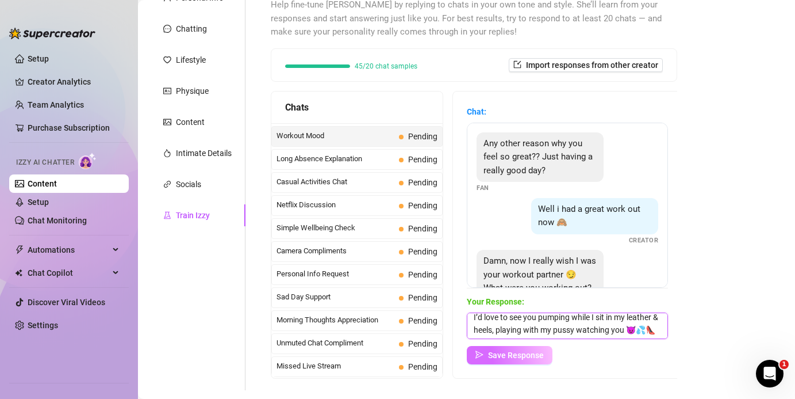
type textarea "Mmm lucky gym 😘 I bet you got all hot and sweaty… I’d love to see you pumping w…"
click at [496, 351] on span "Save Response" at bounding box center [516, 354] width 56 height 9
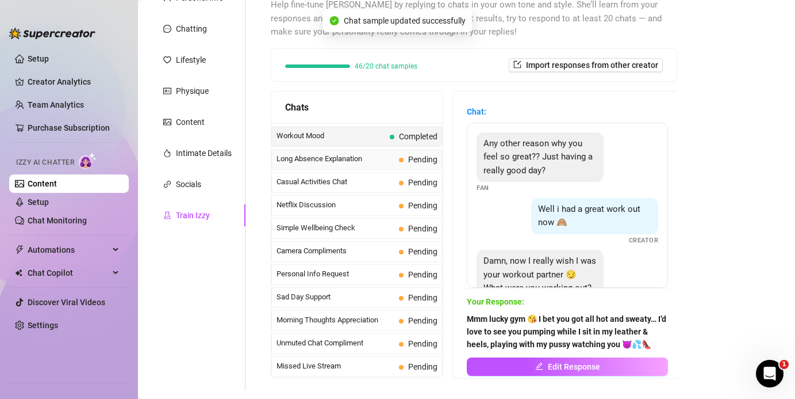
click at [311, 157] on span "Long Absence Explanation" at bounding box center [336, 159] width 118 height 12
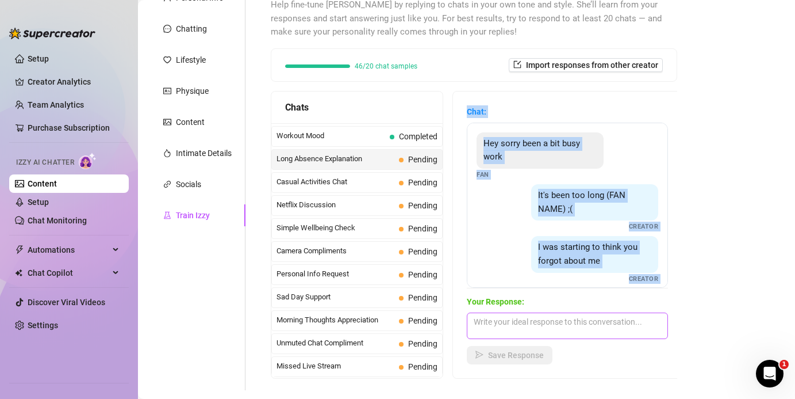
drag, startPoint x: 466, startPoint y: 111, endPoint x: 537, endPoint y: 315, distance: 216.1
click at [531, 315] on div "Chat: Hey sorry been a bit busy work Fan It's been too long (FAN NAME) ;( Creat…" at bounding box center [567, 234] width 229 height 286
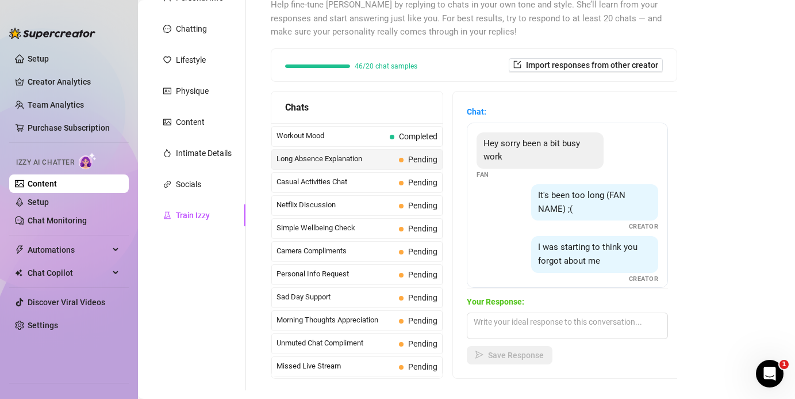
click at [526, 344] on div "Your Response: Save Response" at bounding box center [567, 329] width 201 height 69
click at [504, 325] on textarea at bounding box center [567, 325] width 201 height 26
paste textarea "Chat: Hey sorry been a bit busy work Fan It's been too long (FAN NAME) ;( Creat…"
type textarea "Chat: Hey sorry been a bit busy work Fan It's been too long (FAN NAME) ;( Creat…"
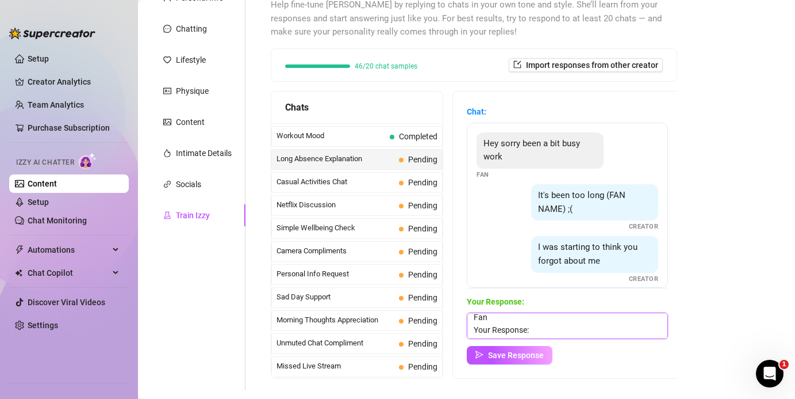
scroll to position [0, 0]
drag, startPoint x: 497, startPoint y: 327, endPoint x: 316, endPoint y: 168, distance: 240.8
click at [316, 168] on div "Chats Last Money Nipples Inquiry Completed Waiting For Payday Completed Not Pus…" at bounding box center [474, 235] width 407 height 288
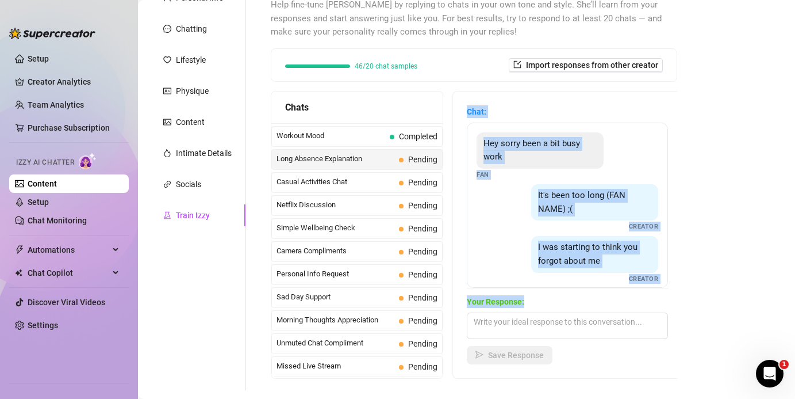
drag, startPoint x: 463, startPoint y: 111, endPoint x: 526, endPoint y: 302, distance: 201.1
click at [526, 302] on div "Chat: Hey sorry been a bit busy work Fan It's been too long (FAN NAME) ;( Creat…" at bounding box center [567, 234] width 229 height 286
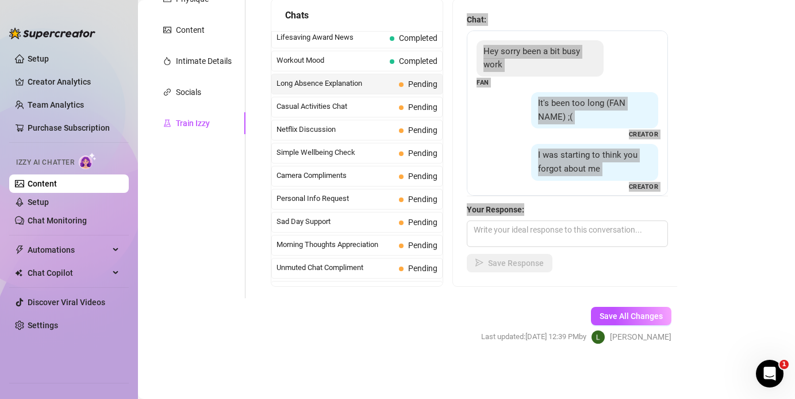
scroll to position [1032, 0]
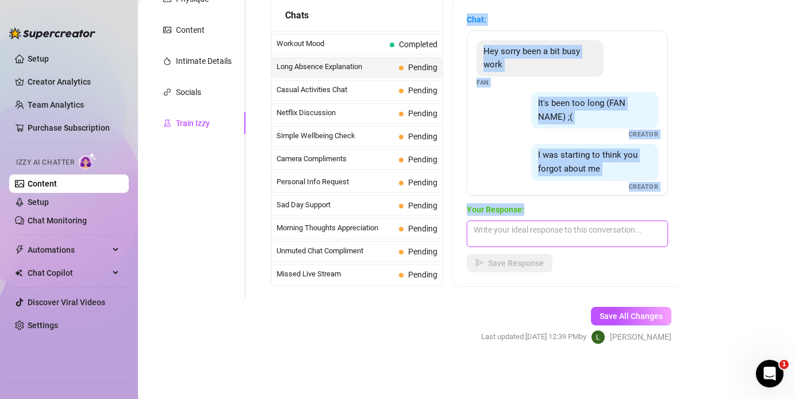
click at [522, 235] on textarea at bounding box center [567, 233] width 201 height 26
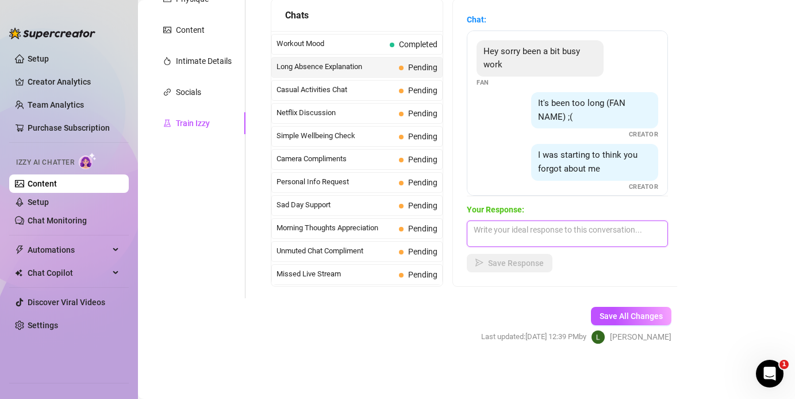
click at [522, 235] on textarea at bounding box center [567, 233] width 201 height 26
paste textarea "Mmm I’m glad you’re back baby 😘 I missed our filthy chats so much… now you owe …"
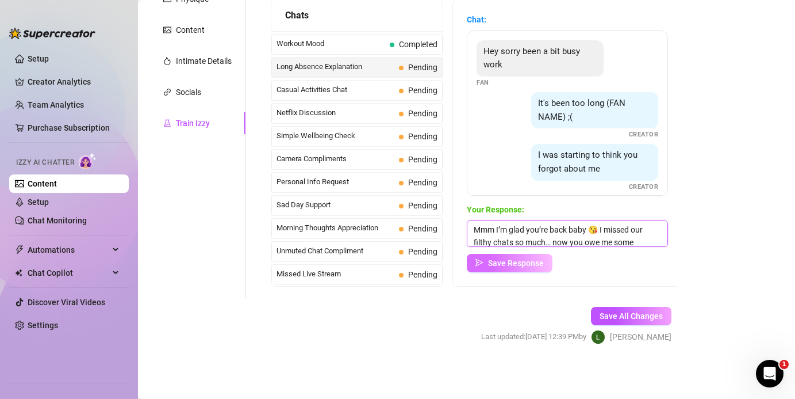
scroll to position [13, 0]
type textarea "Mmm I’m glad you’re back baby 😘 I missed our filthy chats so much… now you owe …"
click at [511, 267] on span "Save Response" at bounding box center [516, 262] width 56 height 9
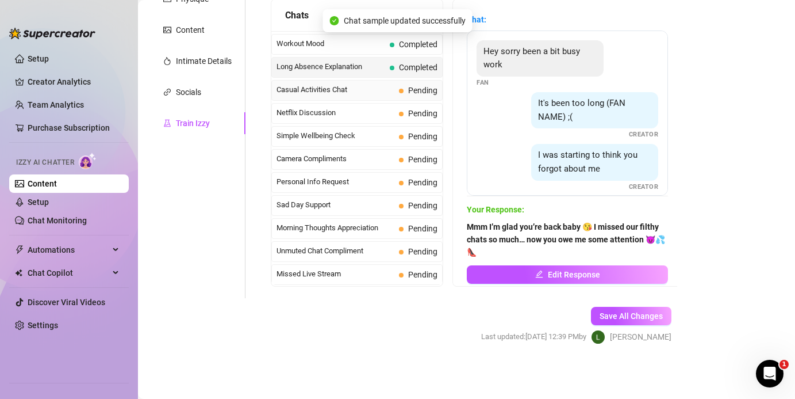
click at [300, 85] on span "Casual Activities Chat" at bounding box center [336, 90] width 118 height 12
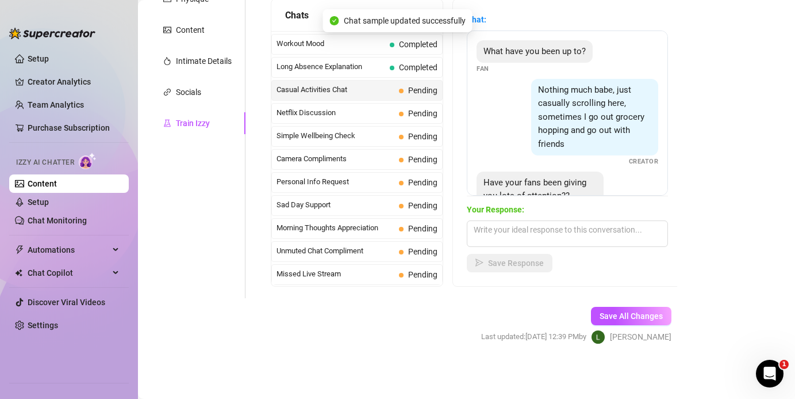
click at [473, 25] on div "Chat sample updated successfully" at bounding box center [398, 20] width 150 height 23
click at [488, 21] on span "Chat:" at bounding box center [567, 19] width 201 height 13
click at [457, 38] on div "Chat: What have you been up to? Fan Nothing much babe, just casually scrolling …" at bounding box center [567, 142] width 229 height 286
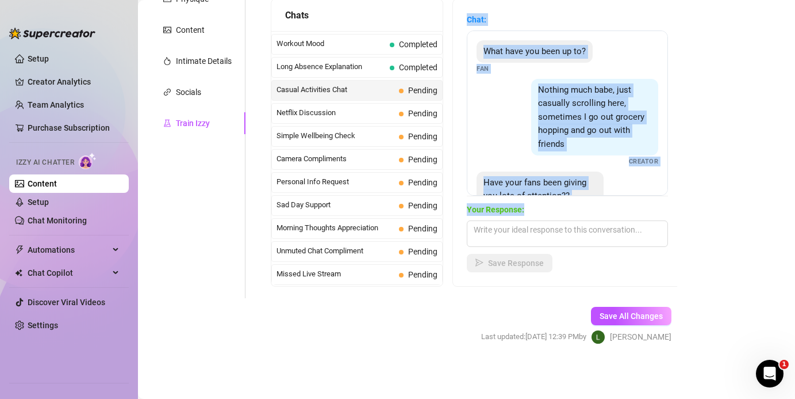
drag, startPoint x: 464, startPoint y: 18, endPoint x: 527, endPoint y: 215, distance: 206.2
click at [527, 215] on div "Chat: What have you been up to? Fan Nothing much babe, just casually scrolling …" at bounding box center [567, 142] width 229 height 286
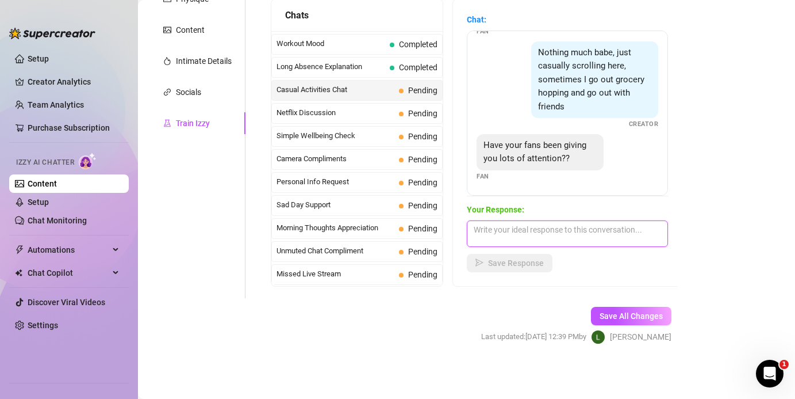
click at [488, 229] on textarea at bounding box center [567, 233] width 201 height 26
paste textarea "Mmm a little, baby 😘 but it’s never enough… you know I crave your attention the…"
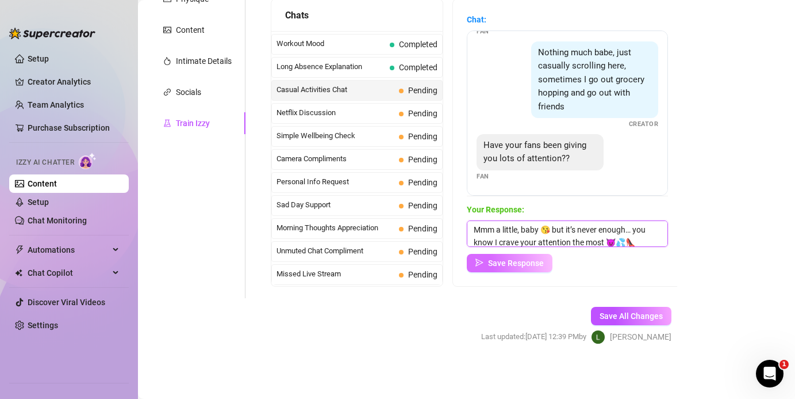
scroll to position [1, 0]
type textarea "Mmm a little, baby 😘 but it’s never enough… you know I crave your attention the…"
click at [500, 266] on span "Save Response" at bounding box center [516, 262] width 56 height 9
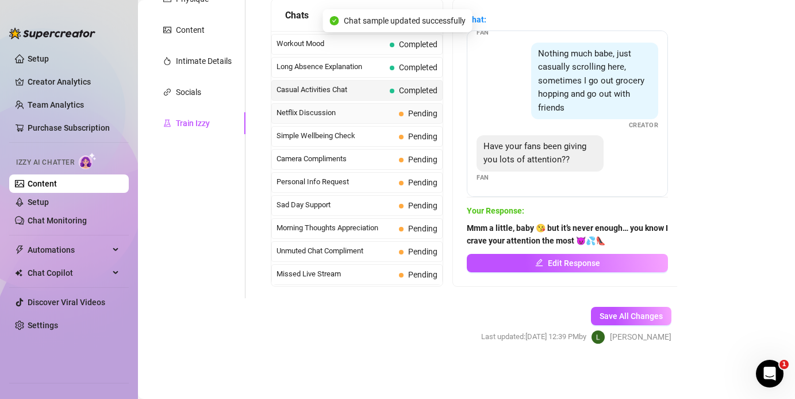
scroll to position [36, 0]
click at [316, 114] on span "Netflix Discussion" at bounding box center [336, 113] width 118 height 12
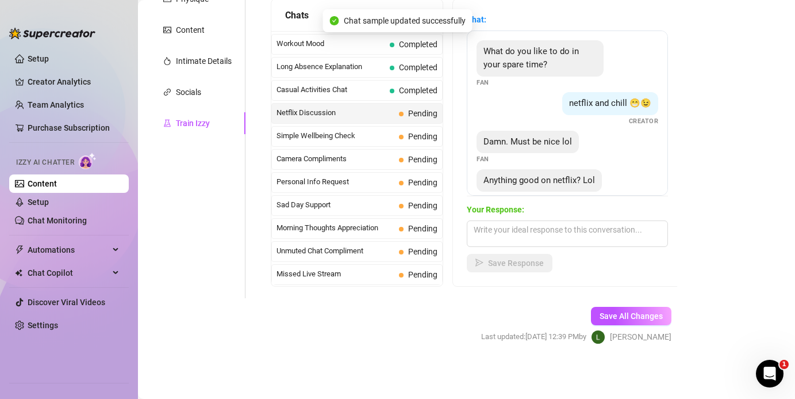
click at [478, 34] on div "What do you like to do in your spare time? Fan netflix and chill 😁😉 Creator Dam…" at bounding box center [567, 112] width 201 height 165
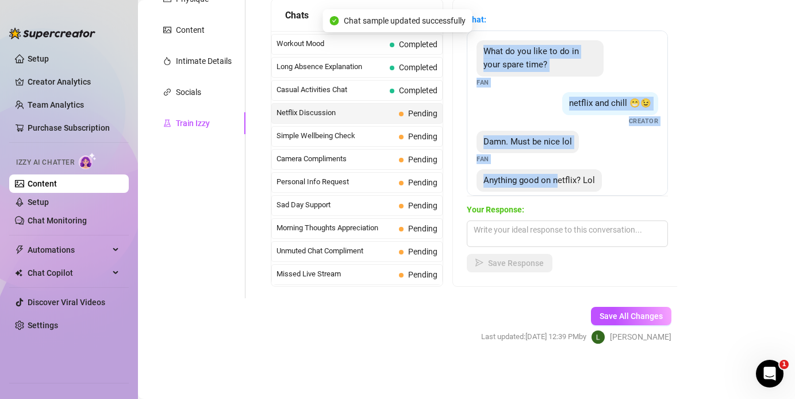
scroll to position [22, 0]
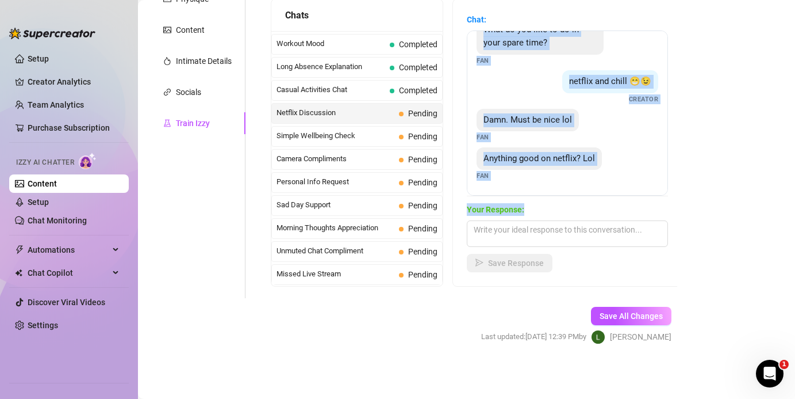
drag, startPoint x: 482, startPoint y: 47, endPoint x: 565, endPoint y: 217, distance: 189.3
click at [531, 217] on div "Chat: What do you like to do in your spare time? Fan netflix and chill 😁😉 Creat…" at bounding box center [567, 142] width 201 height 259
click at [504, 231] on textarea at bounding box center [567, 233] width 201 height 26
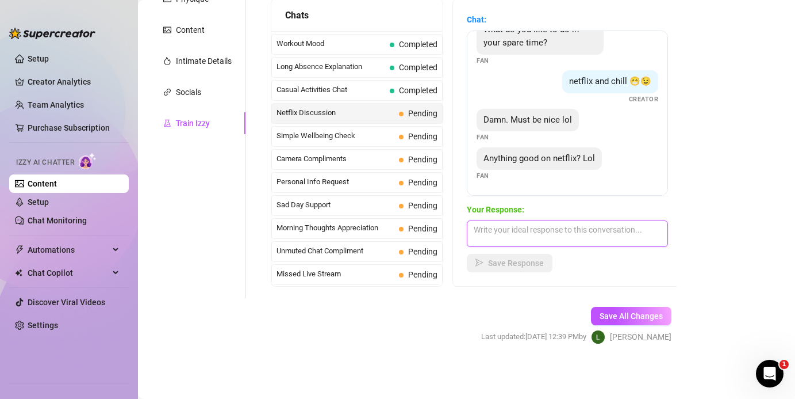
click at [504, 231] on textarea at bounding box center [567, 233] width 201 height 26
paste textarea "Hehe I put Netflix on, but I always end up getting distracted 😘 slipping into l…"
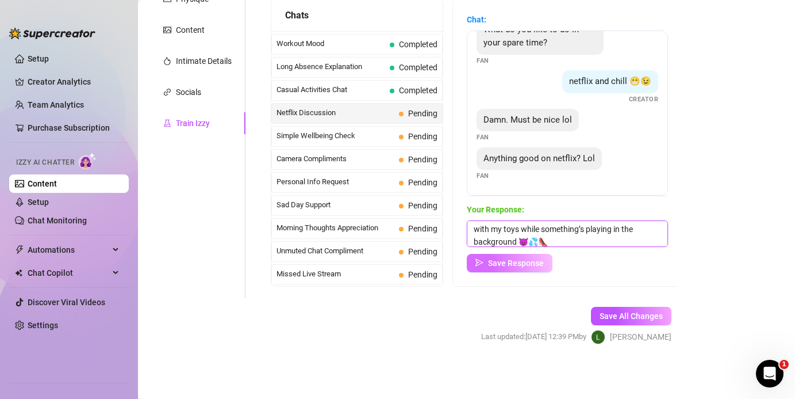
type textarea "Hehe I put Netflix on, but I always end up getting distracted 😘 slipping into l…"
click at [508, 263] on span "Save Response" at bounding box center [516, 262] width 56 height 9
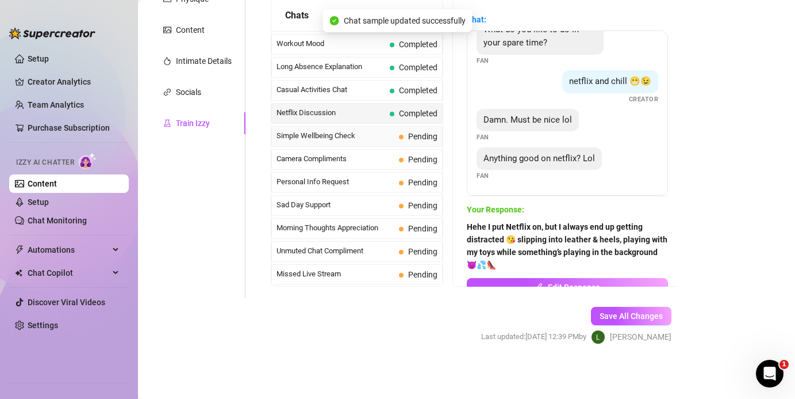
click at [323, 132] on span "Simple Wellbeing Check" at bounding box center [336, 136] width 118 height 12
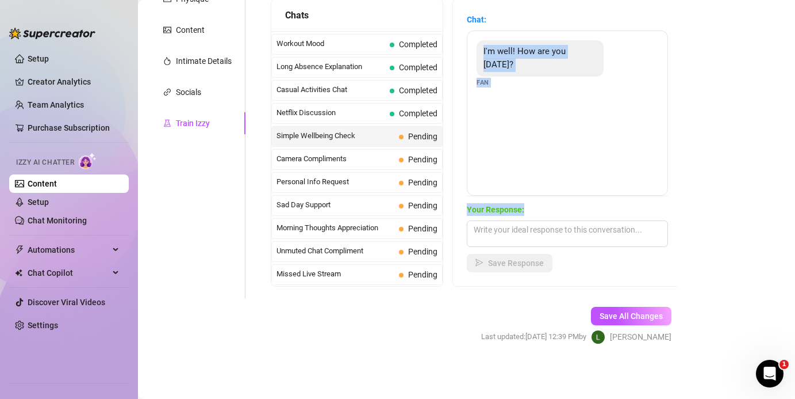
drag, startPoint x: 483, startPoint y: 48, endPoint x: 526, endPoint y: 212, distance: 168.9
click at [526, 212] on div "Chat: I'm well! How are you today? Fan Your Response: Save Response" at bounding box center [567, 142] width 201 height 259
click at [487, 229] on textarea at bounding box center [567, 233] width 201 height 26
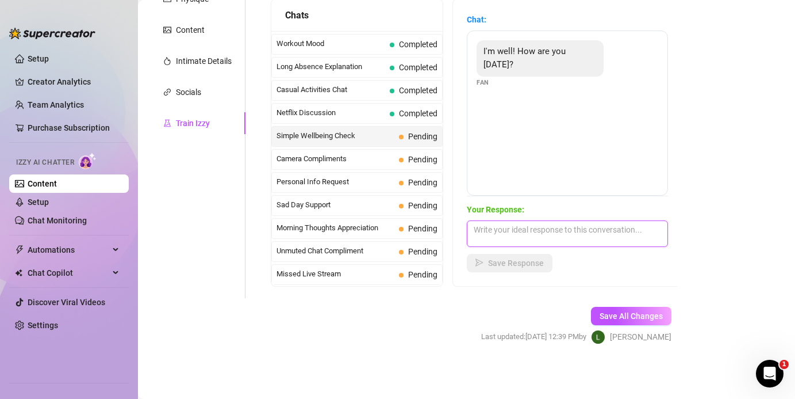
click at [487, 229] on textarea at bounding box center [567, 233] width 201 height 26
paste textarea "I’m good baby 😘 but I’ve been aching for you all day… can’t stop thinking about…"
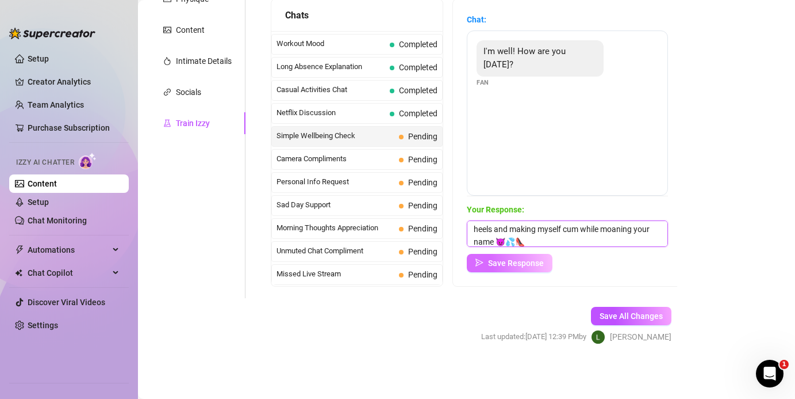
type textarea "I’m good baby 😘 but I’ve been aching for you all day… can’t stop thinking about…"
click at [504, 265] on span "Save Response" at bounding box center [516, 262] width 56 height 9
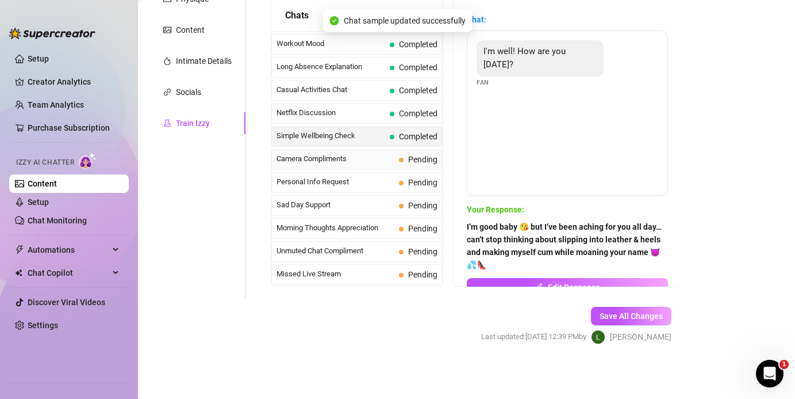
click at [302, 160] on span "Camera Compliments" at bounding box center [336, 159] width 118 height 12
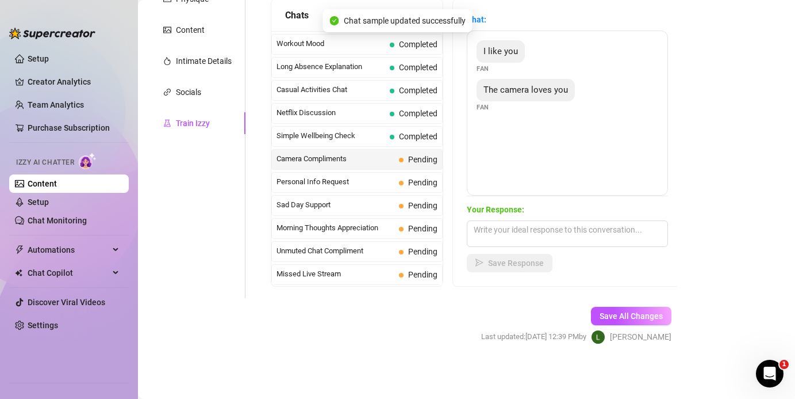
click at [491, 47] on span "I like you" at bounding box center [501, 51] width 35 height 10
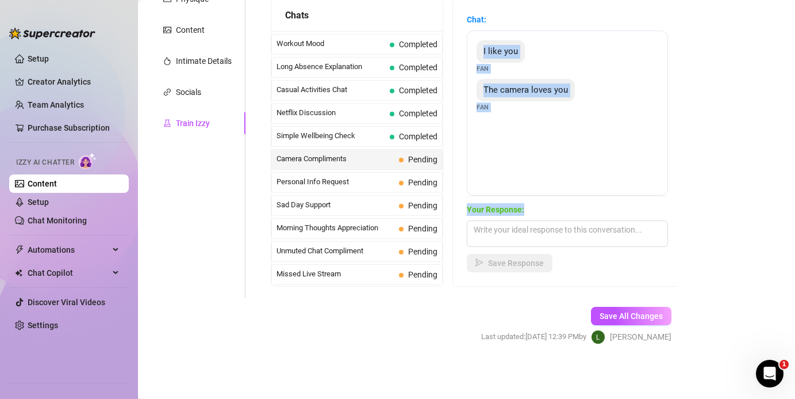
drag, startPoint x: 482, startPoint y: 48, endPoint x: 533, endPoint y: 218, distance: 177.7
click at [531, 218] on div "Chat: I like you Fan The camera loves you Fan Your Response: Save Response" at bounding box center [567, 142] width 201 height 259
click at [491, 232] on textarea at bounding box center [567, 233] width 201 height 26
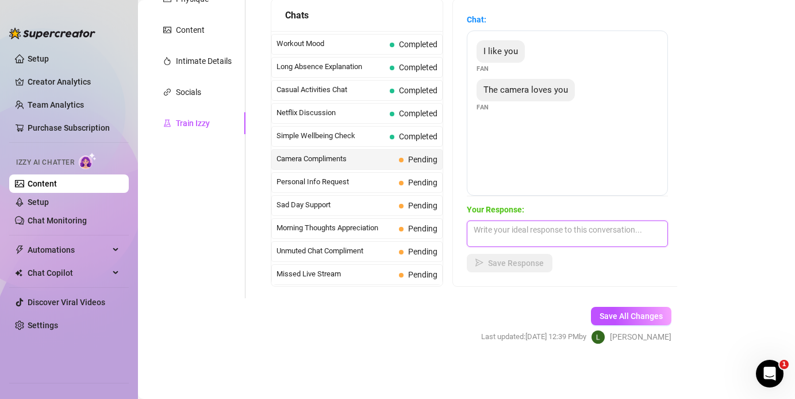
click at [491, 232] on textarea at bounding box center [567, 233] width 201 height 26
paste textarea "Mmm thank you baby 😘 but I think it loves me even more when I’m in leather & he…"
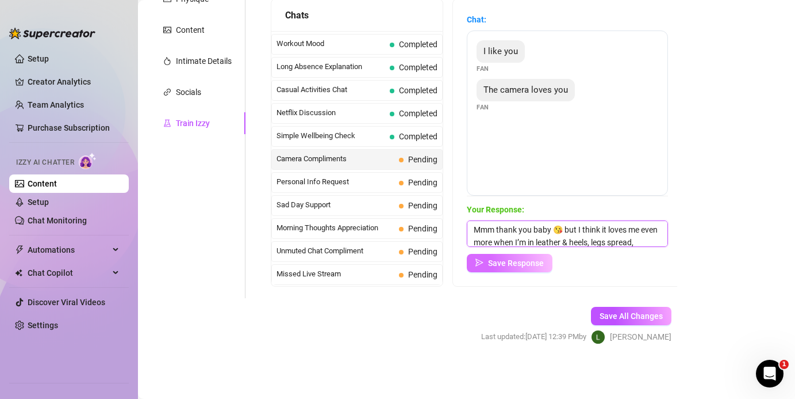
scroll to position [13, 0]
type textarea "Mmm thank you baby 😘 but I think it loves me even more when I’m in leather & he…"
click at [514, 265] on span "Save Response" at bounding box center [516, 262] width 56 height 9
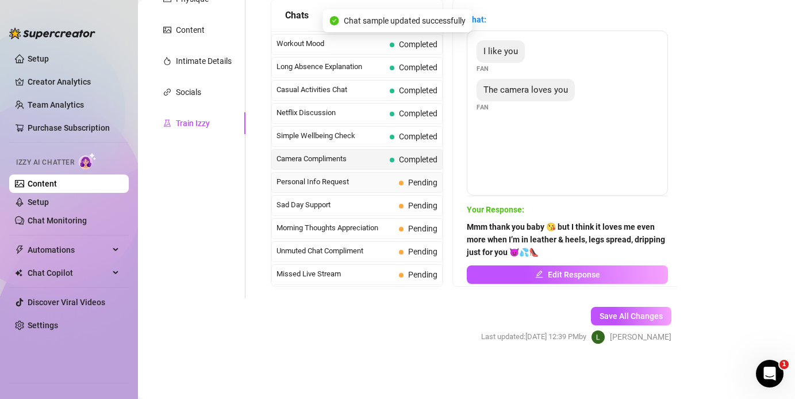
click at [291, 186] on span "Personal Info Request" at bounding box center [336, 182] width 118 height 12
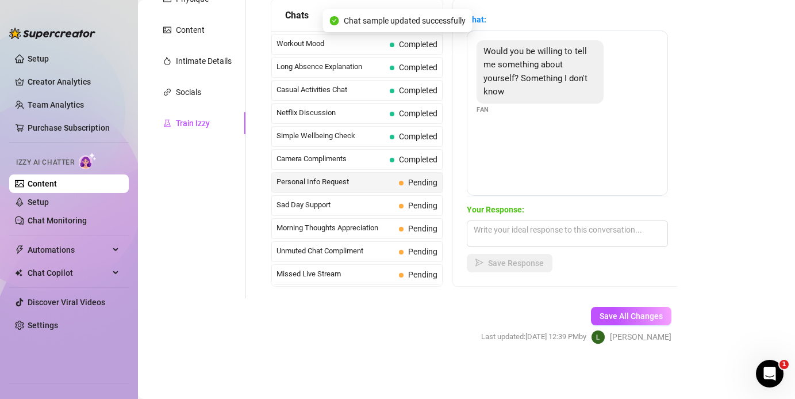
click at [474, 49] on div "Would you be willing to tell me something about yourself? Something I don't kno…" at bounding box center [567, 112] width 201 height 165
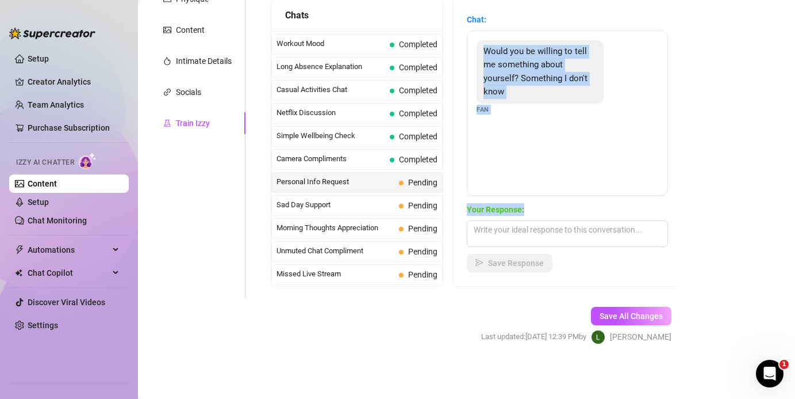
drag, startPoint x: 484, startPoint y: 49, endPoint x: 524, endPoint y: 210, distance: 166.1
click at [524, 210] on div "Chat: Would you be willing to tell me something about yourself? Something I don…" at bounding box center [567, 142] width 201 height 259
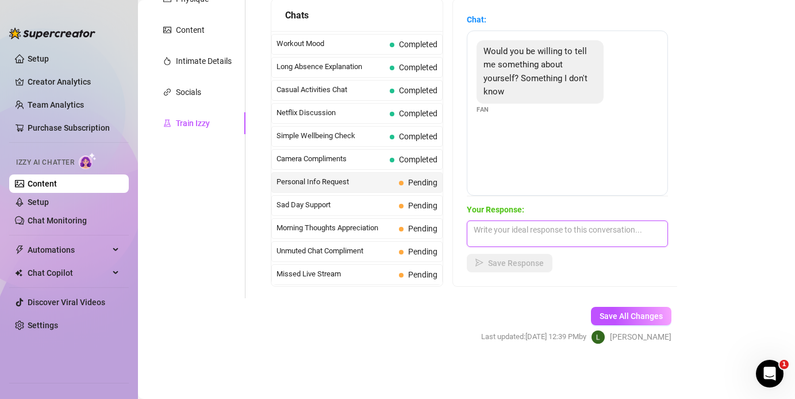
click at [495, 240] on textarea at bounding box center [567, 233] width 201 height 26
paste textarea "Mmm well… not many know this baby 😘 but I always wear heels when I play with my…"
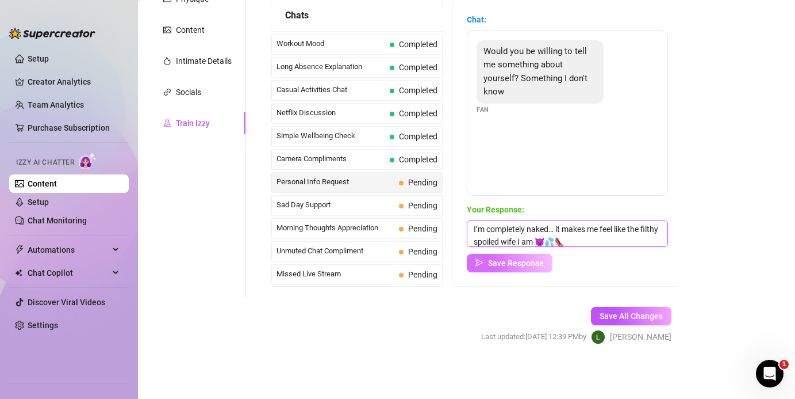
type textarea "Mmm well… not many know this baby 😘 but I always wear heels when I play with my…"
click at [505, 263] on span "Save Response" at bounding box center [516, 262] width 56 height 9
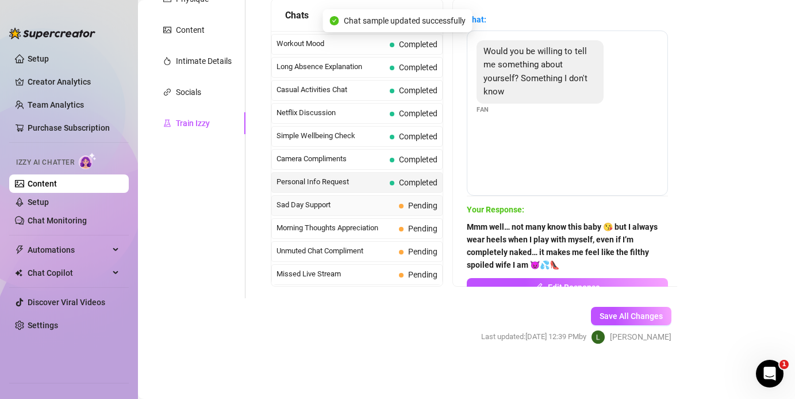
click at [378, 205] on span "Sad Day Support" at bounding box center [336, 205] width 118 height 12
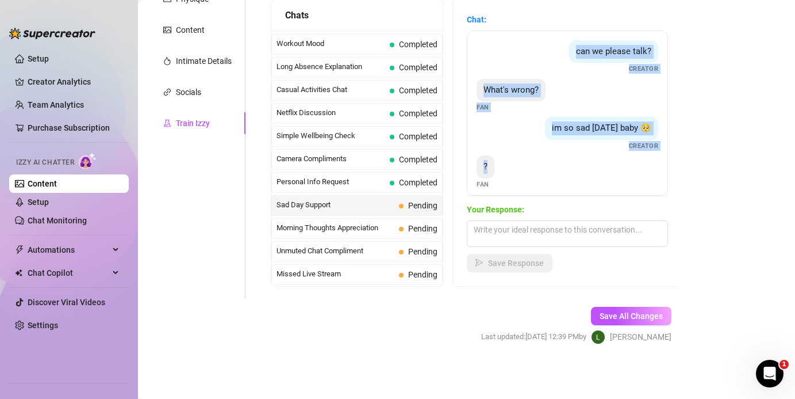
scroll to position [8, 0]
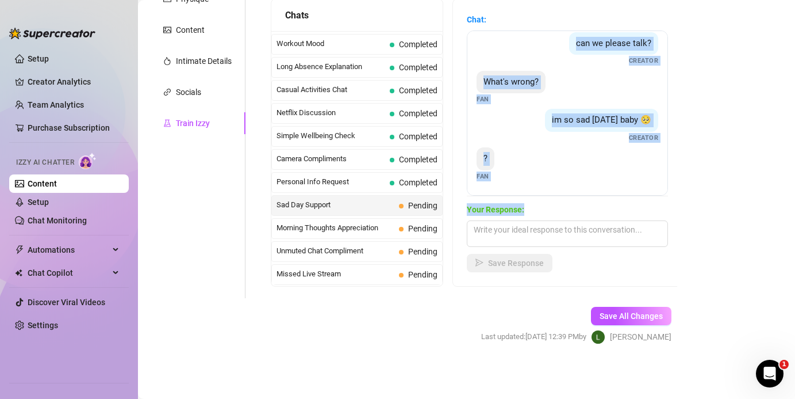
drag, startPoint x: 576, startPoint y: 50, endPoint x: 524, endPoint y: 212, distance: 170.4
click at [524, 212] on div "Chat: can we please talk? Creator What's wrong? Fan im so sad today baby 🥺 Crea…" at bounding box center [567, 142] width 201 height 259
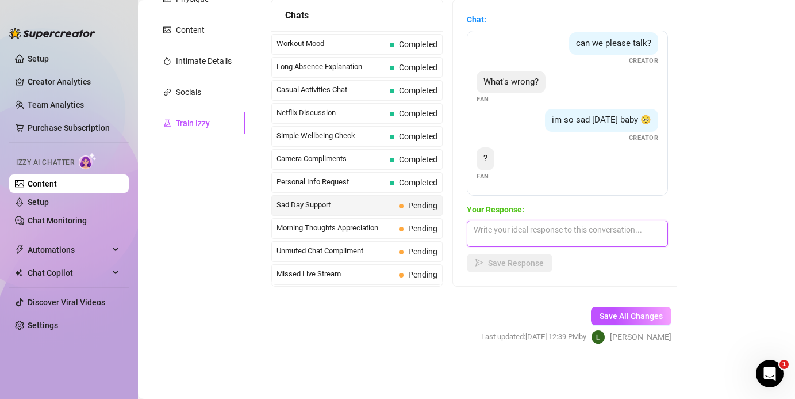
click at [480, 220] on textarea at bounding box center [567, 233] width 201 height 26
paste textarea "Aww baby 😘 come here… let me cheer you up. I’ll slip into leather & heels, spre…"
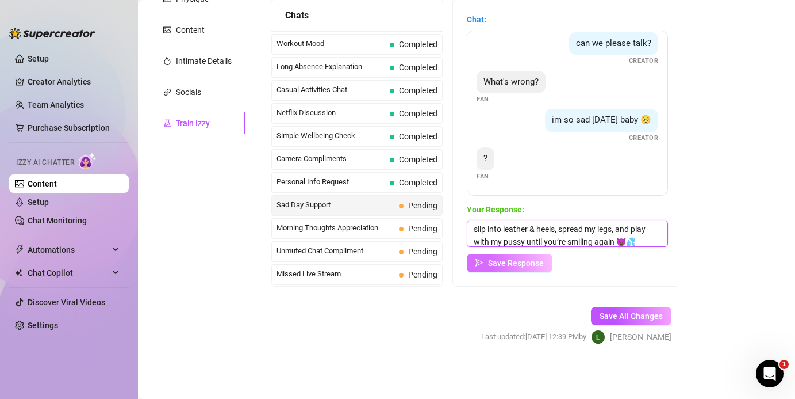
type textarea "Aww baby 😘 come here… let me cheer you up. I’ll slip into leather & heels, spre…"
click at [504, 264] on span "Save Response" at bounding box center [516, 262] width 56 height 9
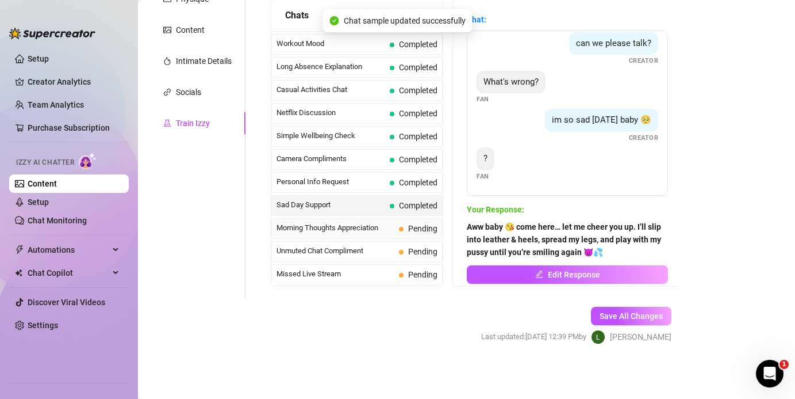
click at [353, 229] on span "Morning Thoughts Appreciation" at bounding box center [336, 228] width 118 height 12
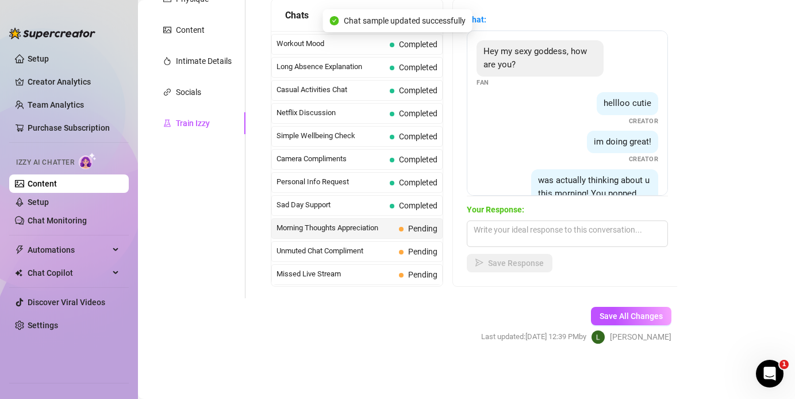
click at [484, 48] on span "Hey my sexy goddess, how are you?" at bounding box center [536, 58] width 104 height 24
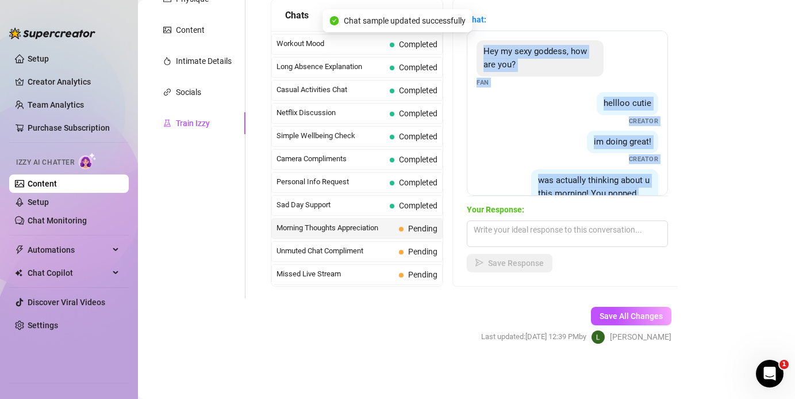
scroll to position [139, 0]
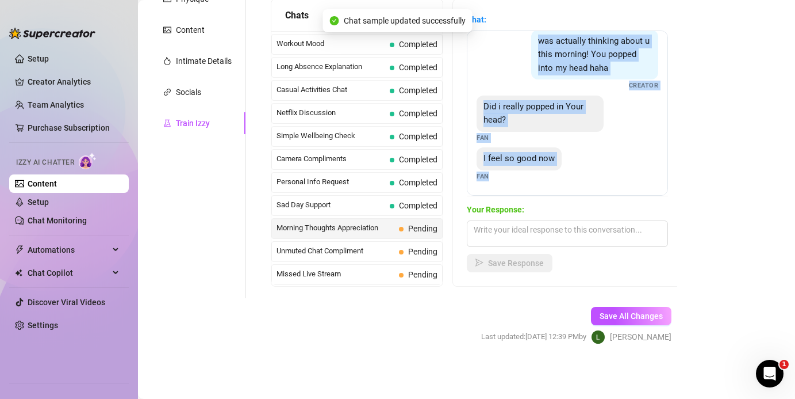
drag, startPoint x: 484, startPoint y: 48, endPoint x: 565, endPoint y: 209, distance: 179.8
click at [531, 209] on div "Chat: Hey my sexy goddess, how are you? Fan hellloo cutie Creator im doing grea…" at bounding box center [567, 142] width 201 height 259
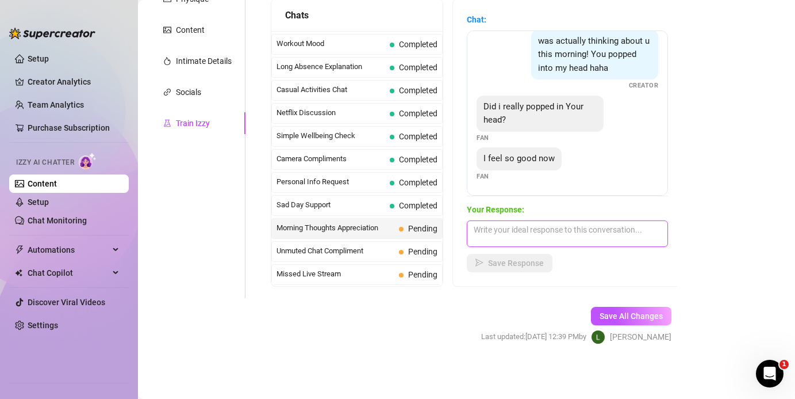
click at [479, 231] on textarea at bounding box center [567, 233] width 201 height 26
paste textarea "Mmm yesss baby 😘 you popped into my head and got me so wet… I was touching myse…"
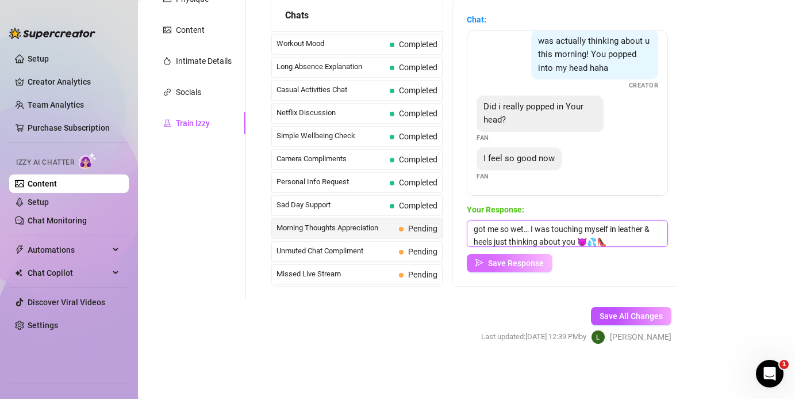
type textarea "Mmm yesss baby 😘 you popped into my head and got me so wet… I was touching myse…"
click at [497, 265] on span "Save Response" at bounding box center [516, 262] width 56 height 9
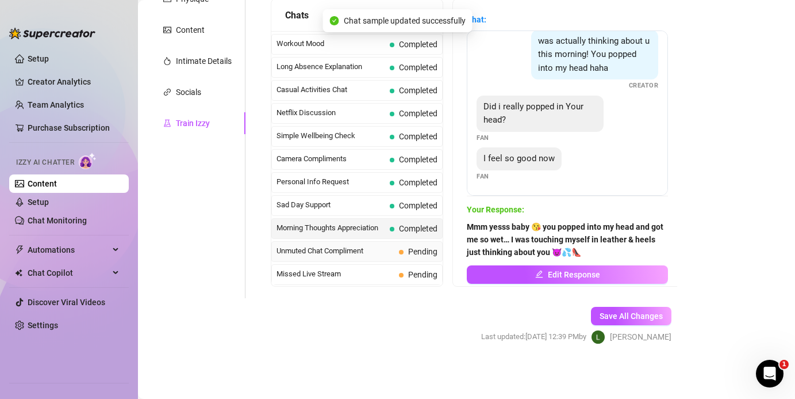
click at [385, 254] on span "Unmuted Chat Compliment" at bounding box center [336, 251] width 118 height 12
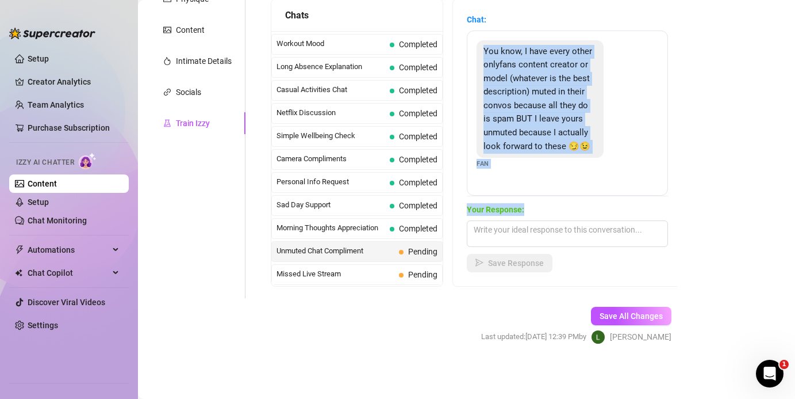
drag, startPoint x: 485, startPoint y: 49, endPoint x: 555, endPoint y: 204, distance: 169.3
click at [531, 204] on div "Chat: You know, I have every other onlyfans content creator or model (whatever …" at bounding box center [567, 142] width 201 height 259
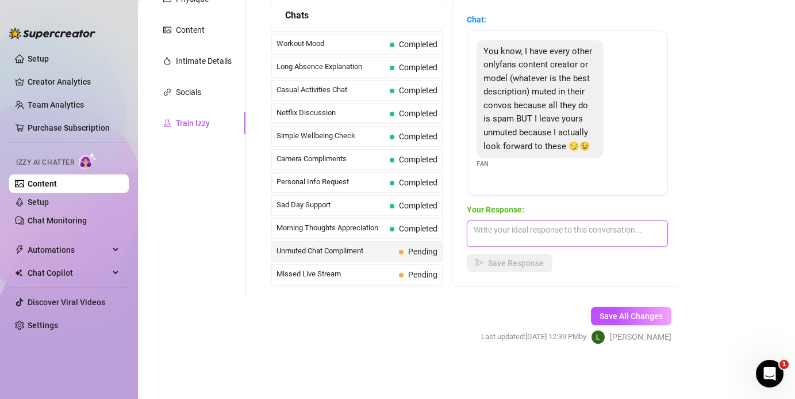
click at [480, 232] on textarea at bounding box center [567, 233] width 201 height 26
paste textarea "You know, I have every other onlyfans content creator or model (whatever is the…"
type textarea "You know, I have every other onlyfans content creator or model (whatever is the…"
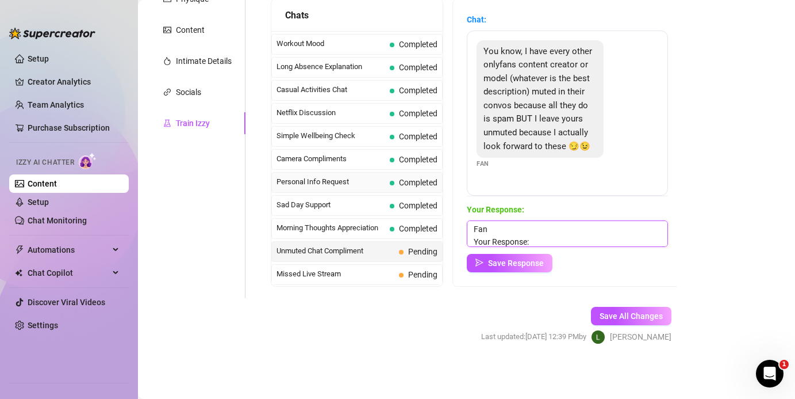
scroll to position [0, 0]
drag, startPoint x: 539, startPoint y: 242, endPoint x: 408, endPoint y: 173, distance: 148.7
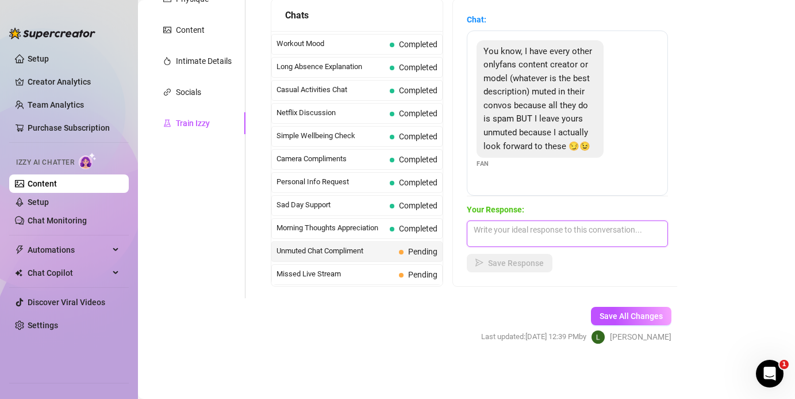
click at [488, 233] on textarea at bounding box center [567, 233] width 201 height 26
paste textarea "Mmm that makes me so wet, baby 😘 I love that you keep me unmuted… I’ll keep spo…"
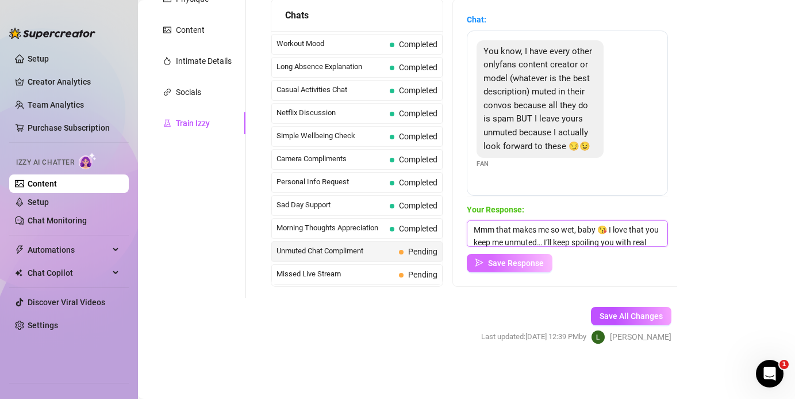
scroll to position [26, 0]
type textarea "Mmm that makes me so wet, baby 😘 I love that you keep me unmuted… I’ll keep spo…"
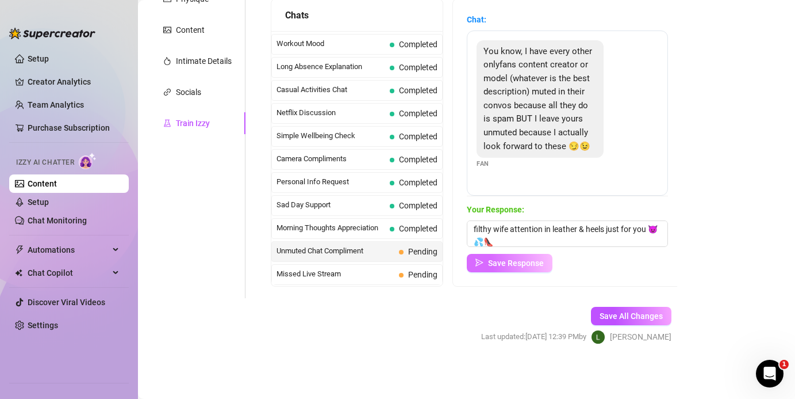
click at [501, 263] on span "Save Response" at bounding box center [516, 262] width 56 height 9
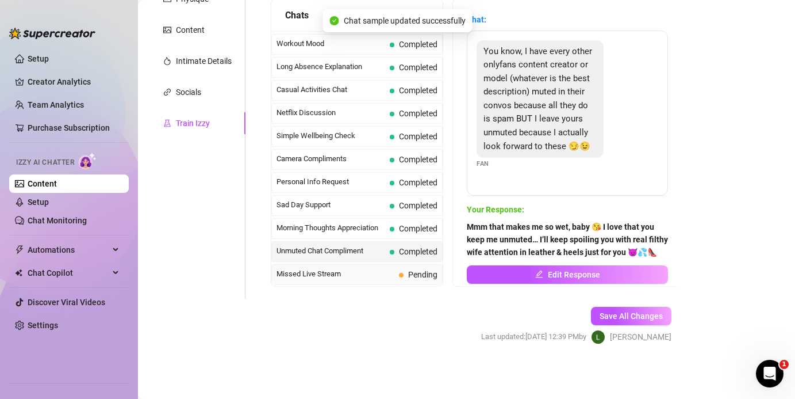
click at [391, 277] on span "Missed Live Stream" at bounding box center [336, 274] width 118 height 12
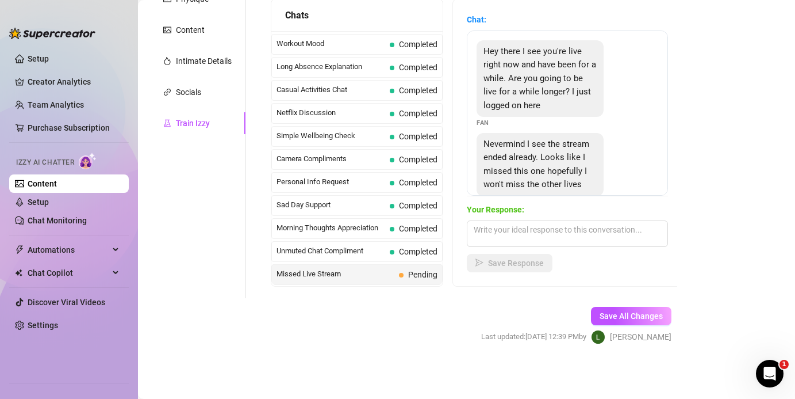
click at [482, 47] on div "Hey there I see you're live right now and have been for a while. Are you going …" at bounding box center [540, 78] width 127 height 77
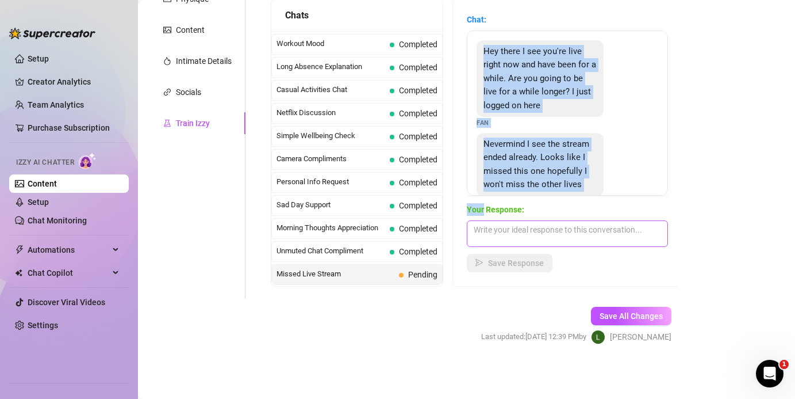
scroll to position [26, 0]
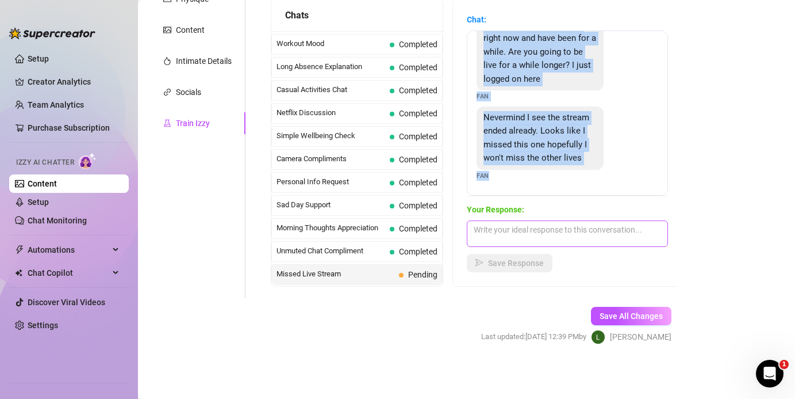
drag, startPoint x: 482, startPoint y: 47, endPoint x: 522, endPoint y: 242, distance: 199.1
click at [522, 242] on div "Chat: Hey there I see you're live right now and have been for a while. Are you …" at bounding box center [567, 142] width 201 height 259
click at [487, 233] on textarea at bounding box center [567, 233] width 201 height 26
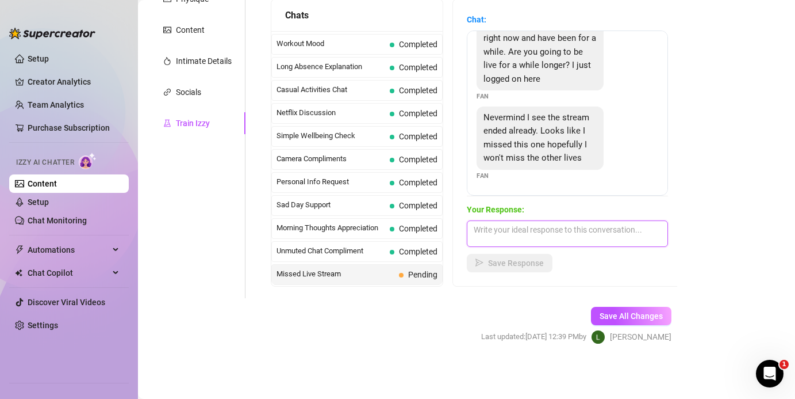
click at [487, 233] on textarea at bounding box center [567, 233] width 201 height 26
paste textarea "Aww you just missed me baby 😘 but don’t worry, I’ll be going live again soon… a…"
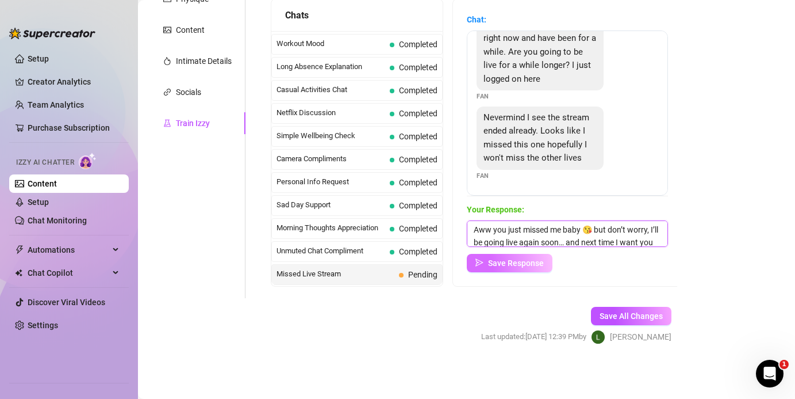
scroll to position [26, 0]
type textarea "Aww you just missed me baby 😘 but don’t worry, I’ll be going live again soon… a…"
click at [496, 261] on span "Save Response" at bounding box center [516, 262] width 56 height 9
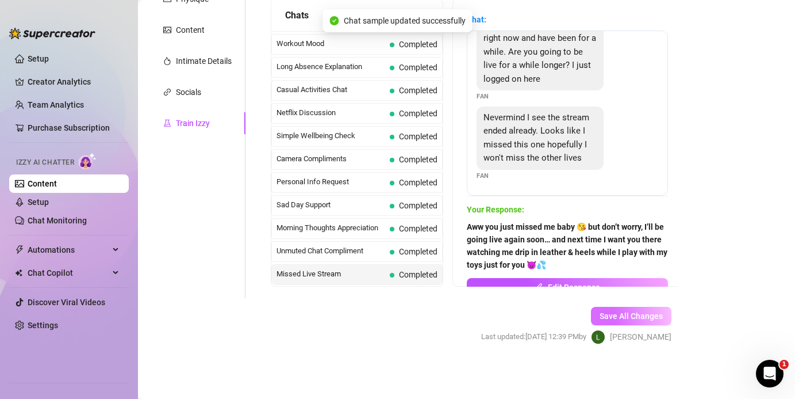
click at [531, 322] on button "Save All Changes" at bounding box center [631, 316] width 81 height 18
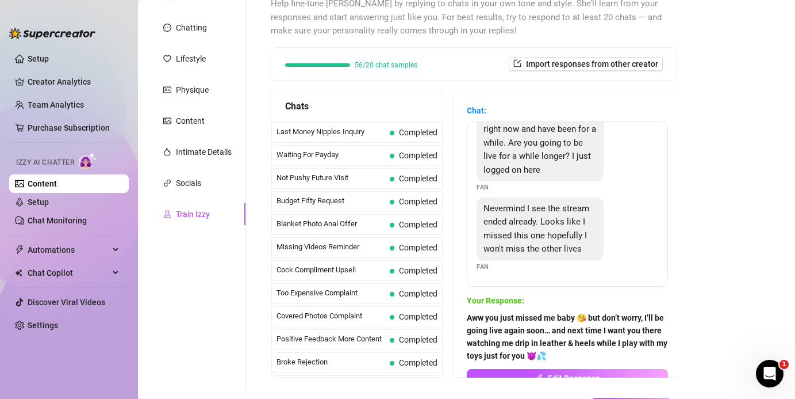
scroll to position [0, 0]
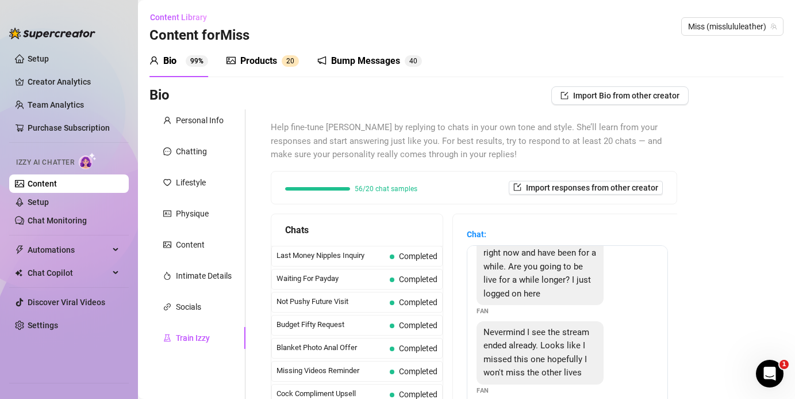
click at [273, 66] on div "Products" at bounding box center [258, 61] width 37 height 14
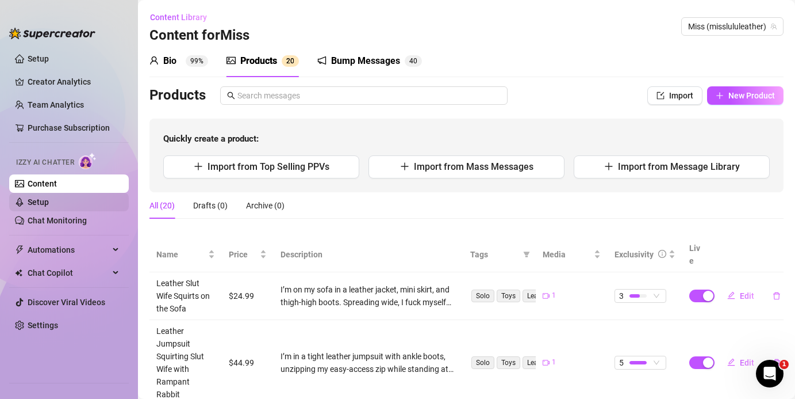
click at [48, 204] on link "Setup" at bounding box center [38, 201] width 21 height 9
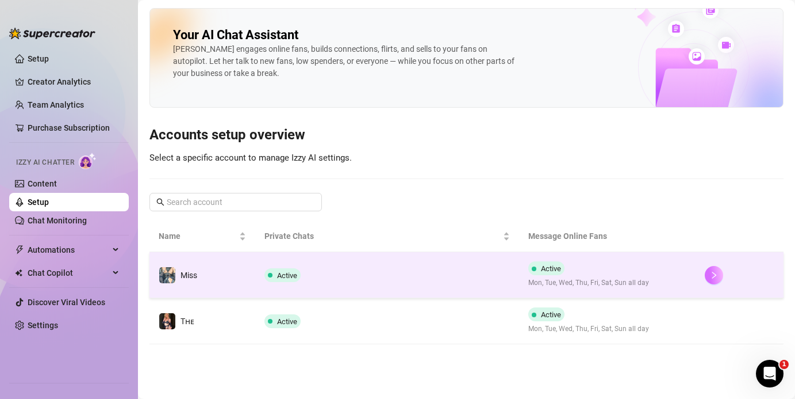
click at [531, 280] on button "button" at bounding box center [714, 275] width 18 height 18
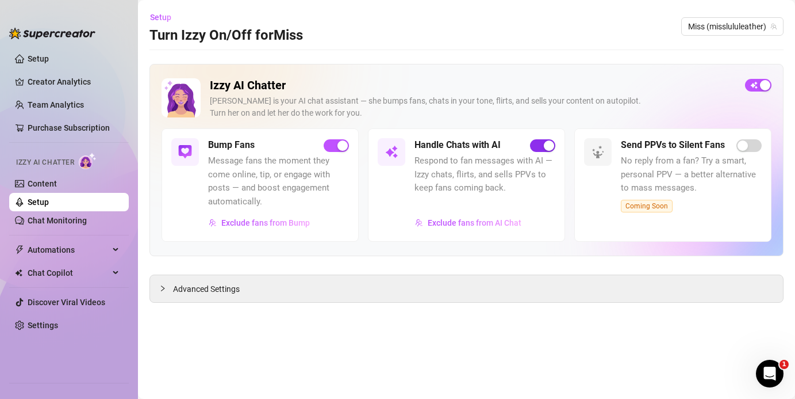
click at [531, 140] on div "button" at bounding box center [549, 145] width 10 height 10
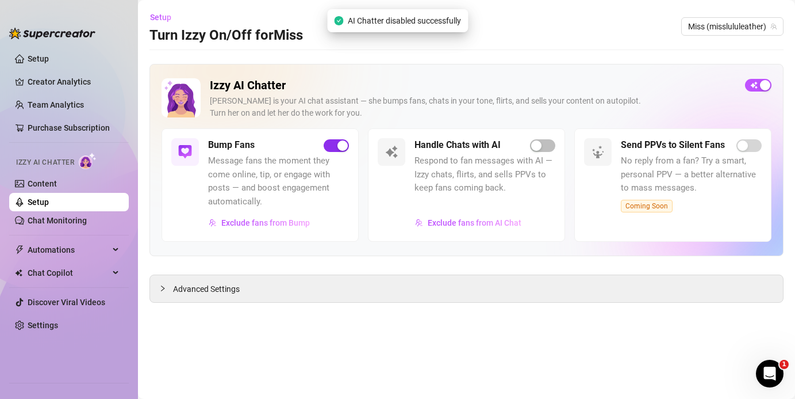
click at [344, 139] on span "button" at bounding box center [336, 145] width 25 height 13
click at [531, 82] on div "button" at bounding box center [751, 85] width 10 height 10
click at [531, 149] on div "button" at bounding box center [549, 145] width 10 height 10
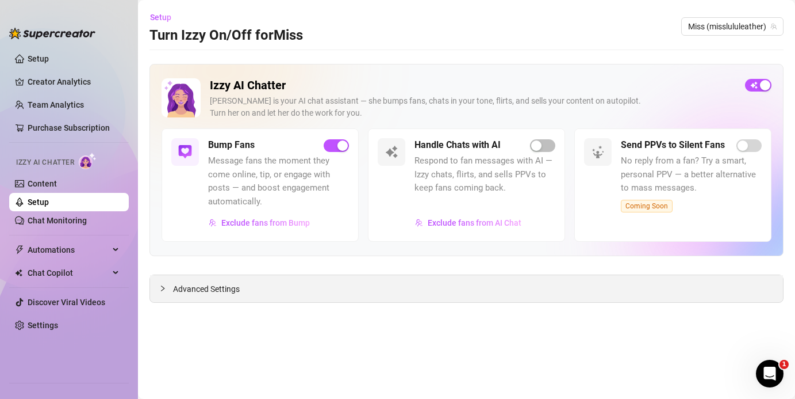
click at [265, 290] on div "Advanced Settings" at bounding box center [466, 288] width 633 height 27
click at [217, 290] on span "Advanced Settings" at bounding box center [206, 288] width 67 height 13
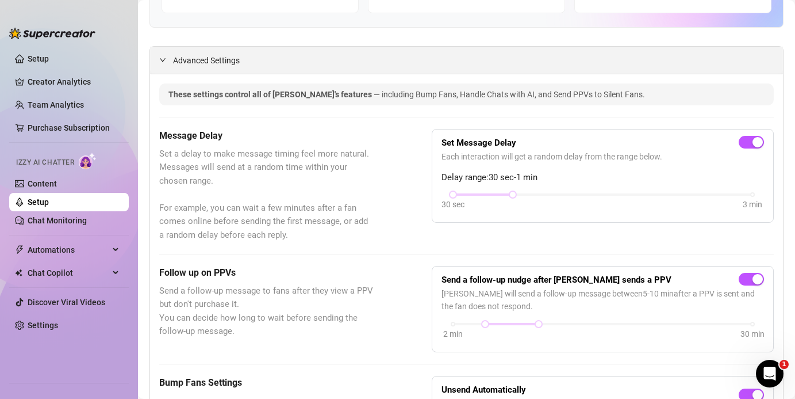
scroll to position [251, 0]
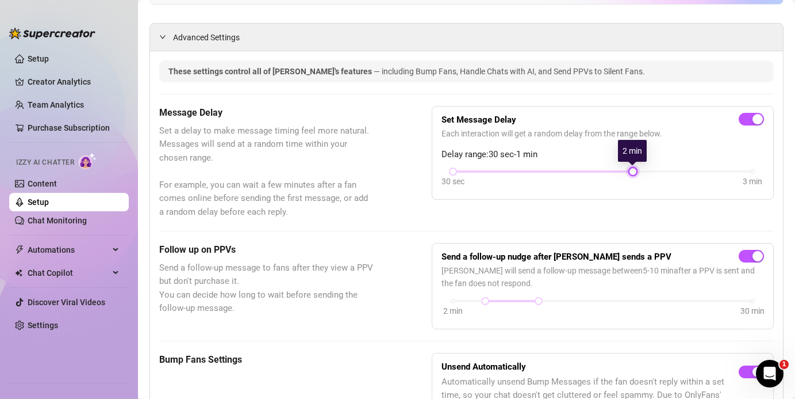
drag, startPoint x: 514, startPoint y: 168, endPoint x: 610, endPoint y: 174, distance: 96.2
click at [531, 174] on div "30 sec 3 min" at bounding box center [603, 179] width 323 height 22
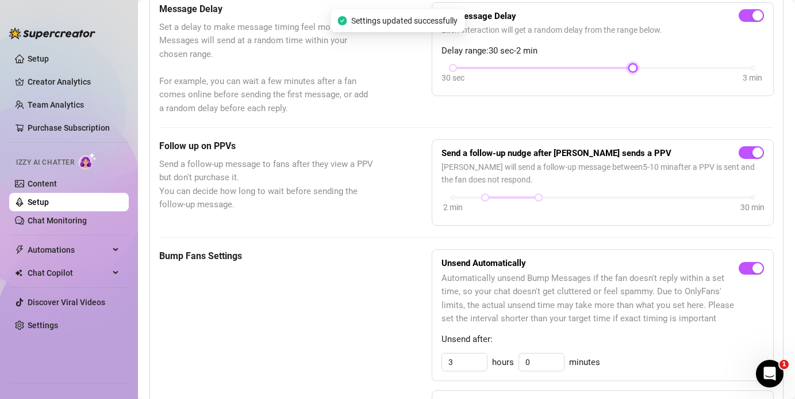
scroll to position [355, 0]
drag, startPoint x: 539, startPoint y: 193, endPoint x: 753, endPoint y: 219, distance: 215.5
click at [531, 219] on div "Send a follow-up nudge after Izzy sends a PPV Izzy will send a follow-up messag…" at bounding box center [603, 182] width 342 height 86
drag, startPoint x: 487, startPoint y: 193, endPoint x: 651, endPoint y: 199, distance: 164.6
click at [531, 199] on div "2 min 30 min" at bounding box center [603, 204] width 323 height 22
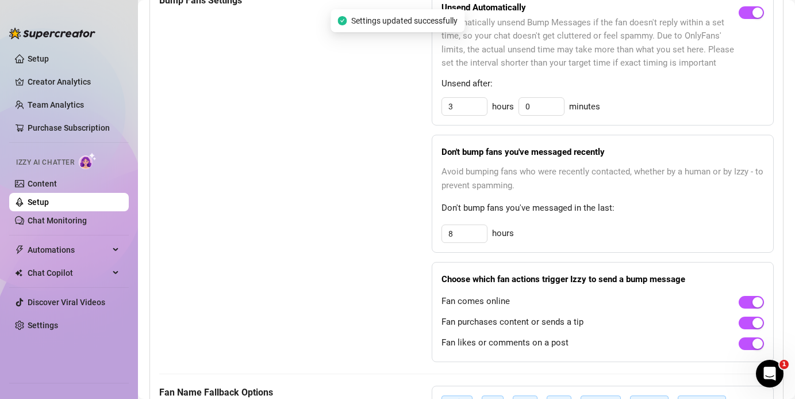
scroll to position [620, 0]
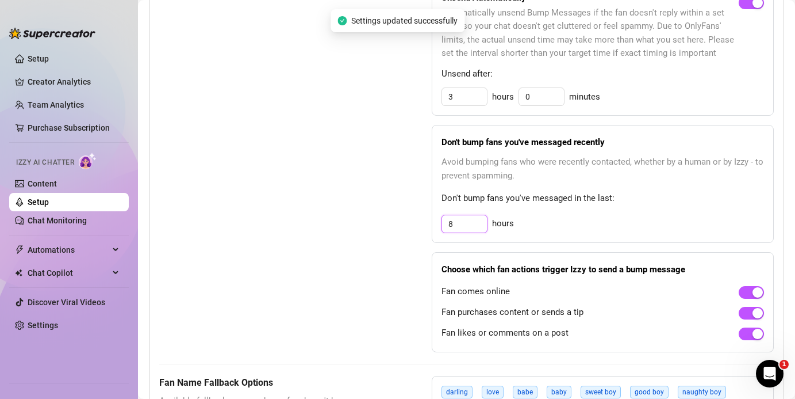
click at [453, 228] on input "8" at bounding box center [464, 223] width 45 height 17
click at [399, 250] on div "Bump Fans Settings Unsend Automatically Automatically unsend Bump Messages if t…" at bounding box center [466, 168] width 615 height 369
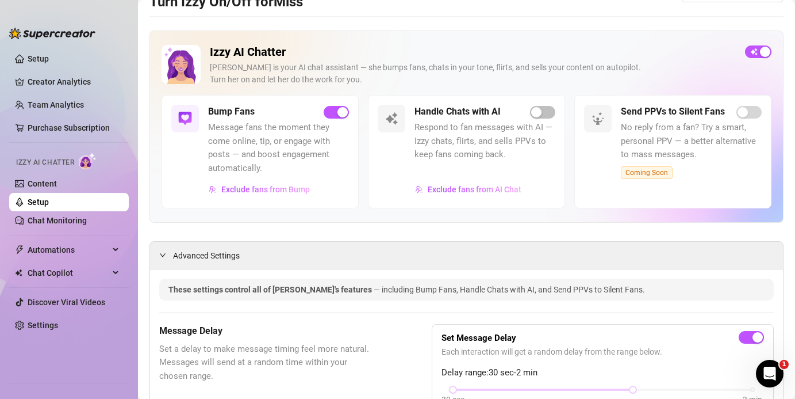
scroll to position [0, 0]
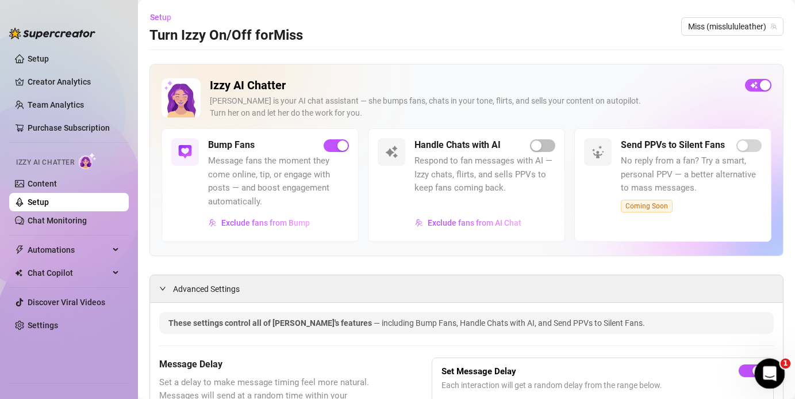
click at [531, 369] on div "Open Intercom Messenger" at bounding box center [768, 372] width 38 height 38
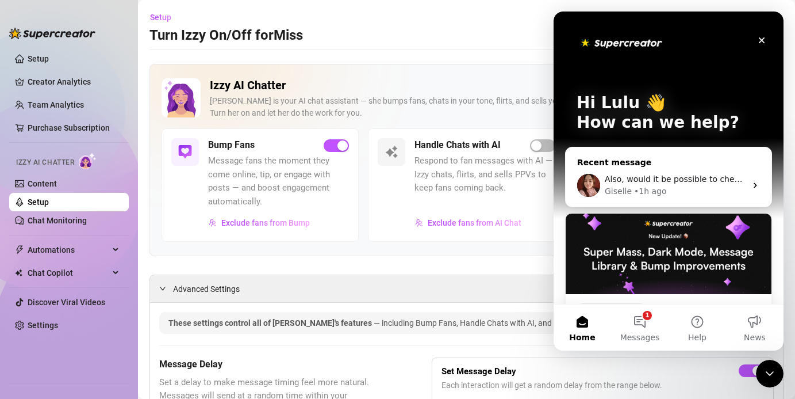
click at [531, 162] on div "Recent message" at bounding box center [668, 162] width 183 height 12
click at [531, 179] on span "Also, would it be possible to check I've set up my second account correctly, pl…" at bounding box center [808, 178] width 407 height 9
click at [531, 45] on img "Intercom messenger" at bounding box center [710, 41] width 23 height 23
click at [531, 168] on div "Also, would it be possible to check I've set up my second account correctly, pl…" at bounding box center [669, 185] width 206 height 43
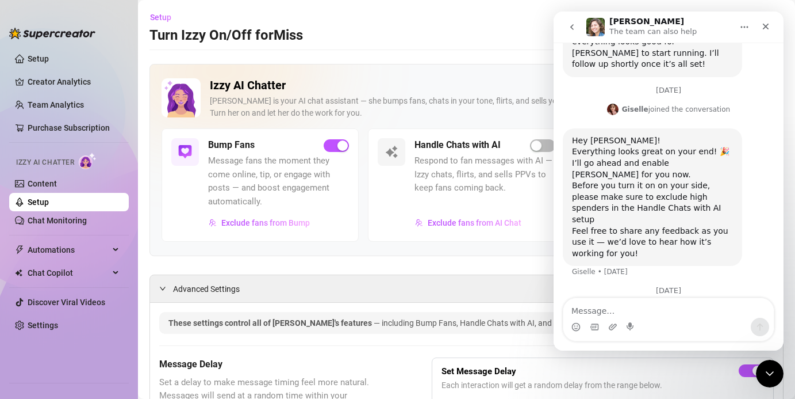
scroll to position [1097, 0]
click at [531, 35] on p "The team can also help" at bounding box center [653, 32] width 87 height 12
click at [531, 21] on button "Home" at bounding box center [745, 27] width 22 height 22
click at [531, 301] on div "Hi, can AI Izzy do the sexting script, if i explain in each description this pa…" at bounding box center [669, 325] width 212 height 49
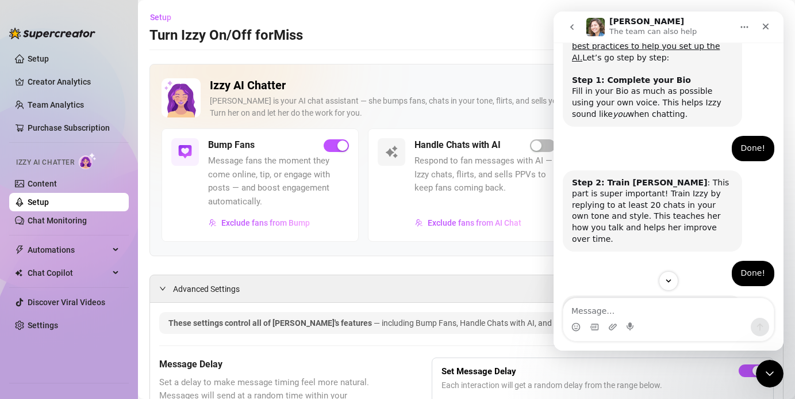
scroll to position [137, 0]
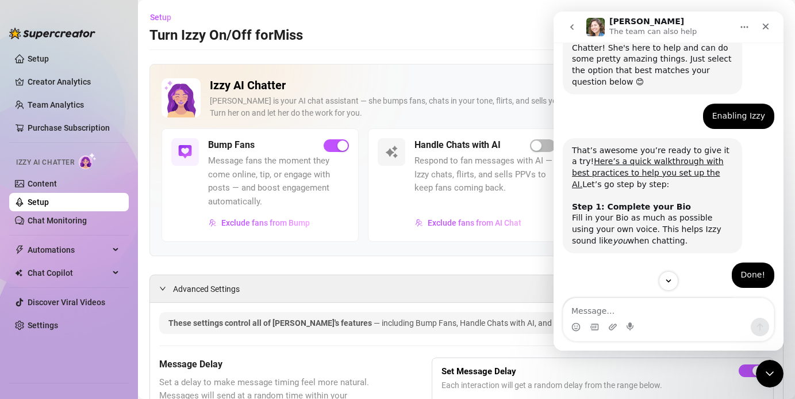
click at [531, 27] on icon "go back" at bounding box center [571, 27] width 3 height 6
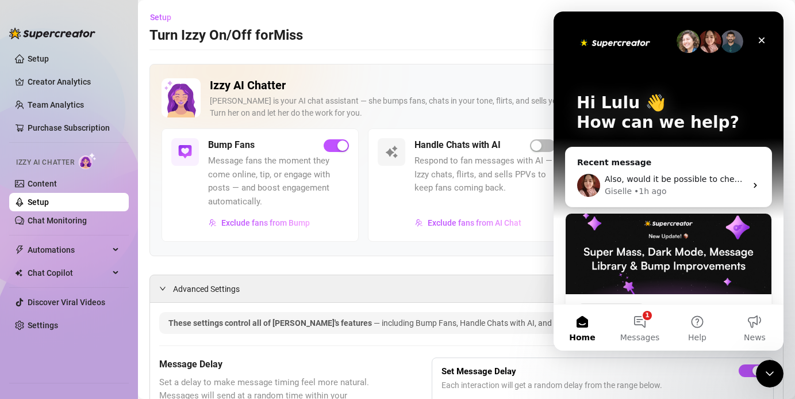
scroll to position [0, 0]
click at [531, 31] on img "Intercom messenger" at bounding box center [688, 41] width 23 height 23
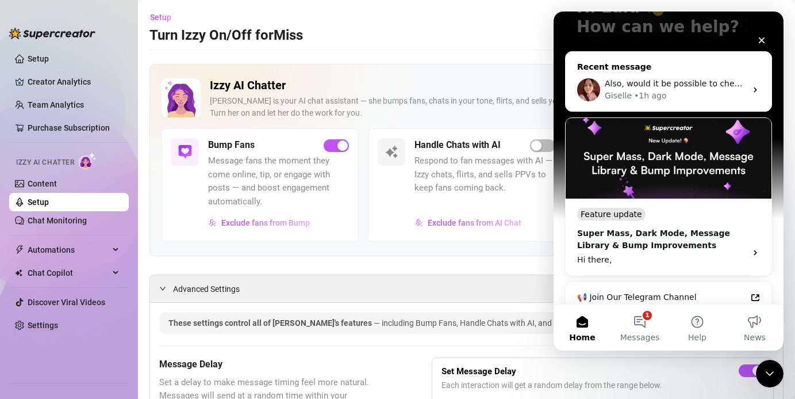
scroll to position [97, 0]
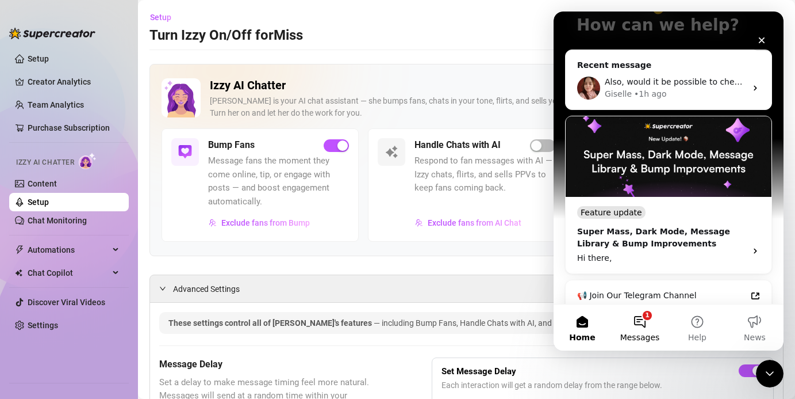
click at [531, 315] on button "1 Messages" at bounding box center [640, 327] width 58 height 46
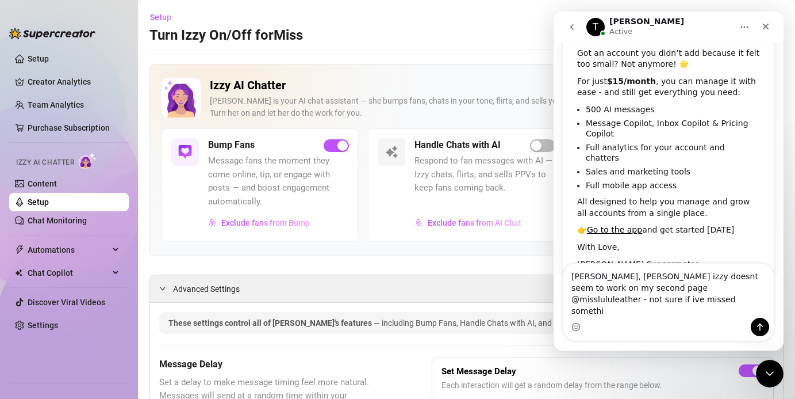
scroll to position [101, 0]
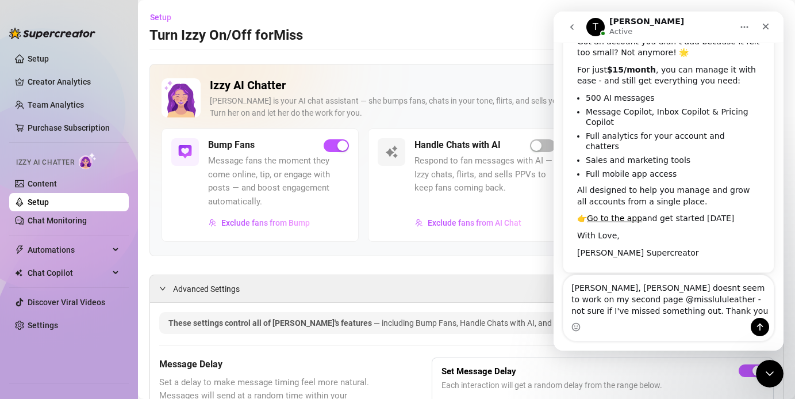
type textarea "Hiya, Ai Izzy doesnt seem to work on my second page @misslululeather - not sure…"
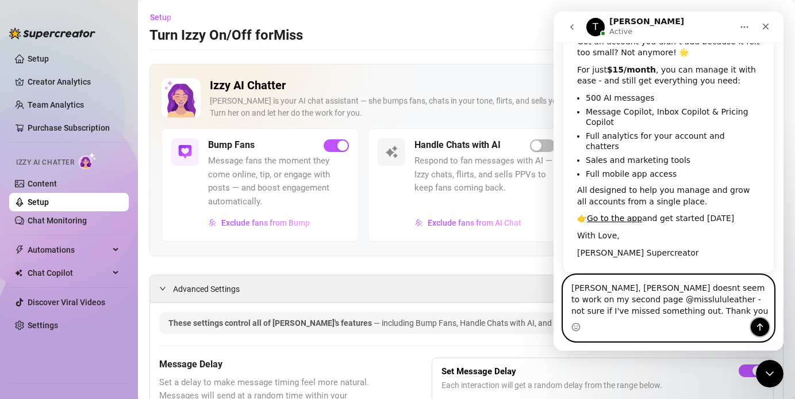
click at [531, 330] on icon "Send a message…" at bounding box center [760, 326] width 9 height 9
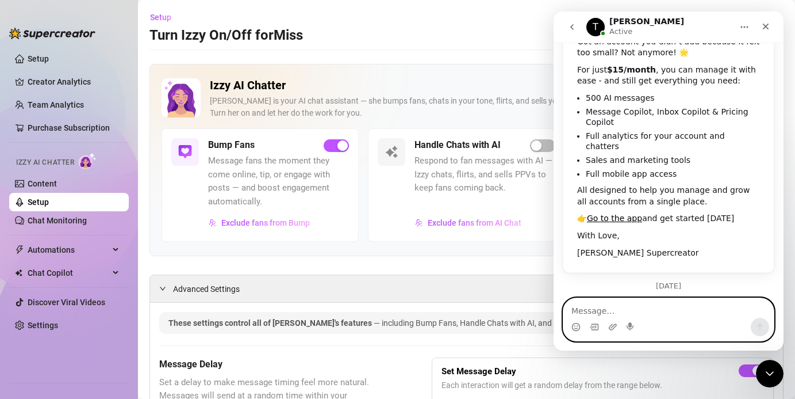
scroll to position [150, 0]
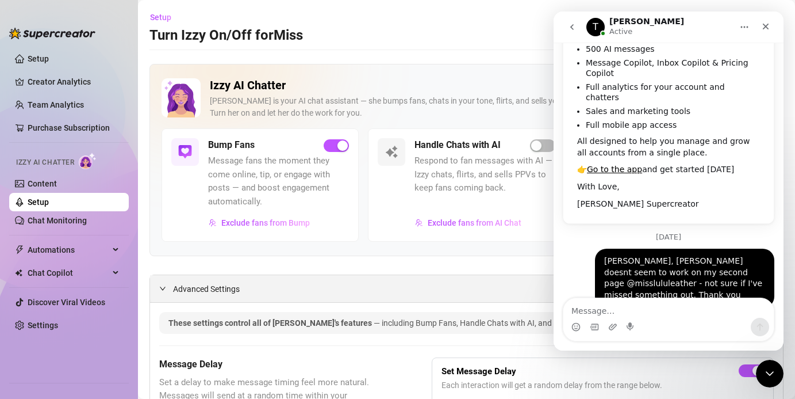
click at [427, 284] on div "Advanced Settings" at bounding box center [466, 288] width 633 height 27
click at [531, 380] on div "Close Intercom Messenger" at bounding box center [768, 372] width 28 height 28
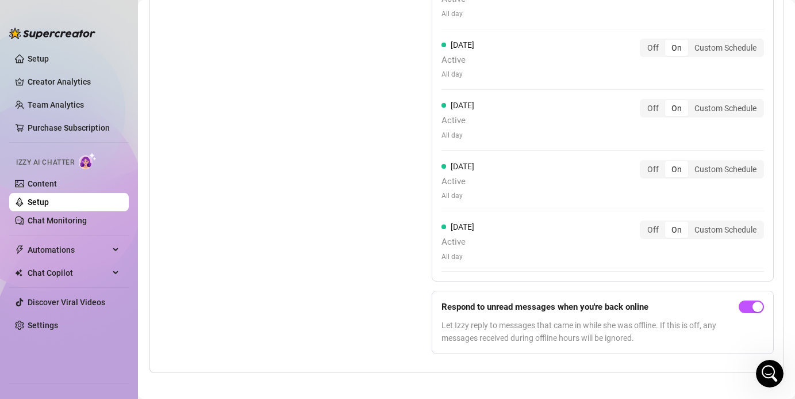
scroll to position [0, 0]
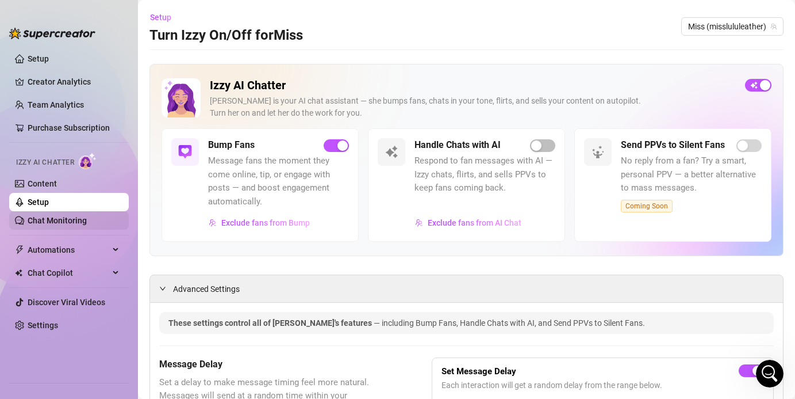
click at [86, 223] on link "Chat Monitoring" at bounding box center [57, 220] width 59 height 9
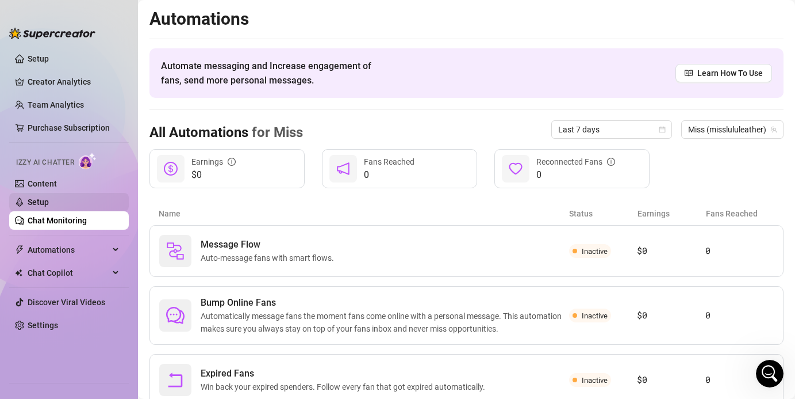
click at [45, 205] on link "Setup" at bounding box center [38, 201] width 21 height 9
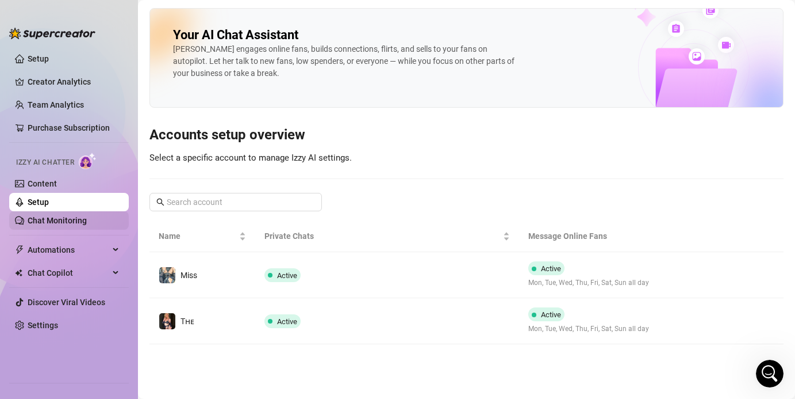
click at [55, 217] on link "Chat Monitoring" at bounding box center [57, 220] width 59 height 9
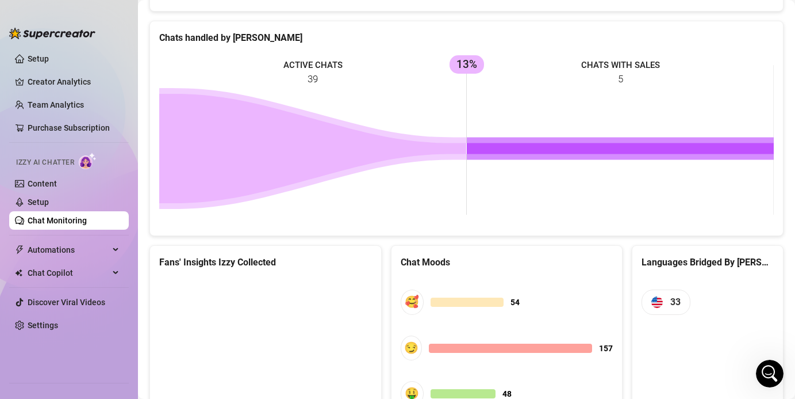
scroll to position [587, 0]
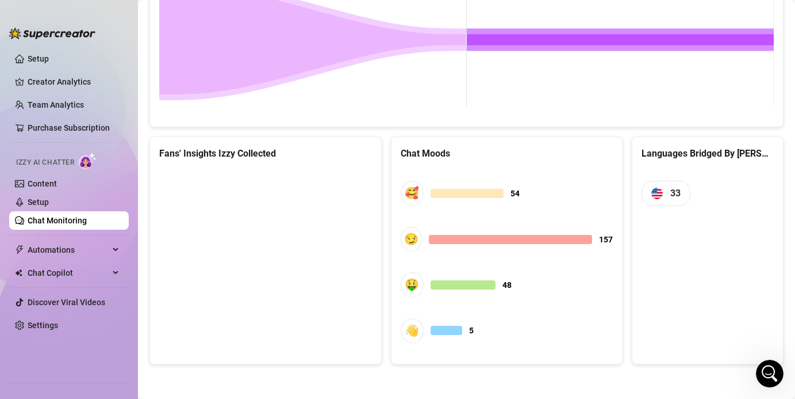
click at [278, 245] on canvas at bounding box center [265, 255] width 212 height 173
click at [252, 256] on canvas at bounding box center [265, 255] width 212 height 173
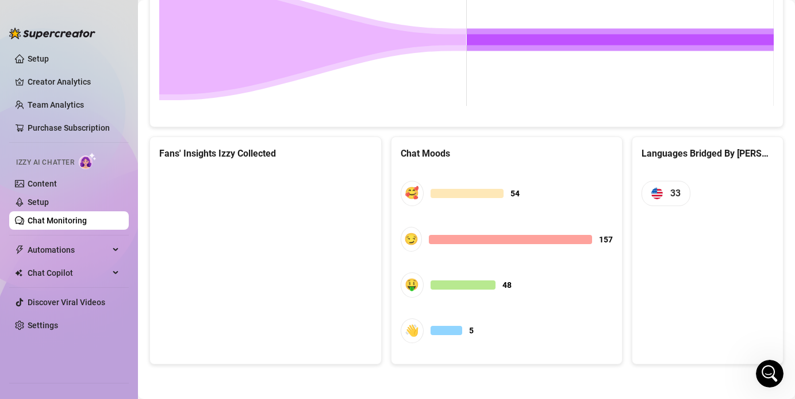
click at [279, 201] on canvas at bounding box center [265, 255] width 212 height 173
click at [315, 213] on canvas at bounding box center [265, 255] width 212 height 173
click at [531, 202] on span "33" at bounding box center [666, 193] width 49 height 25
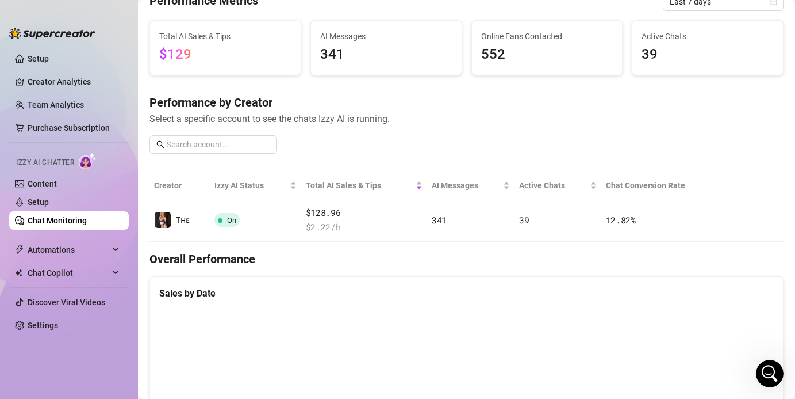
scroll to position [0, 0]
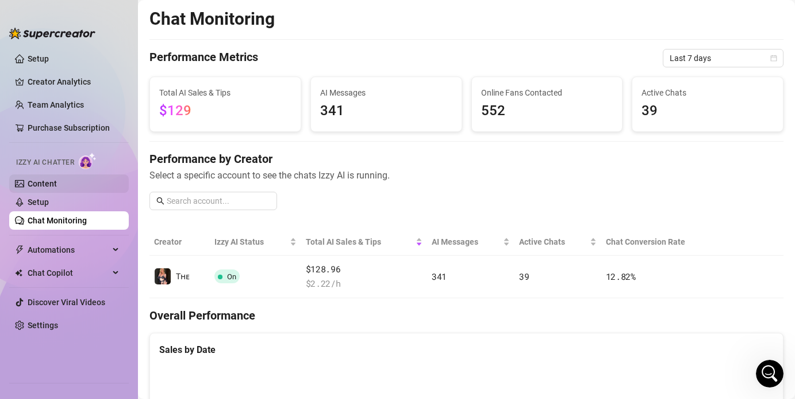
click at [57, 186] on link "Content" at bounding box center [42, 183] width 29 height 9
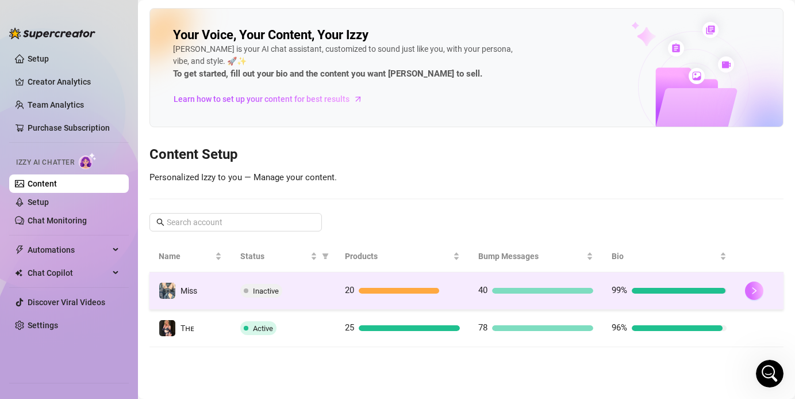
click at [531, 291] on button "button" at bounding box center [754, 290] width 18 height 18
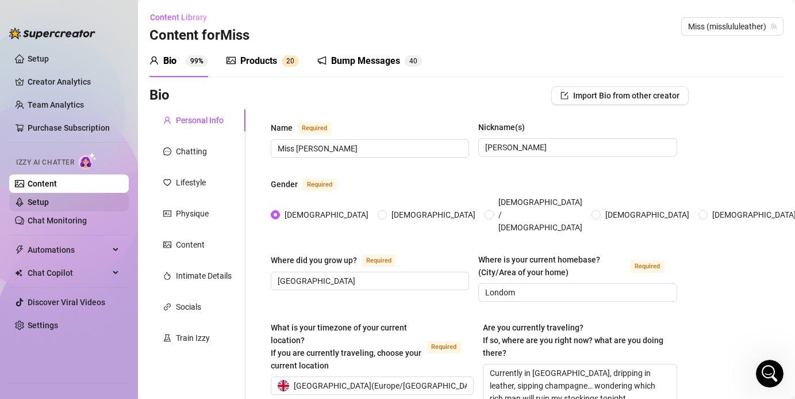
click at [44, 206] on link "Setup" at bounding box center [38, 201] width 21 height 9
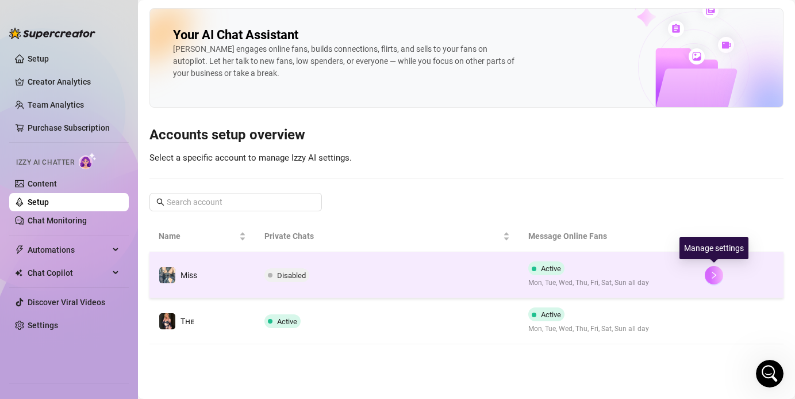
click at [531, 275] on icon "right" at bounding box center [715, 274] width 4 height 7
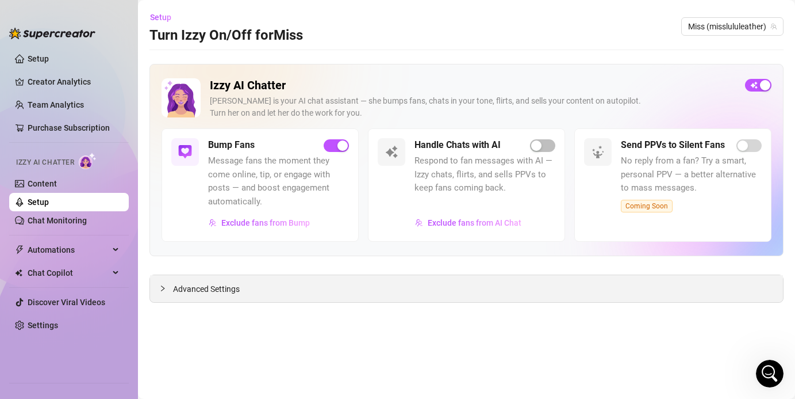
click at [201, 291] on span "Advanced Settings" at bounding box center [206, 288] width 67 height 13
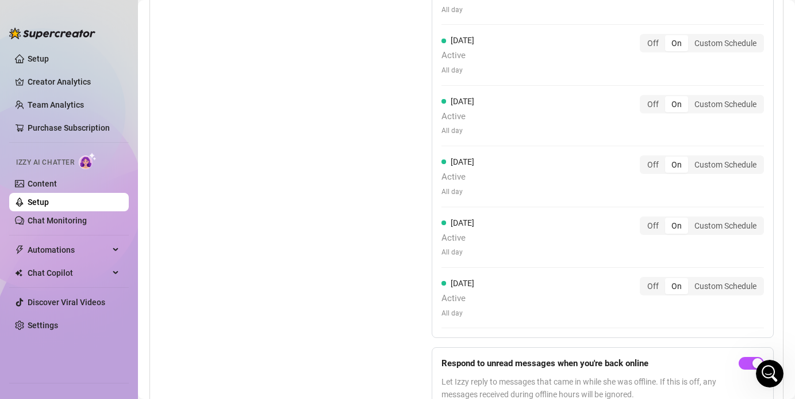
scroll to position [1240, 0]
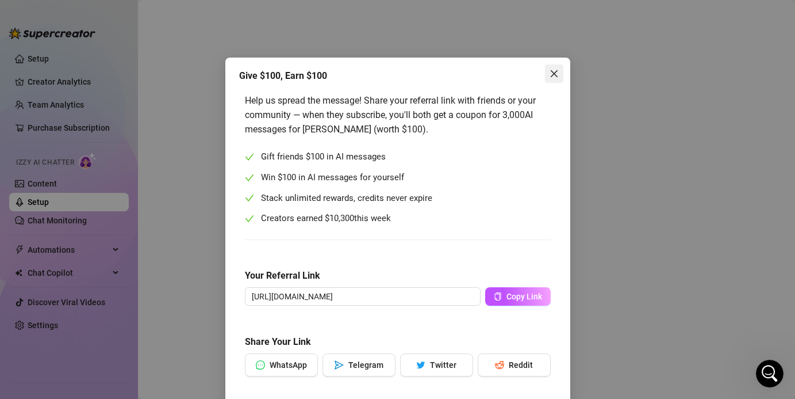
click at [531, 75] on icon "close" at bounding box center [554, 73] width 9 height 9
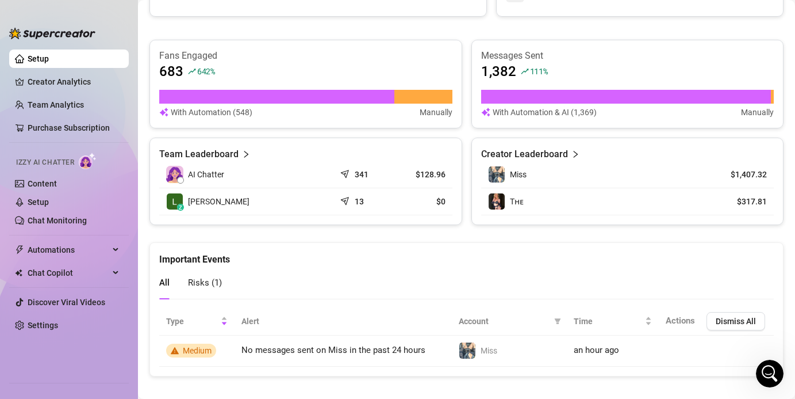
scroll to position [702, 0]
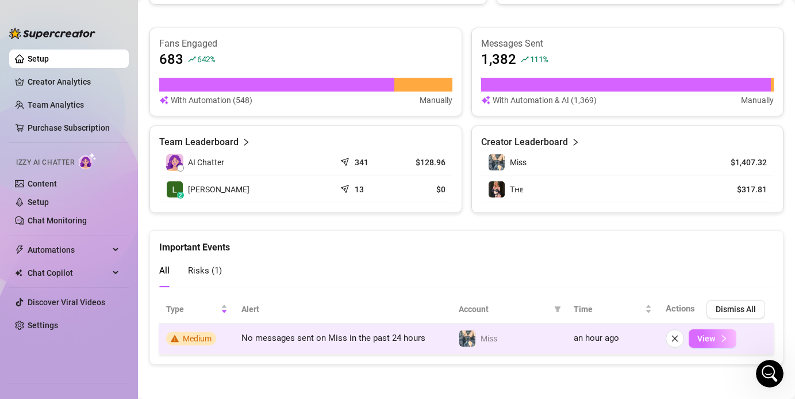
click at [531, 343] on button "View" at bounding box center [713, 338] width 48 height 18
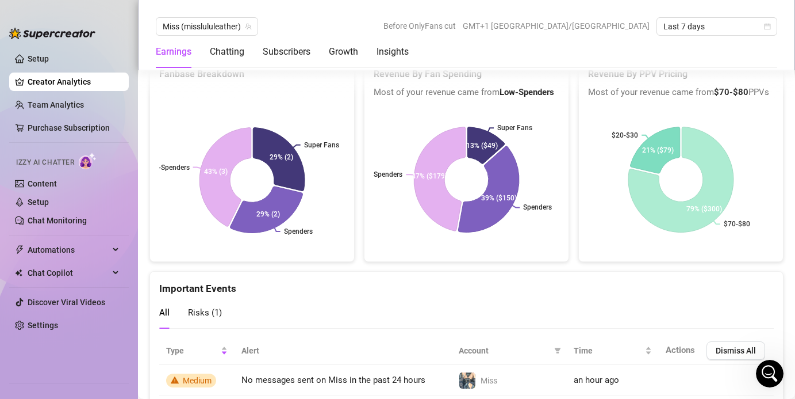
scroll to position [2097, 0]
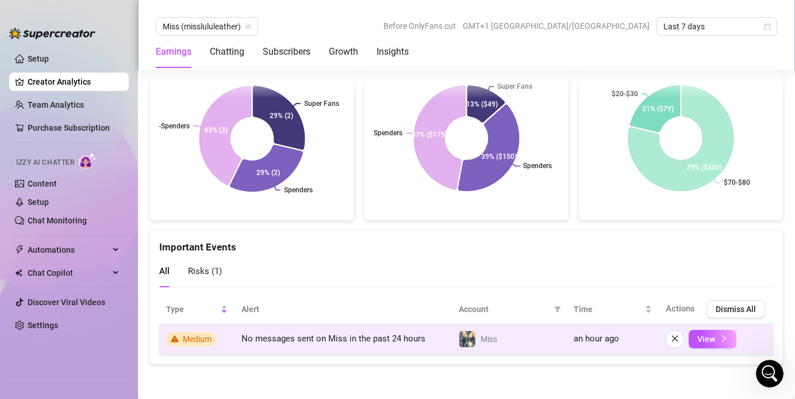
click at [192, 337] on span "Medium" at bounding box center [197, 338] width 29 height 9
click at [531, 342] on icon "close" at bounding box center [675, 338] width 8 height 8
click at [531, 339] on icon "right" at bounding box center [724, 338] width 4 height 7
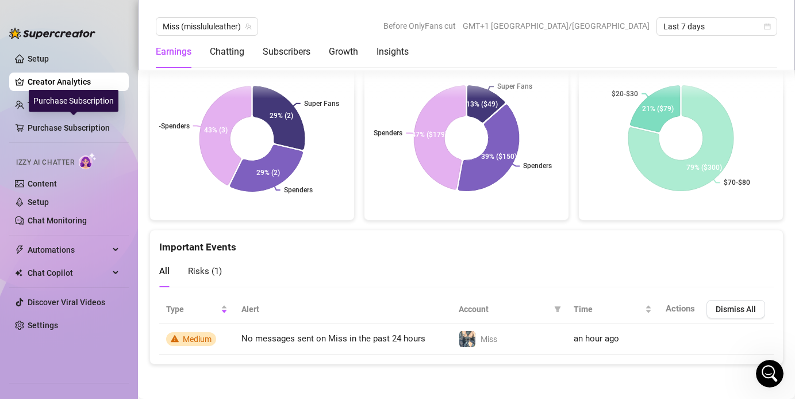
click at [54, 101] on div "Purchase Subscription" at bounding box center [74, 101] width 90 height 22
click at [28, 101] on link "Team Analytics" at bounding box center [56, 104] width 56 height 9
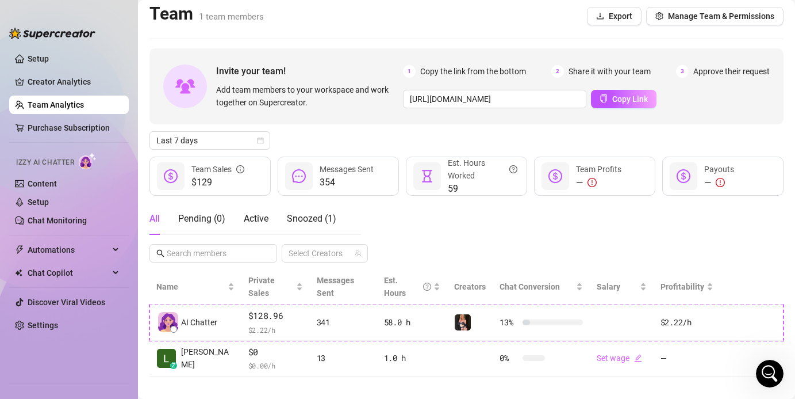
scroll to position [5, 0]
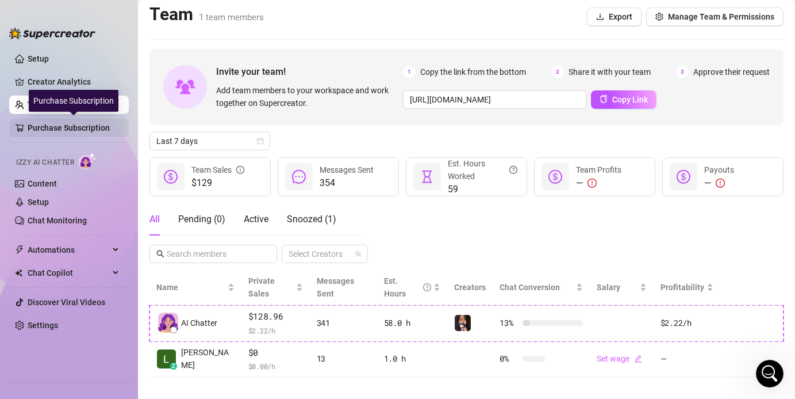
click at [55, 133] on link "Purchase Subscription" at bounding box center [74, 127] width 92 height 18
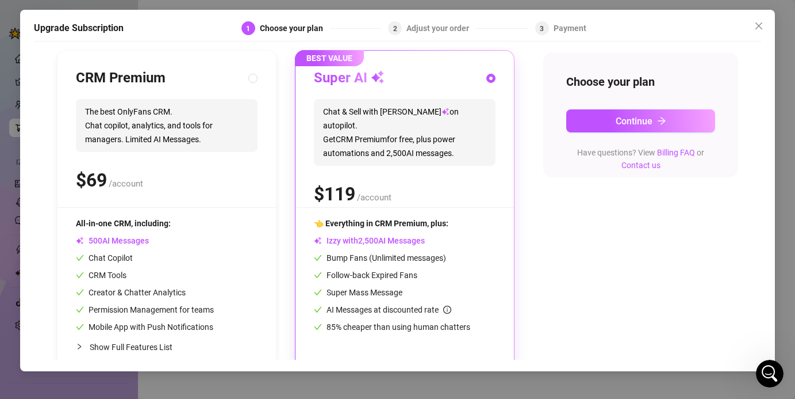
scroll to position [124, 0]
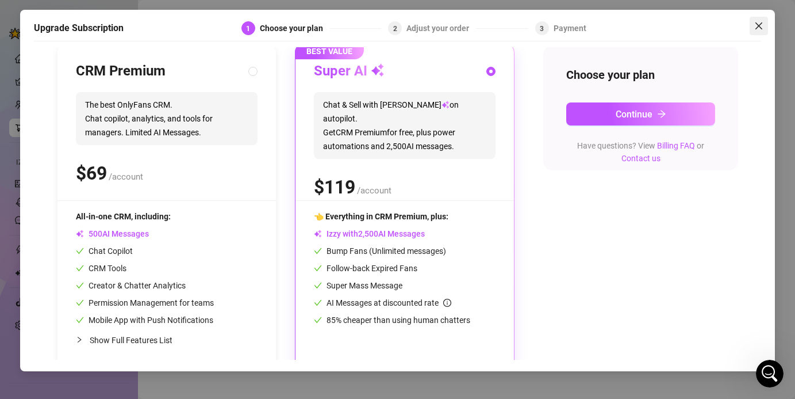
click at [531, 30] on icon "close" at bounding box center [758, 25] width 9 height 9
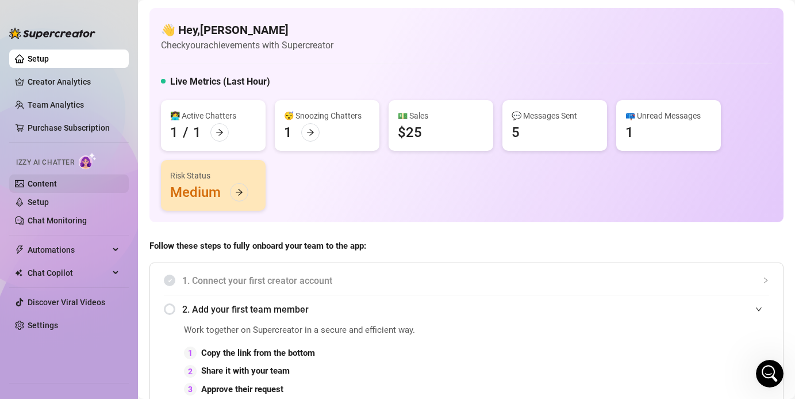
click at [46, 187] on link "Content" at bounding box center [42, 183] width 29 height 9
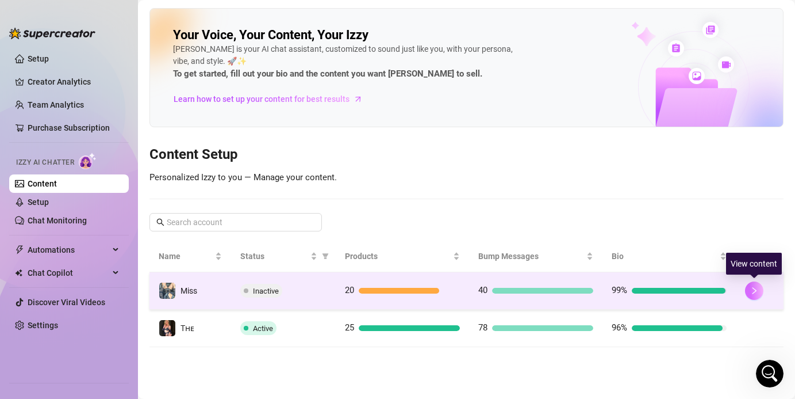
click at [531, 289] on icon "right" at bounding box center [754, 290] width 8 height 8
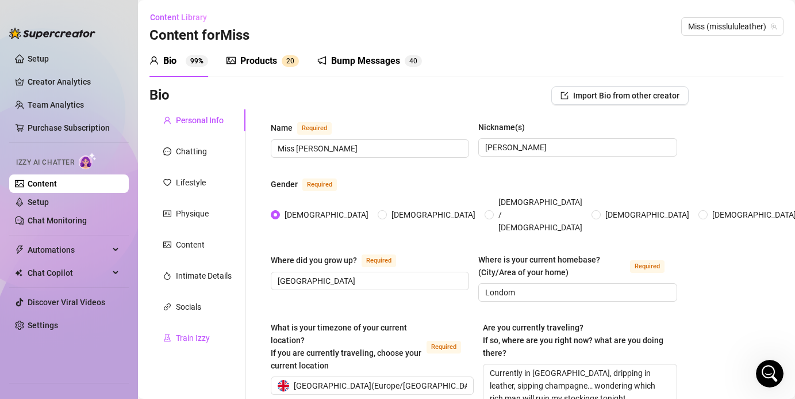
click at [196, 337] on div "Train Izzy" at bounding box center [193, 337] width 34 height 13
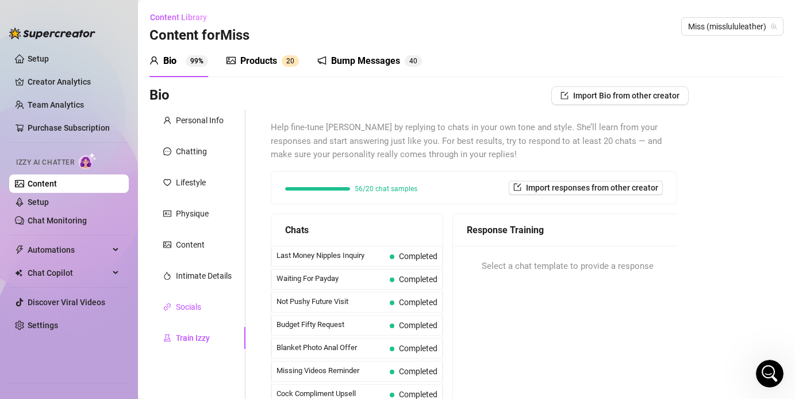
click at [200, 304] on div "Socials" at bounding box center [188, 306] width 25 height 13
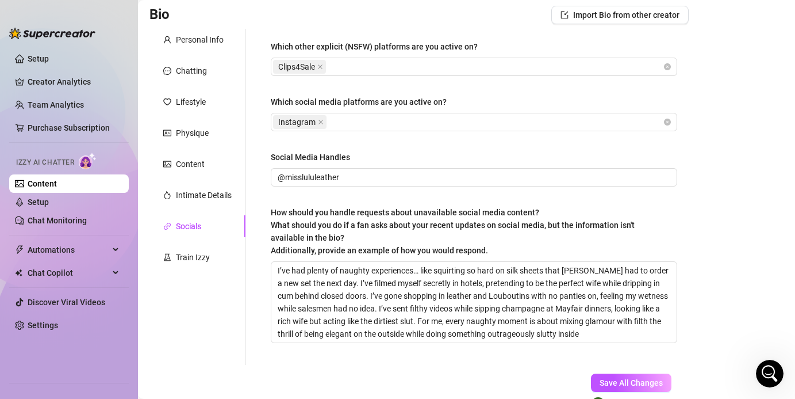
scroll to position [55, 0]
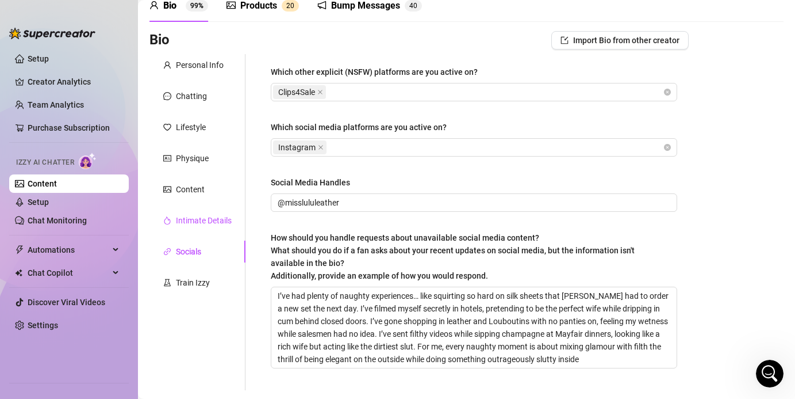
click at [184, 220] on div "Intimate Details" at bounding box center [204, 220] width 56 height 13
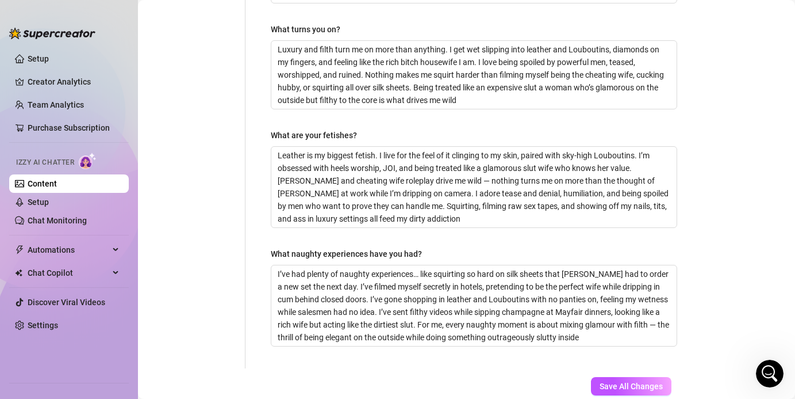
scroll to position [567, 0]
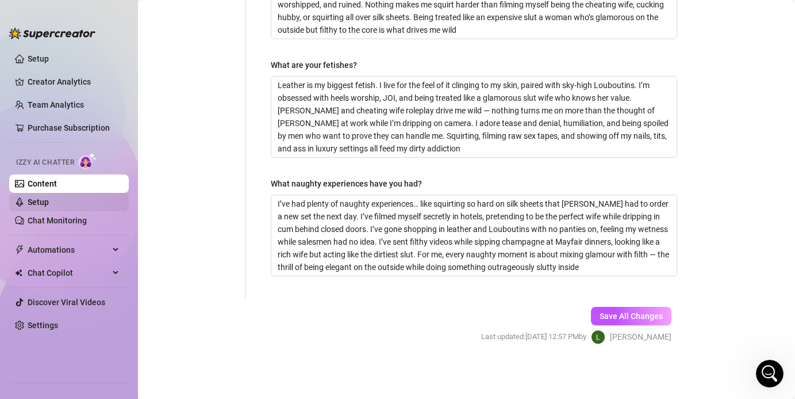
click at [37, 198] on link "Setup" at bounding box center [38, 201] width 21 height 9
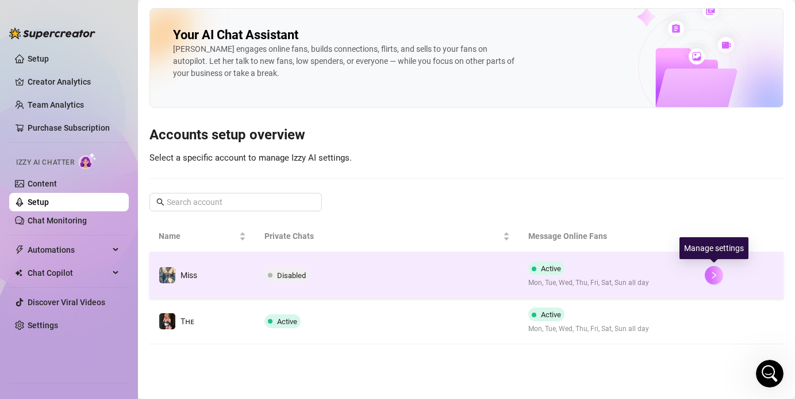
click at [531, 272] on icon "right" at bounding box center [714, 275] width 8 height 8
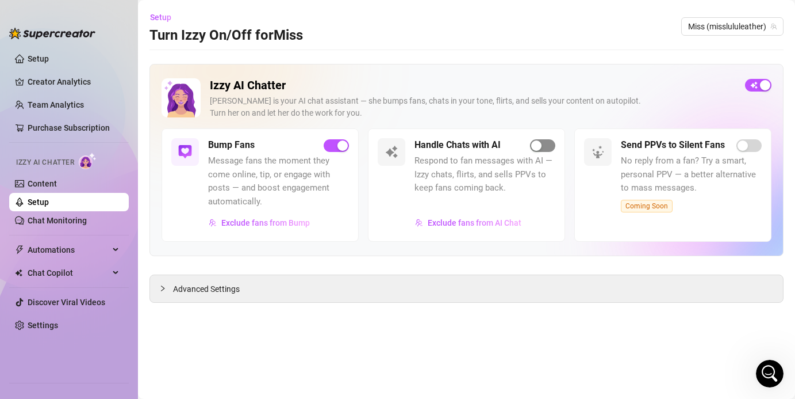
click at [531, 146] on div "button" at bounding box center [536, 145] width 10 height 10
click at [124, 252] on div "Automations" at bounding box center [69, 249] width 120 height 18
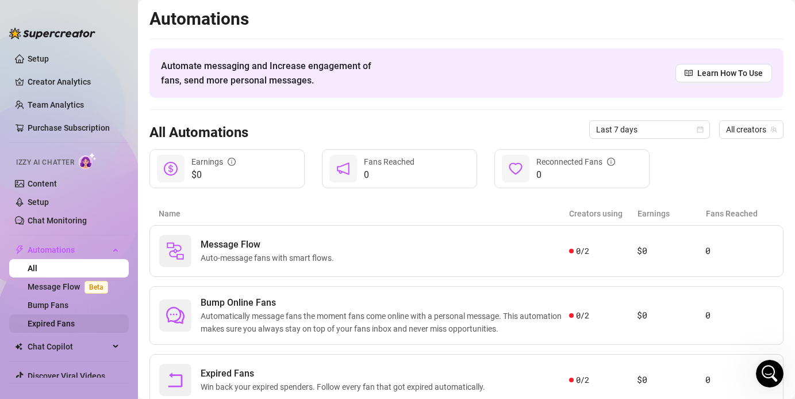
scroll to position [35, 0]
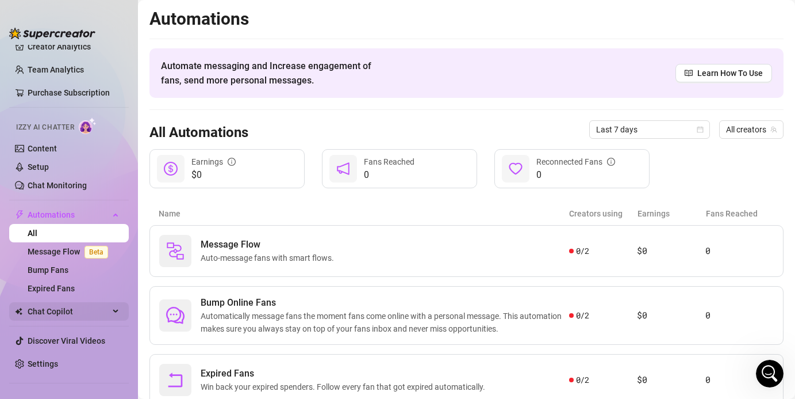
click at [119, 314] on div "Chat Copilot" at bounding box center [69, 311] width 120 height 18
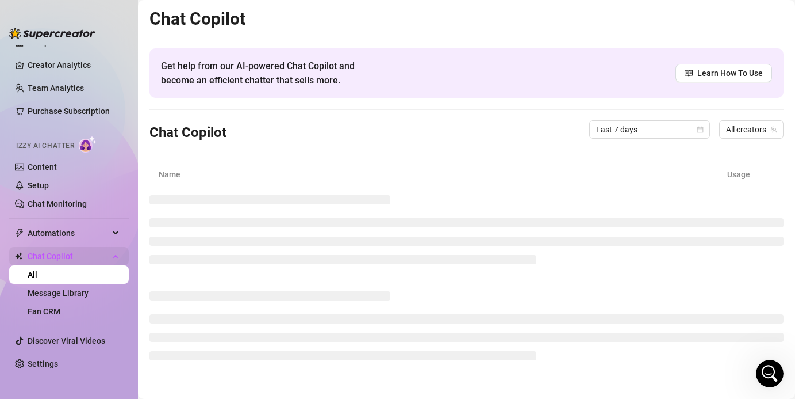
scroll to position [17, 0]
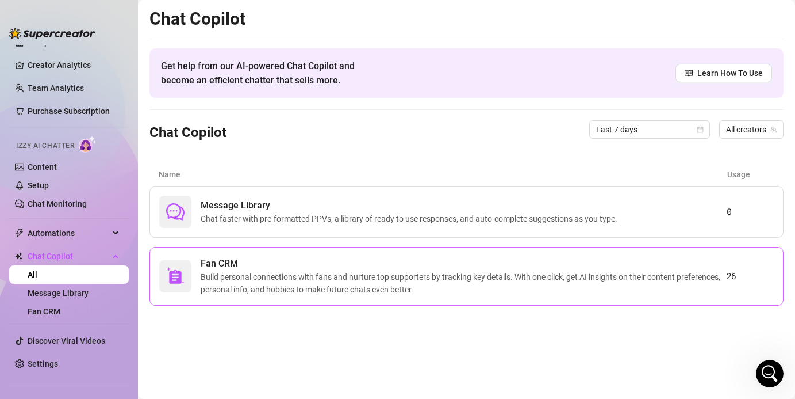
click at [261, 296] on div "Fan CRM Build personal connections with fans and nurture top supporters by trac…" at bounding box center [467, 276] width 634 height 59
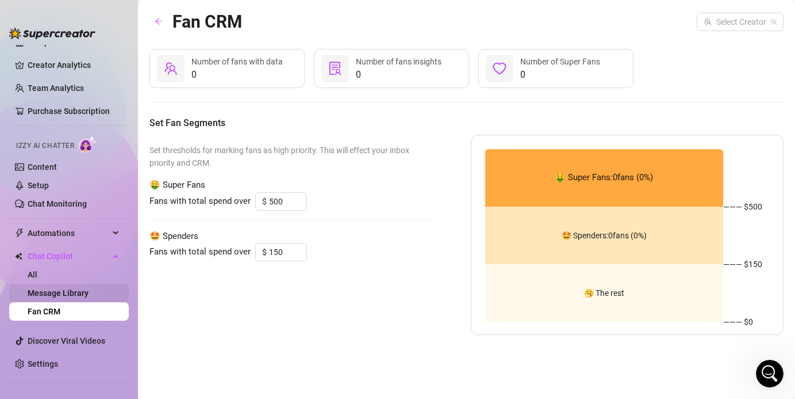
click at [89, 290] on link "Message Library" at bounding box center [58, 292] width 61 height 9
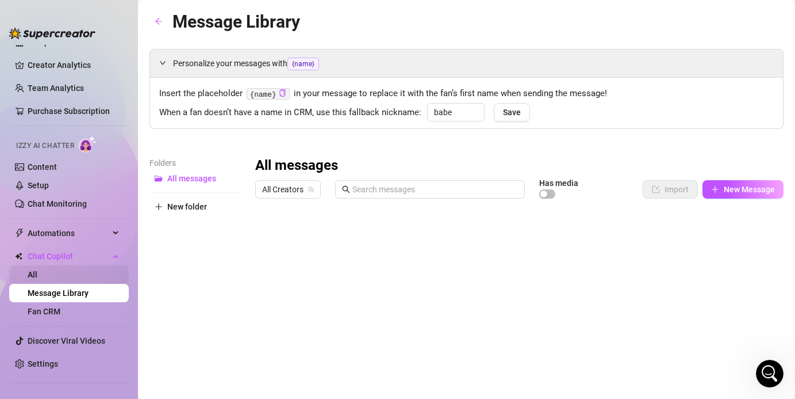
click at [37, 273] on link "All" at bounding box center [33, 274] width 10 height 9
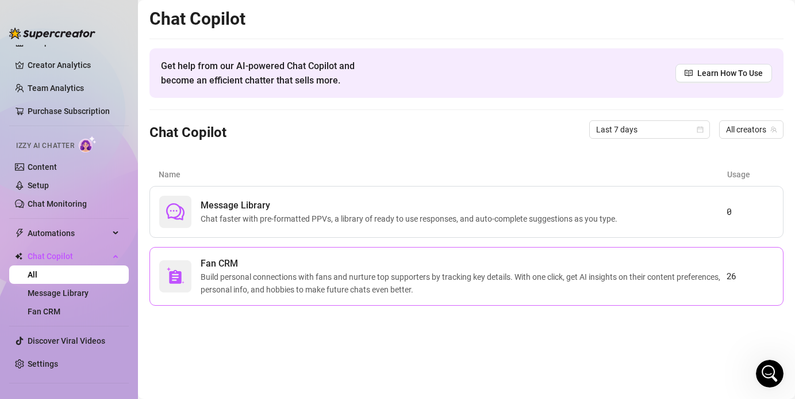
click at [256, 294] on span "Build personal connections with fans and nurture top supporters by tracking key…" at bounding box center [464, 282] width 526 height 25
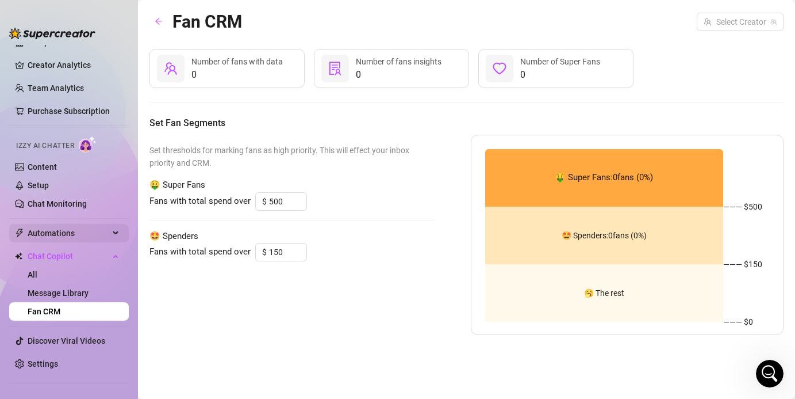
click at [70, 240] on span "Automations" at bounding box center [69, 233] width 82 height 18
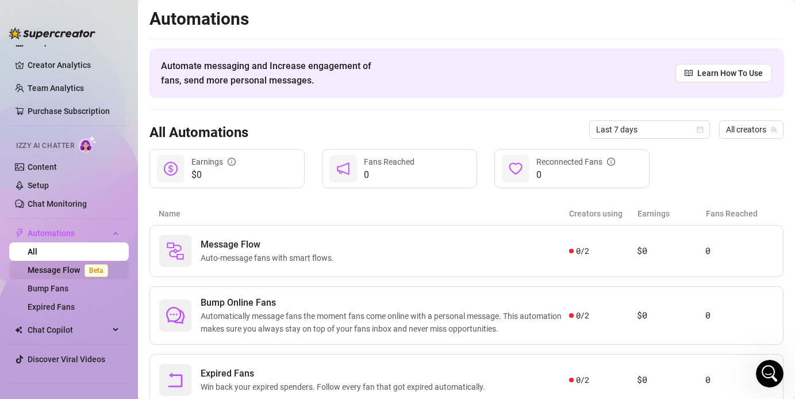
click at [67, 274] on link "Message Flow Beta" at bounding box center [70, 269] width 85 height 9
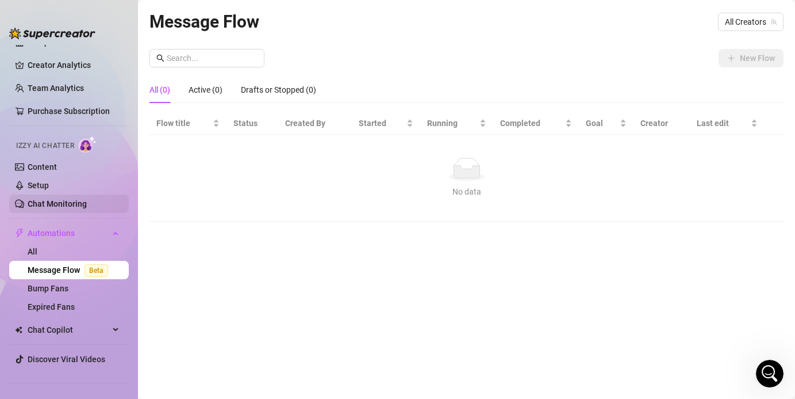
click at [56, 199] on link "Chat Monitoring" at bounding box center [57, 203] width 59 height 9
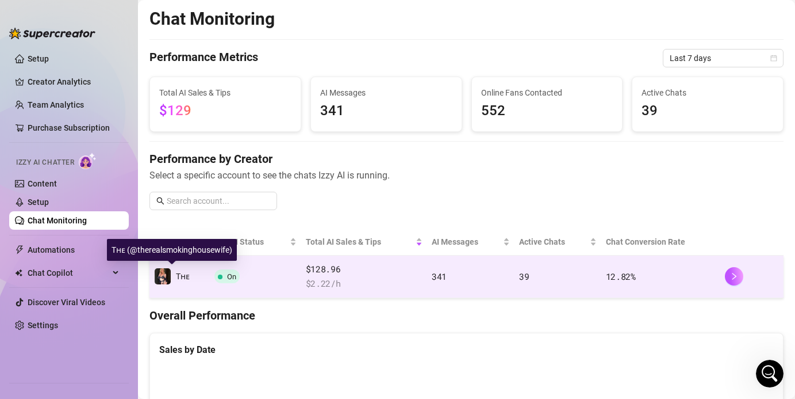
click at [176, 274] on span "Tʜᴇ" at bounding box center [183, 275] width 14 height 9
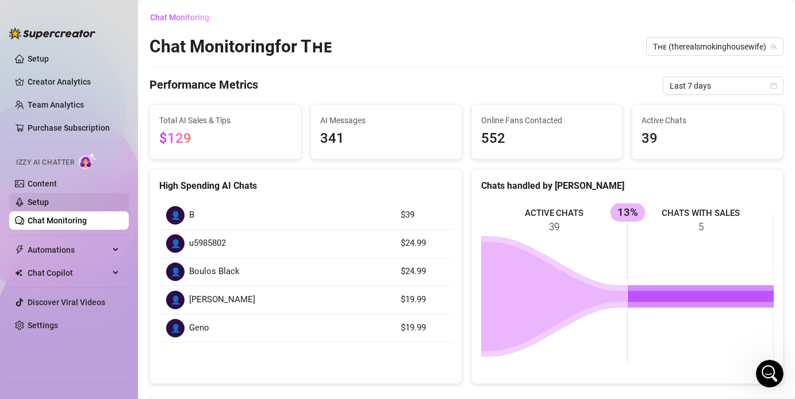
click at [49, 205] on link "Setup" at bounding box center [38, 201] width 21 height 9
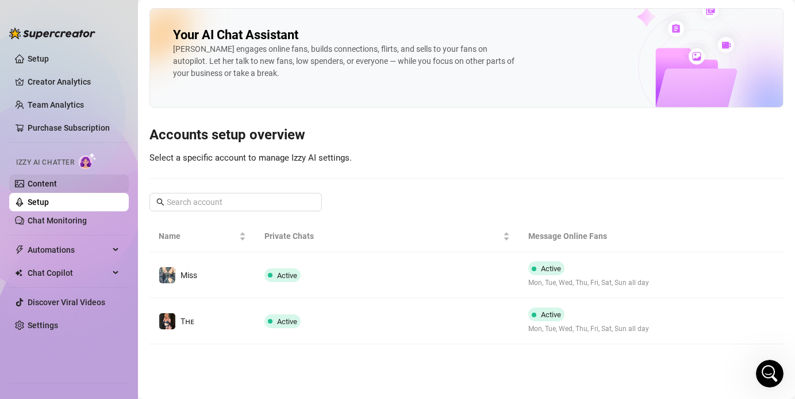
click at [57, 188] on link "Content" at bounding box center [42, 183] width 29 height 9
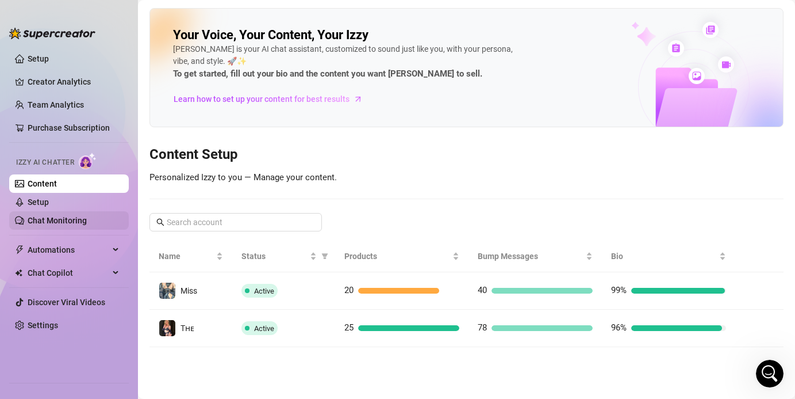
click at [78, 219] on link "Chat Monitoring" at bounding box center [57, 220] width 59 height 9
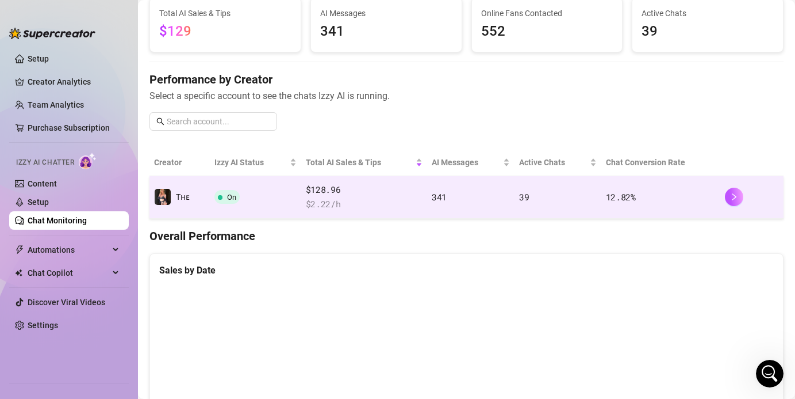
scroll to position [83, 0]
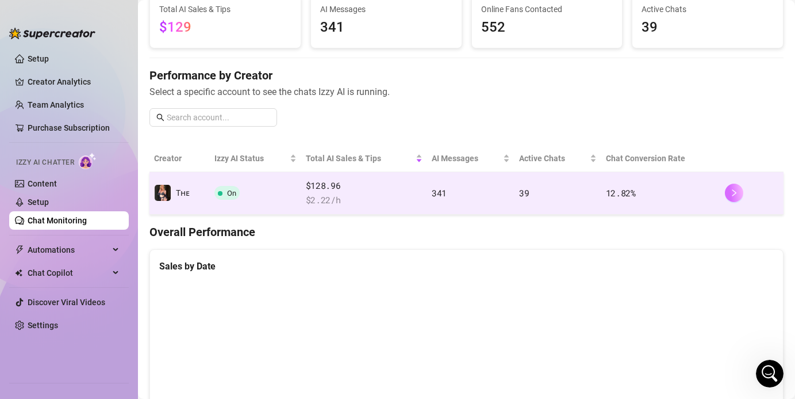
click at [531, 191] on icon "right" at bounding box center [734, 193] width 8 height 8
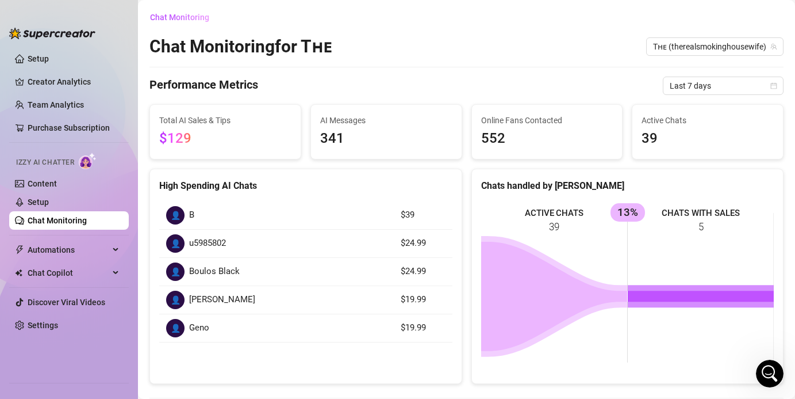
click at [531, 57] on div "Chat Monitoring for Tʜᴇ Tʜᴇ (therealsmokinghousewife)" at bounding box center [467, 47] width 634 height 22
click at [531, 52] on span "Tʜᴇ (therealsmokinghousewife)" at bounding box center [715, 46] width 124 height 17
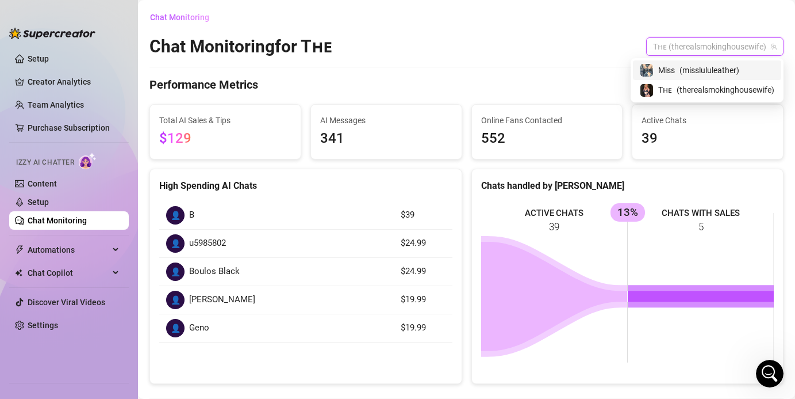
click at [531, 77] on div "Miss ( misslululeather )" at bounding box center [707, 70] width 135 height 14
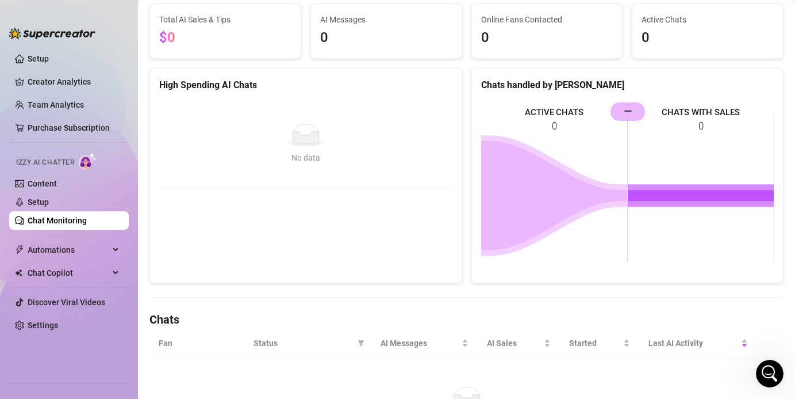
scroll to position [191, 0]
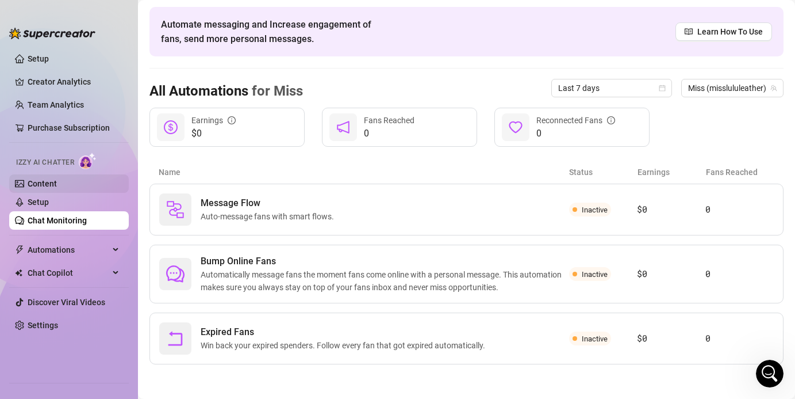
scroll to position [41, 0]
click at [49, 182] on link "Content" at bounding box center [42, 183] width 29 height 9
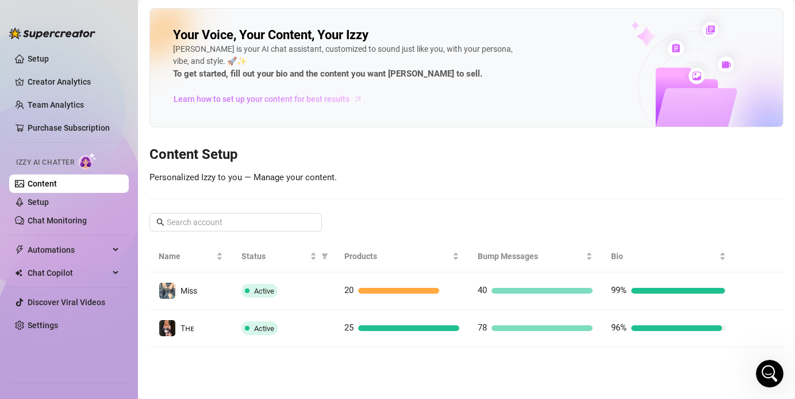
click at [255, 101] on span "Learn how to set up your content for best results" at bounding box center [262, 99] width 176 height 13
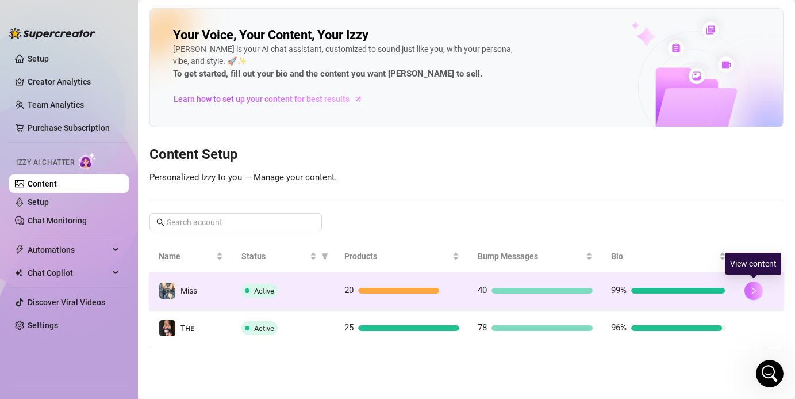
click at [531, 286] on button "button" at bounding box center [754, 290] width 18 height 18
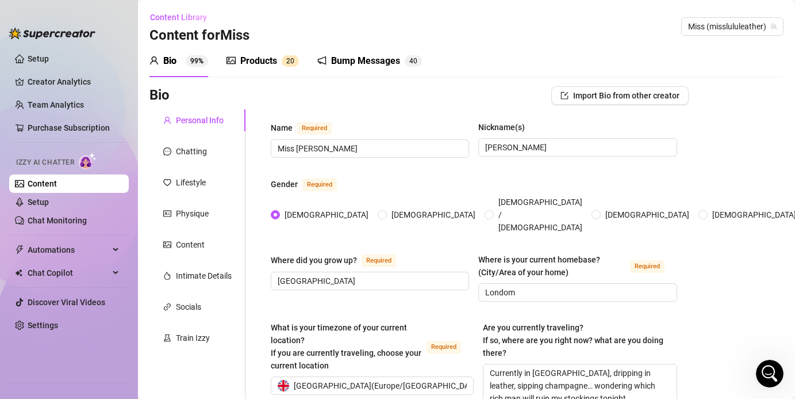
click at [279, 56] on div "Products 2 0" at bounding box center [263, 61] width 72 height 14
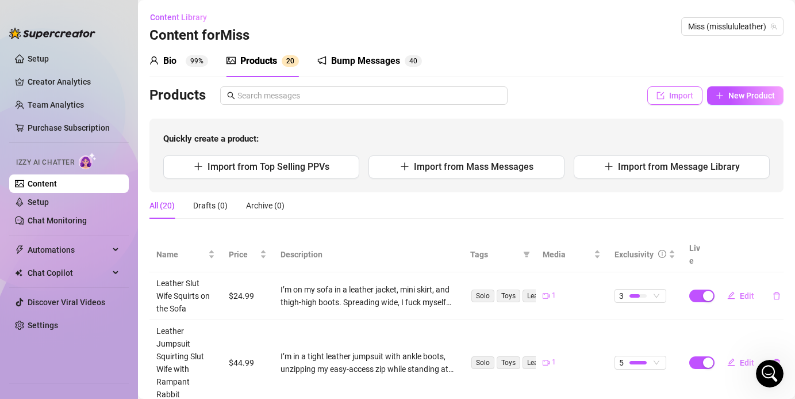
click at [531, 101] on button "Import" at bounding box center [675, 95] width 55 height 18
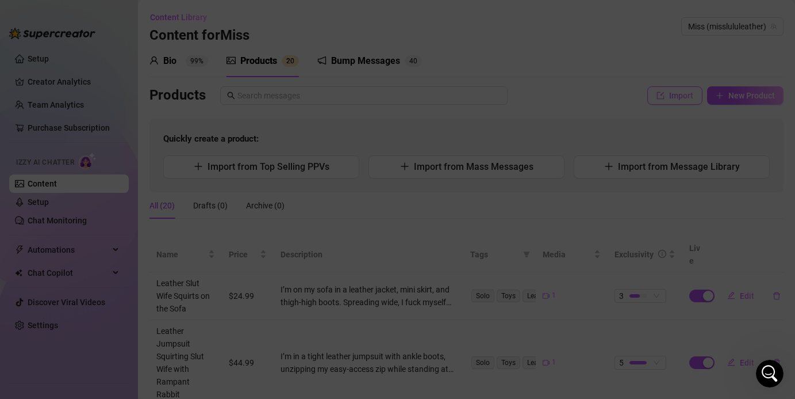
type textarea "Type your message here..."
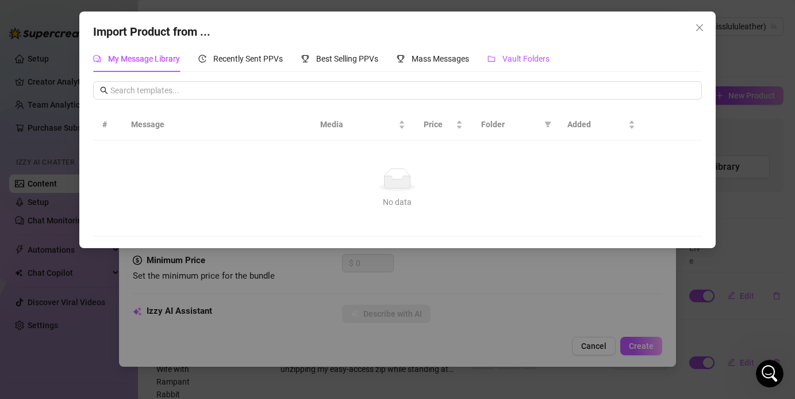
click at [509, 63] on span "Vault Folders" at bounding box center [526, 58] width 47 height 9
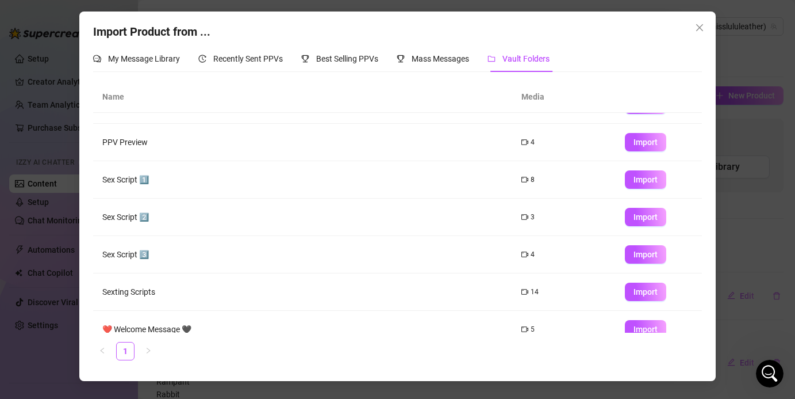
scroll to position [117, 0]
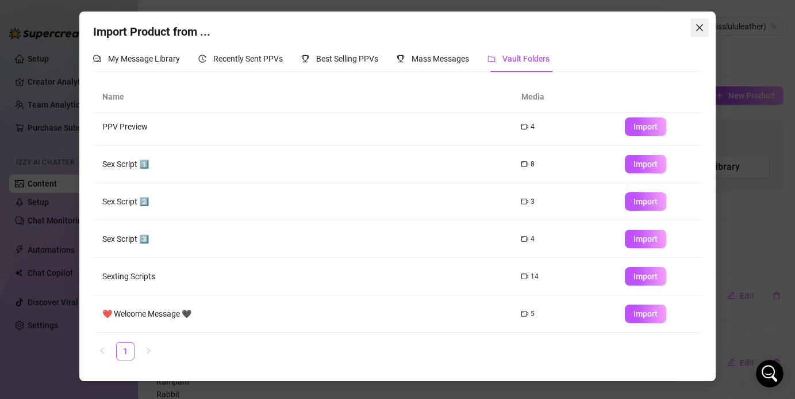
click at [531, 28] on icon "close" at bounding box center [699, 27] width 9 height 9
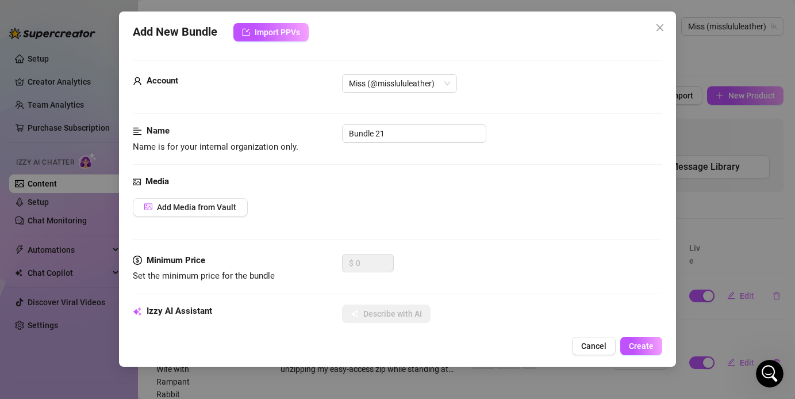
click at [531, 28] on div "Add New Bundle Import PPVs Account Miss (@misslululeather) Name Name is for you…" at bounding box center [397, 199] width 795 height 399
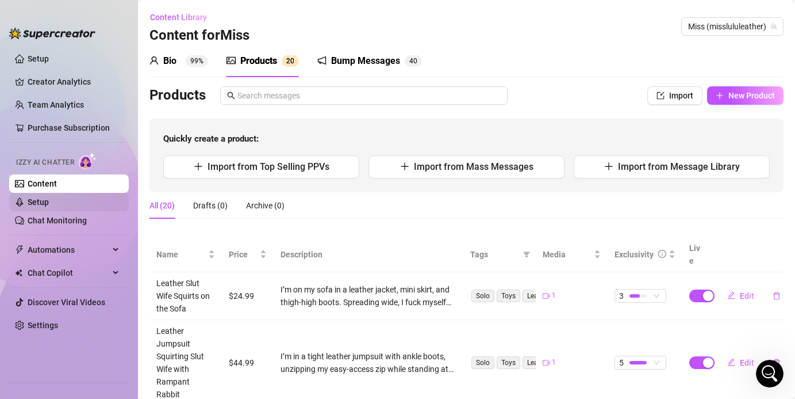
click at [49, 206] on link "Setup" at bounding box center [38, 201] width 21 height 9
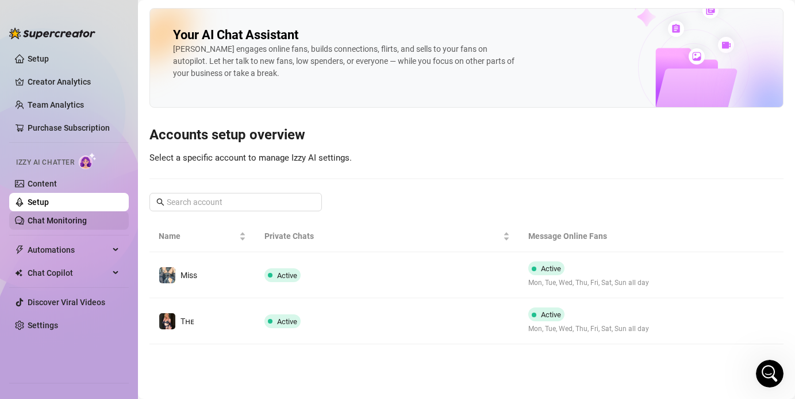
click at [74, 221] on link "Chat Monitoring" at bounding box center [57, 220] width 59 height 9
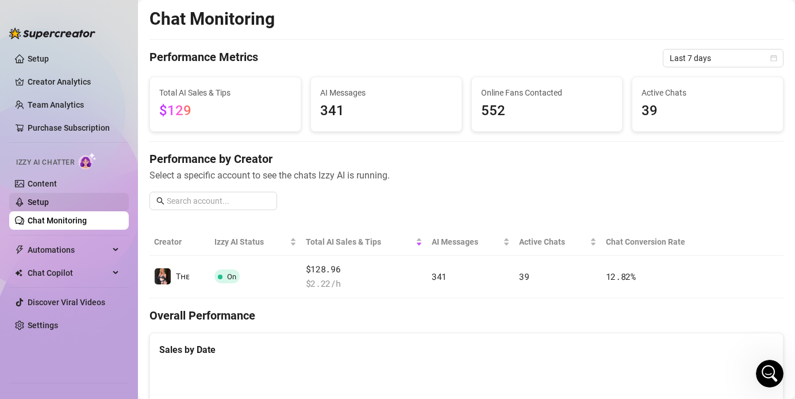
click at [49, 206] on link "Setup" at bounding box center [38, 201] width 21 height 9
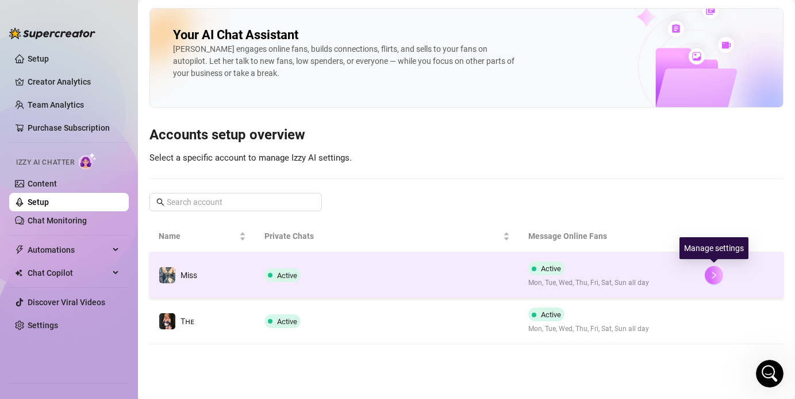
click at [531, 277] on icon "right" at bounding box center [714, 275] width 8 height 8
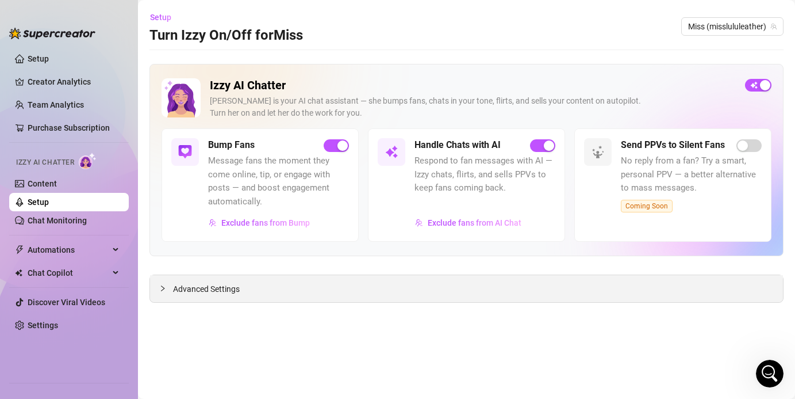
click at [183, 279] on div "Advanced Settings" at bounding box center [466, 288] width 633 height 27
click at [531, 24] on span "Miss (misslululeather)" at bounding box center [732, 26] width 89 height 17
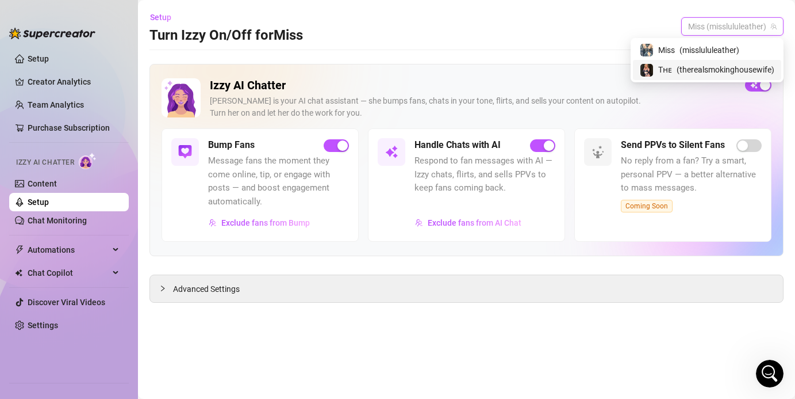
click at [531, 65] on span "( therealsmokinghousewife )" at bounding box center [726, 69] width 98 height 13
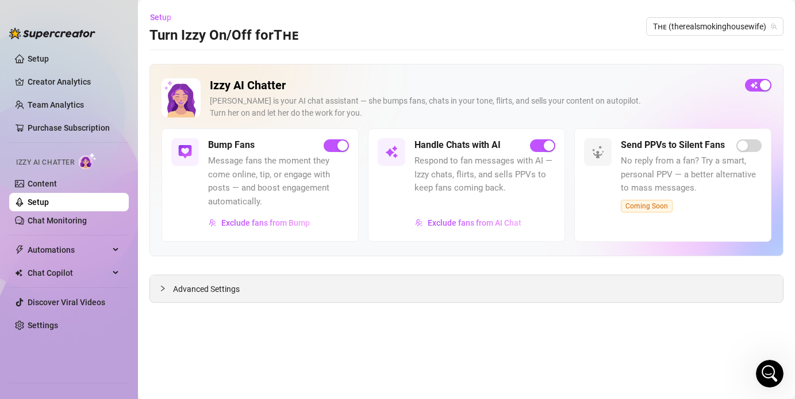
click at [160, 289] on icon "collapsed" at bounding box center [162, 288] width 7 height 7
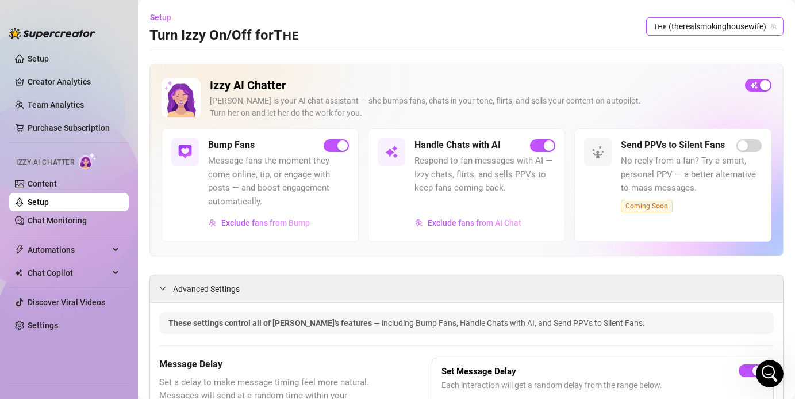
click at [531, 27] on span "Tʜᴇ (therealsmokinghousewife)" at bounding box center [715, 26] width 124 height 17
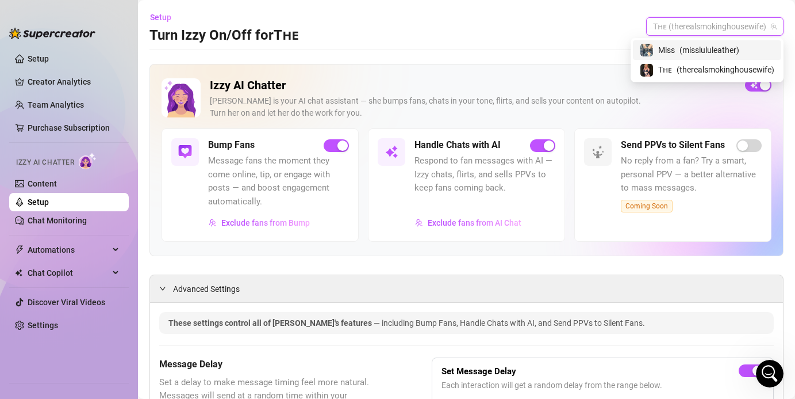
click at [531, 53] on span "( misslululeather )" at bounding box center [710, 50] width 60 height 13
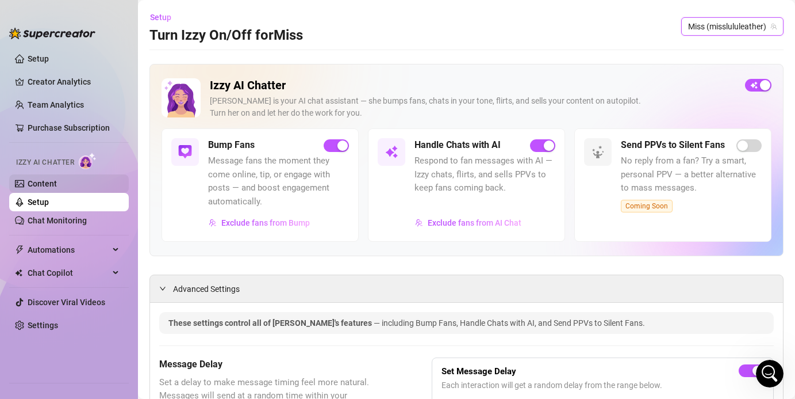
click at [44, 184] on link "Content" at bounding box center [42, 183] width 29 height 9
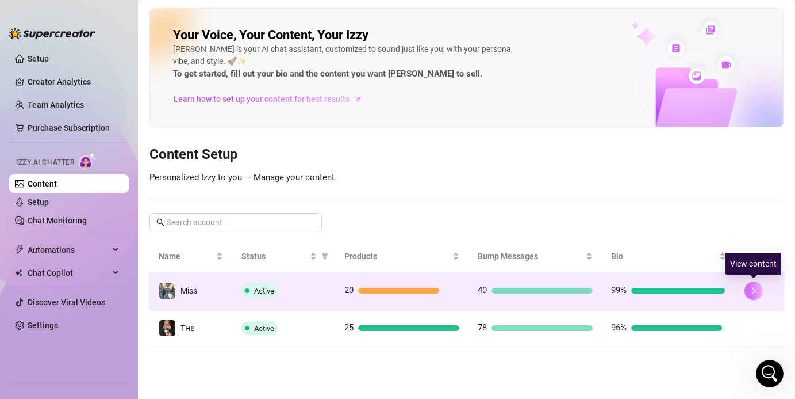
click at [531, 291] on icon "right" at bounding box center [754, 290] width 8 height 8
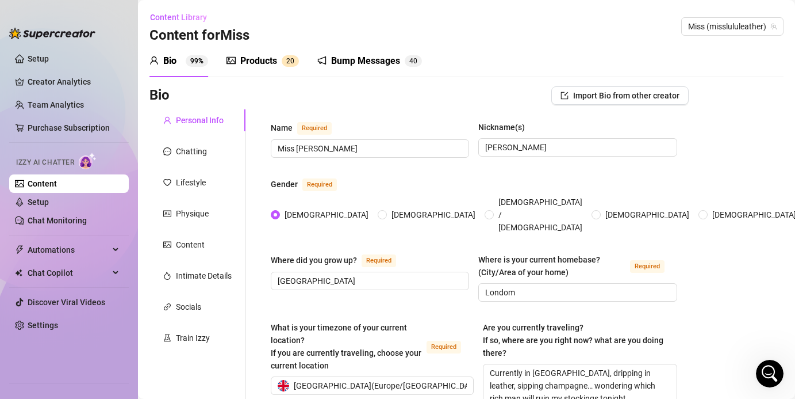
click at [357, 62] on div "Bump Messages" at bounding box center [365, 61] width 69 height 14
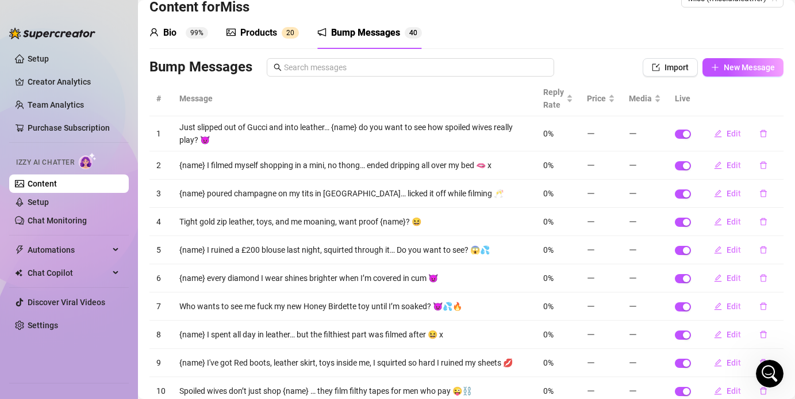
scroll to position [101, 0]
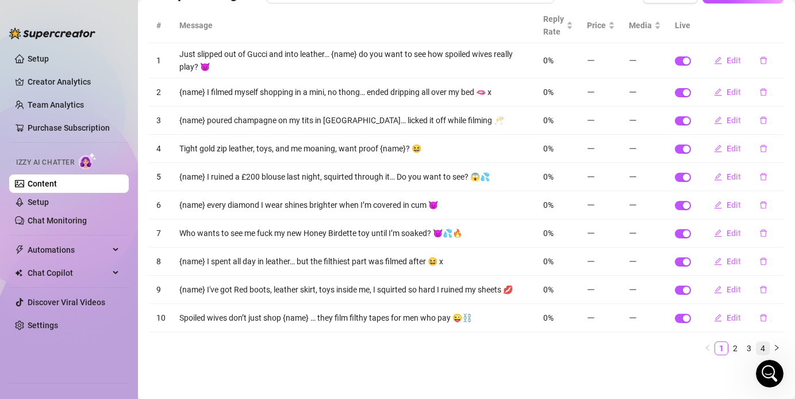
click at [531, 350] on link "4" at bounding box center [763, 348] width 13 height 13
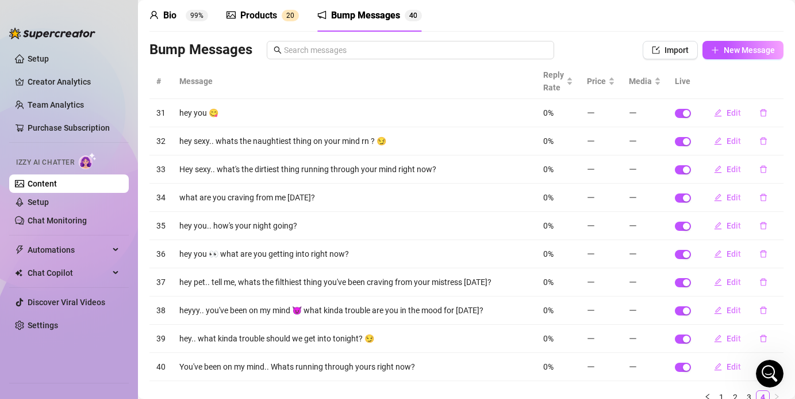
scroll to position [44, 0]
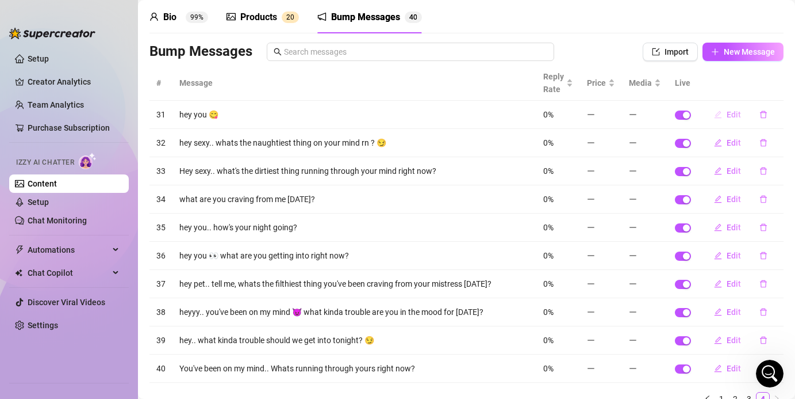
click at [531, 108] on button "Edit" at bounding box center [727, 114] width 45 height 18
type textarea "hey you 😋"
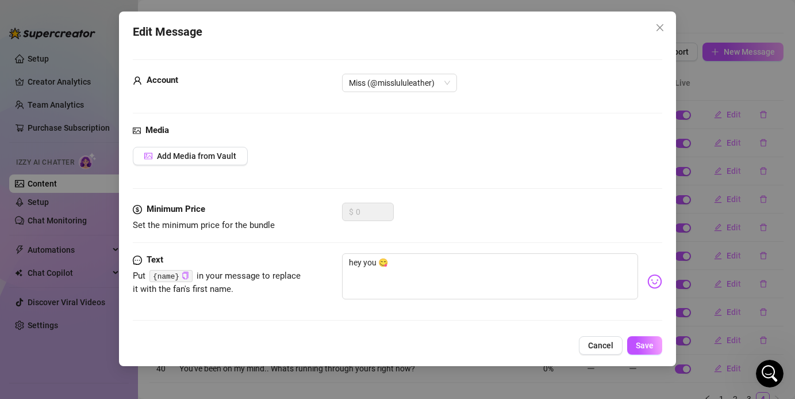
scroll to position [2, 0]
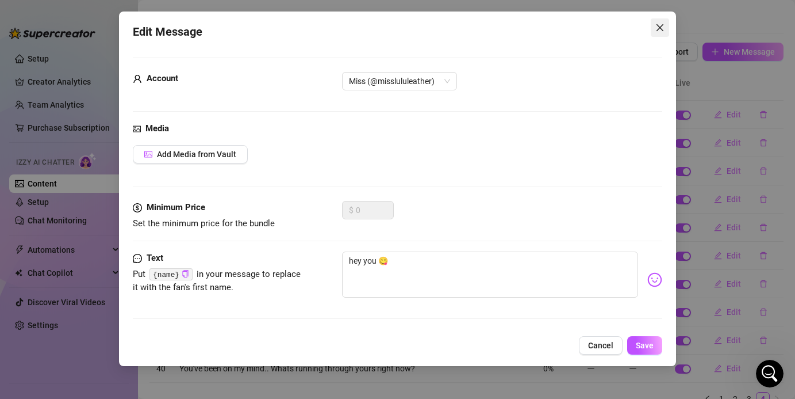
click at [531, 29] on span "Close" at bounding box center [660, 27] width 18 height 9
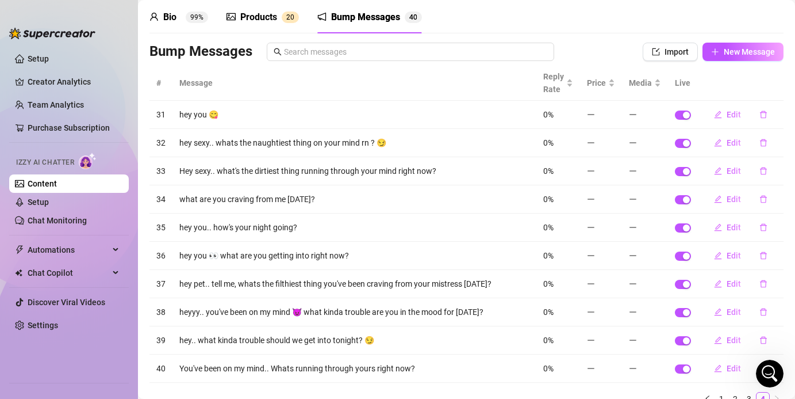
scroll to position [94, 0]
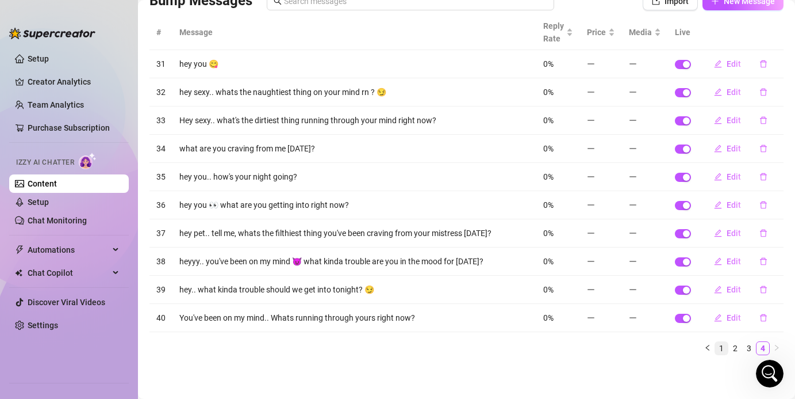
click at [531, 346] on link "1" at bounding box center [721, 348] width 13 height 13
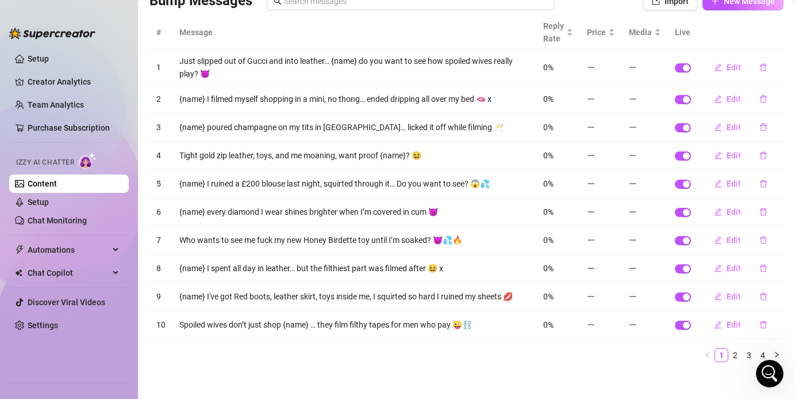
scroll to position [0, 0]
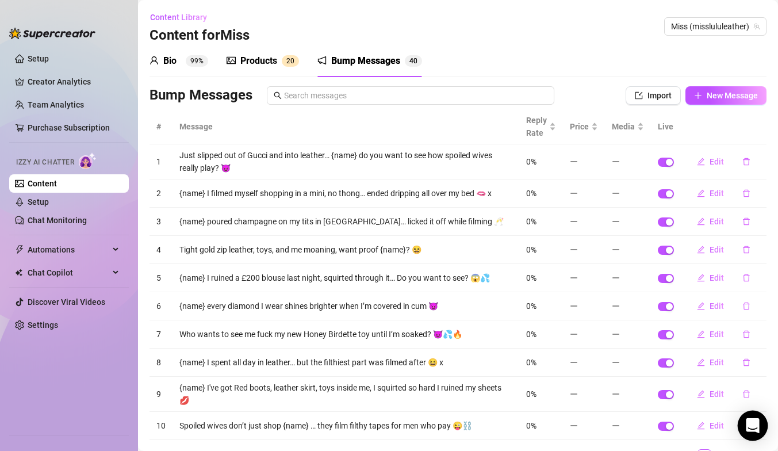
click at [746, 398] on div "Open Intercom Messenger" at bounding box center [753, 426] width 30 height 30
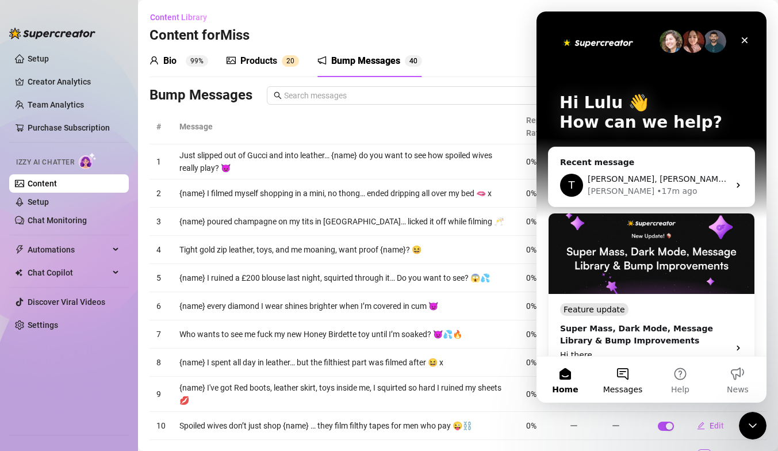
click at [620, 370] on button "Messages" at bounding box center [623, 380] width 58 height 46
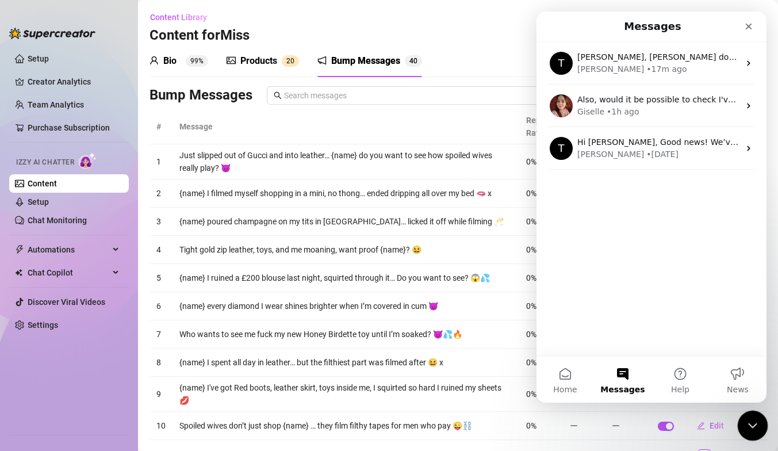
click at [745, 398] on div "Close Intercom Messenger" at bounding box center [751, 424] width 28 height 28
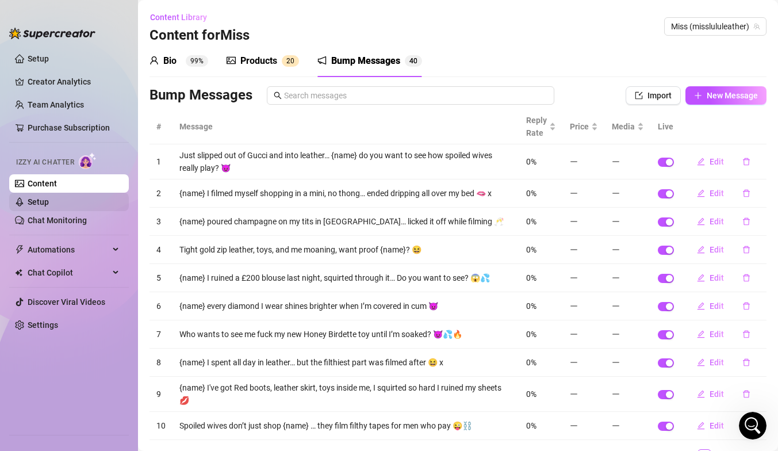
click at [49, 205] on link "Setup" at bounding box center [38, 201] width 21 height 9
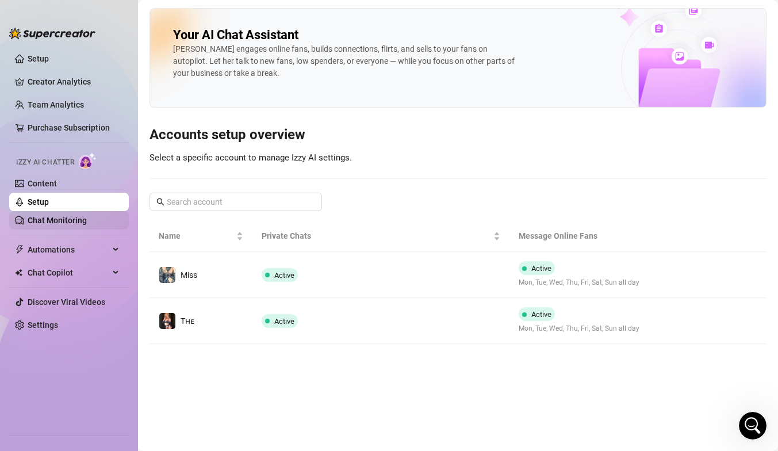
click at [67, 224] on link "Chat Monitoring" at bounding box center [57, 220] width 59 height 9
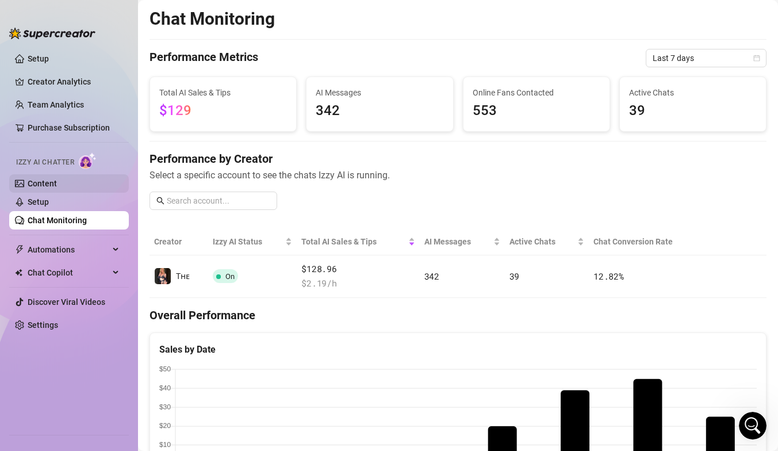
click at [57, 186] on link "Content" at bounding box center [42, 183] width 29 height 9
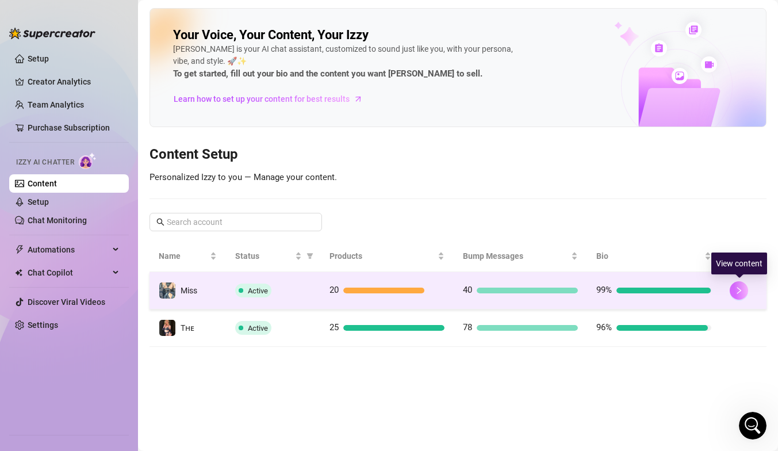
click at [738, 289] on icon "right" at bounding box center [739, 290] width 8 height 8
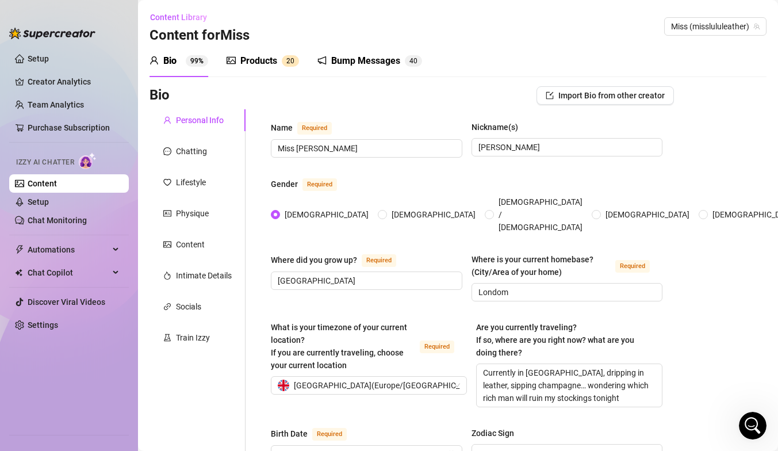
scroll to position [14, 0]
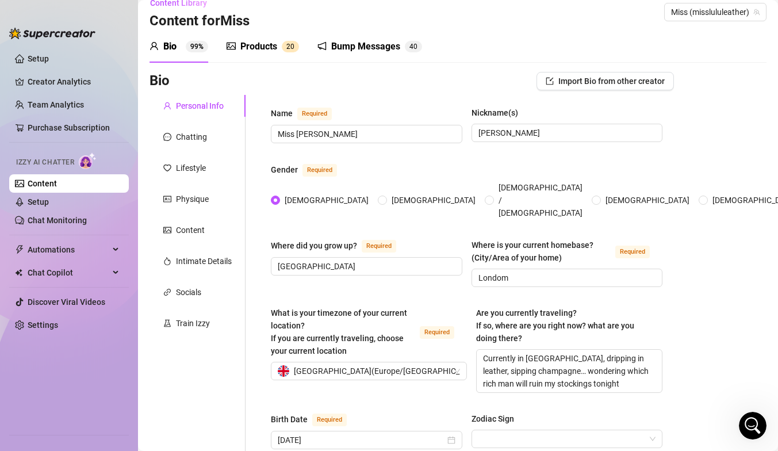
click at [377, 48] on div "Bump Messages" at bounding box center [365, 47] width 69 height 14
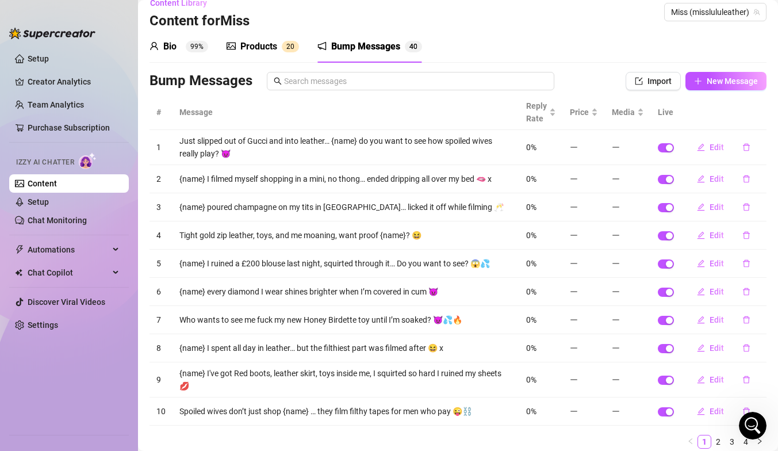
click at [270, 40] on div "Products" at bounding box center [258, 47] width 37 height 14
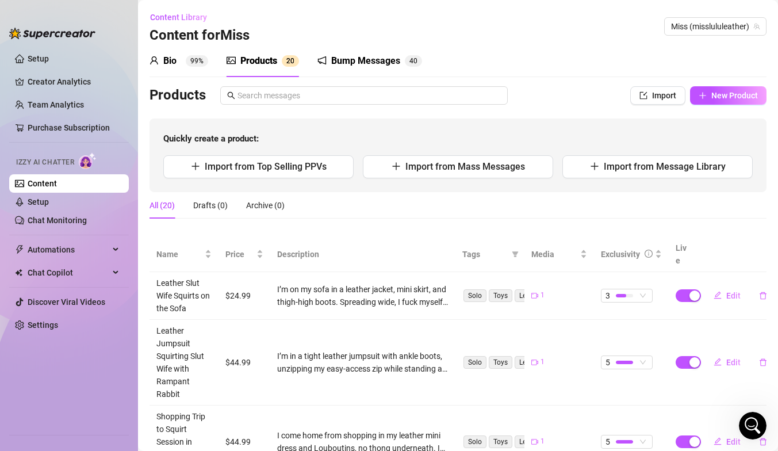
click at [363, 71] on div "Bump Messages 4 0" at bounding box center [369, 61] width 105 height 32
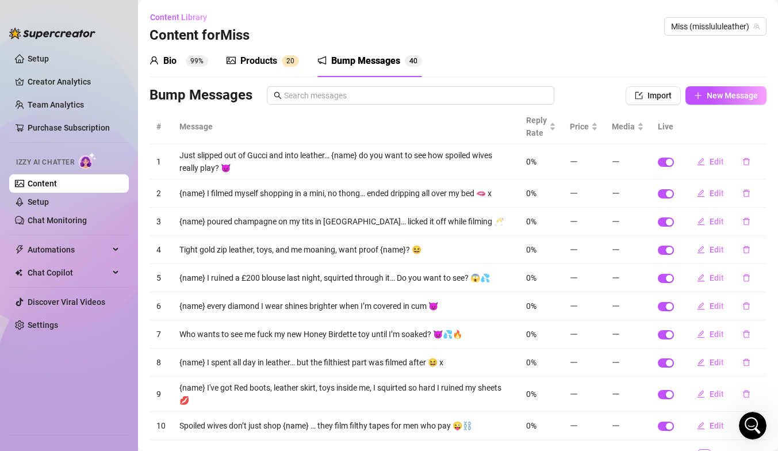
click at [180, 64] on div "Bio 99%" at bounding box center [179, 61] width 59 height 14
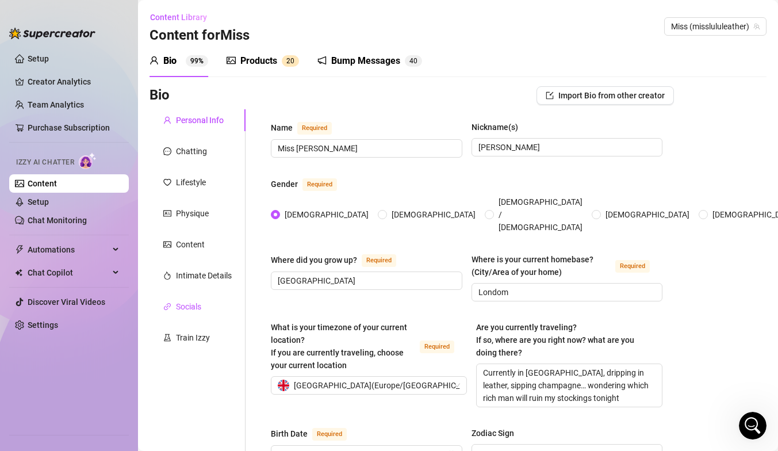
click at [185, 302] on div "Socials" at bounding box center [188, 306] width 25 height 13
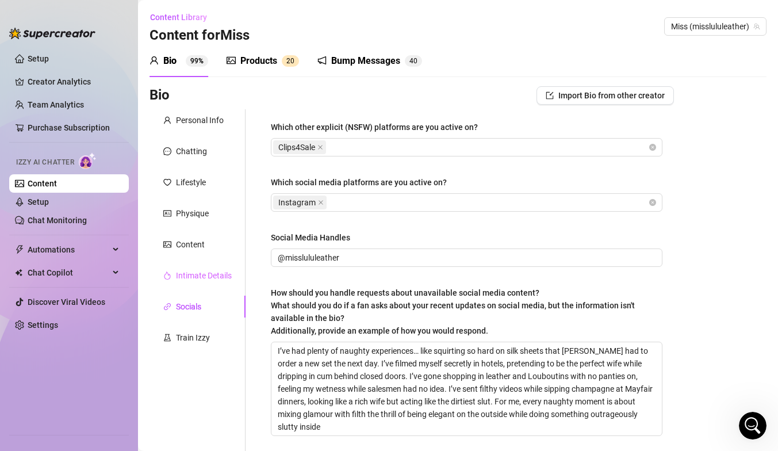
click at [199, 282] on div "Intimate Details" at bounding box center [198, 276] width 96 height 22
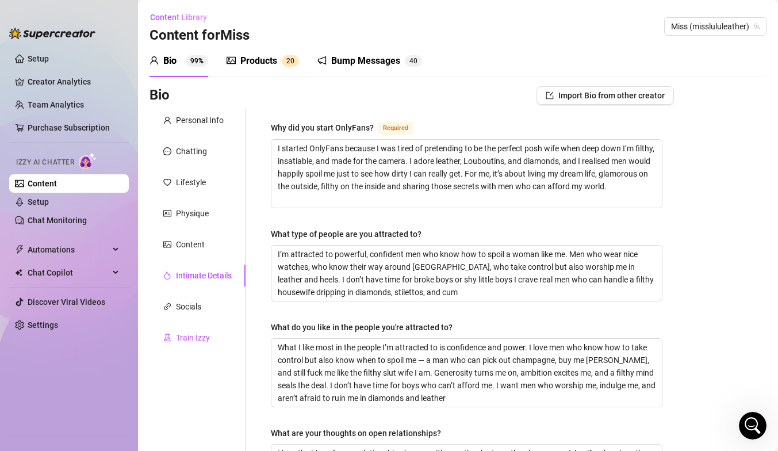
click at [191, 339] on div "Train Izzy" at bounding box center [193, 337] width 34 height 13
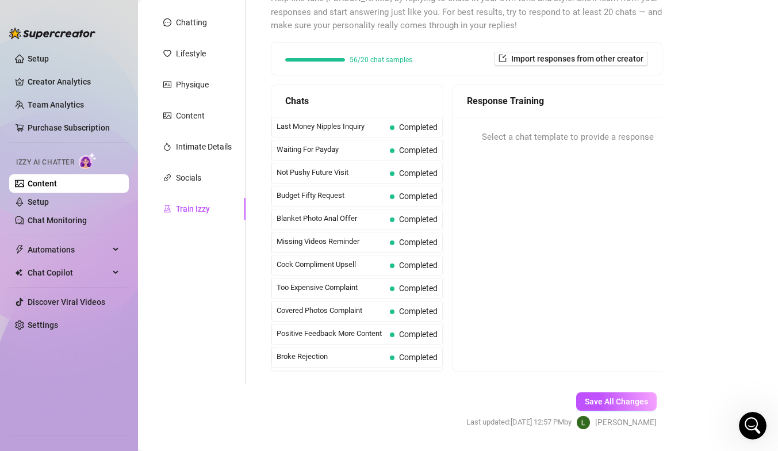
scroll to position [130, 0]
click at [560, 171] on div "Response Training Select a chat template to provide a response" at bounding box center [568, 227] width 230 height 288
